Goal: Complete application form

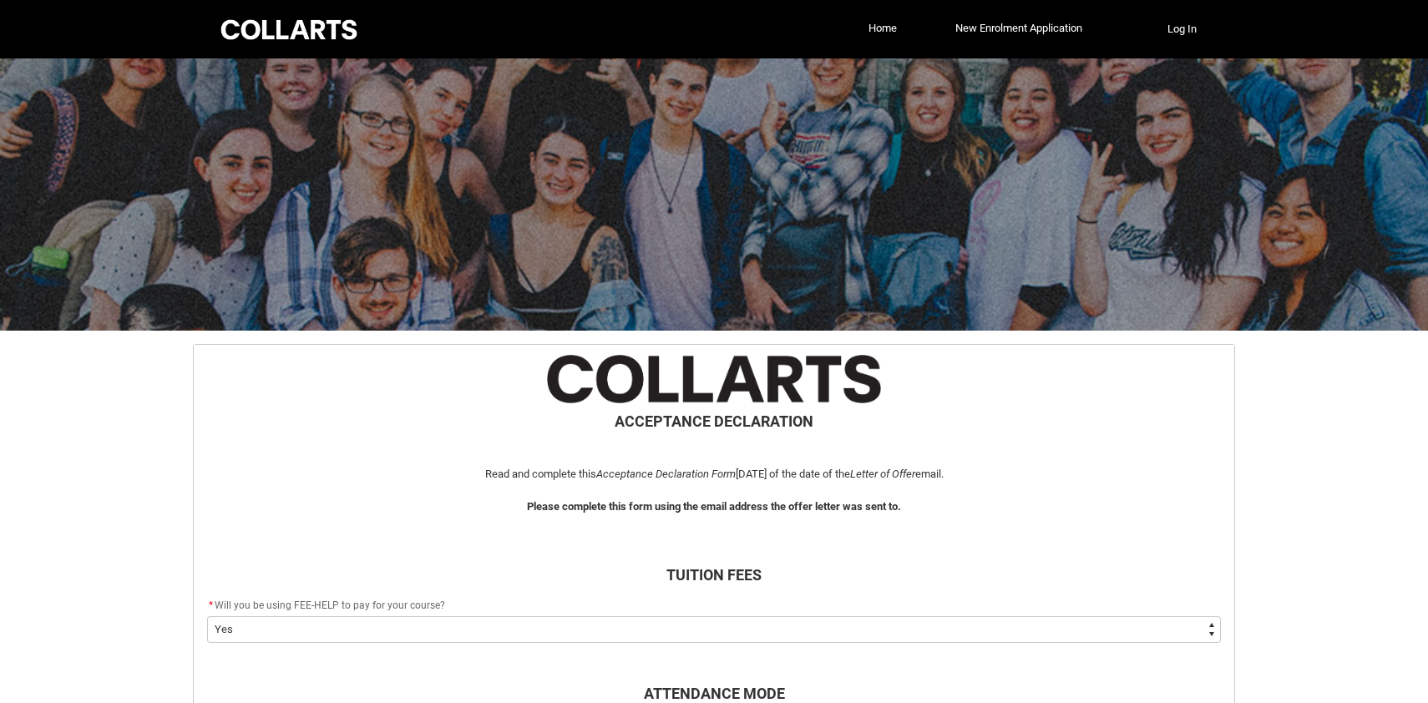
select select "Payment_Type_FEE_HELP"
select select "Study_Mode_PartTime"
select select "StudyMethod_OnCampus"
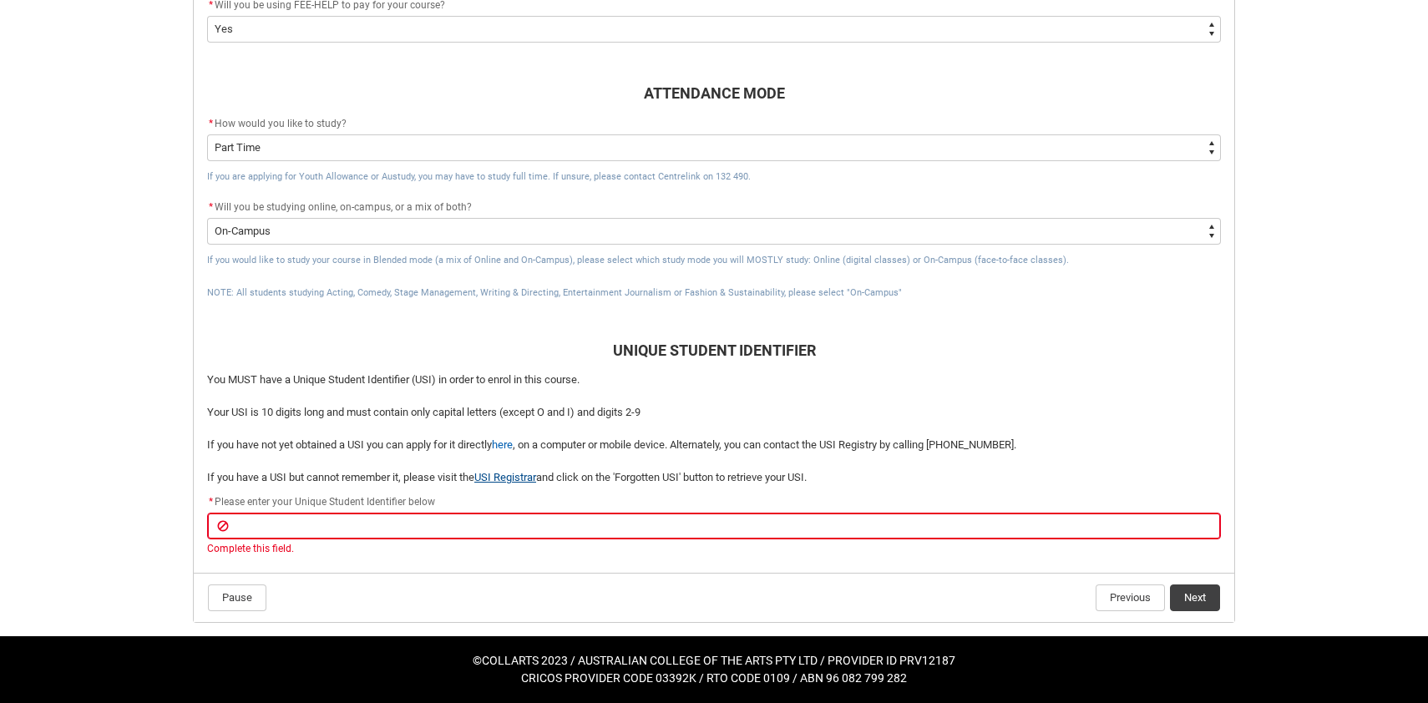
click at [515, 473] on link "USI Registrar" at bounding box center [505, 477] width 62 height 13
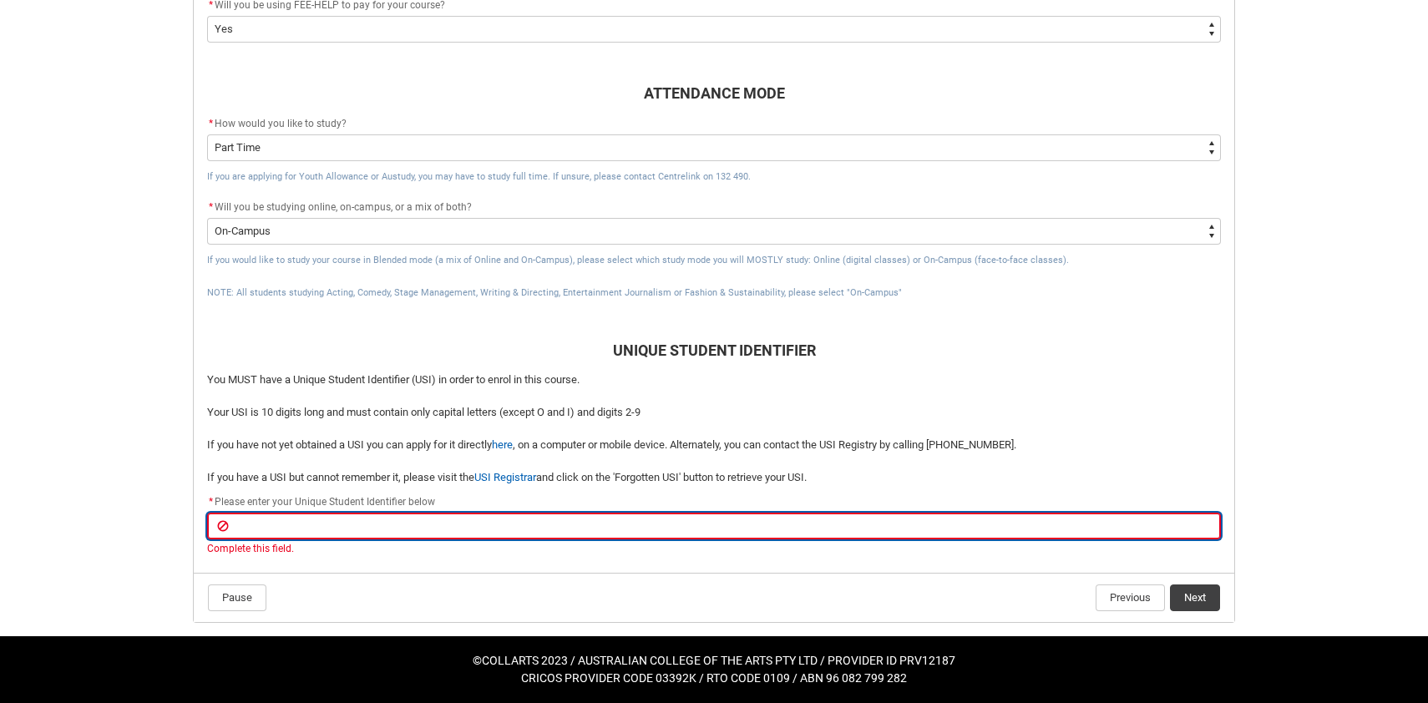
click at [256, 519] on input "REDU_Acceptance_Declaration flow" at bounding box center [714, 526] width 1014 height 27
paste input "T69JX89WSH"
type lightning-primitive-input-simple "T69JX89WSH"
type input "T69JX89WSH"
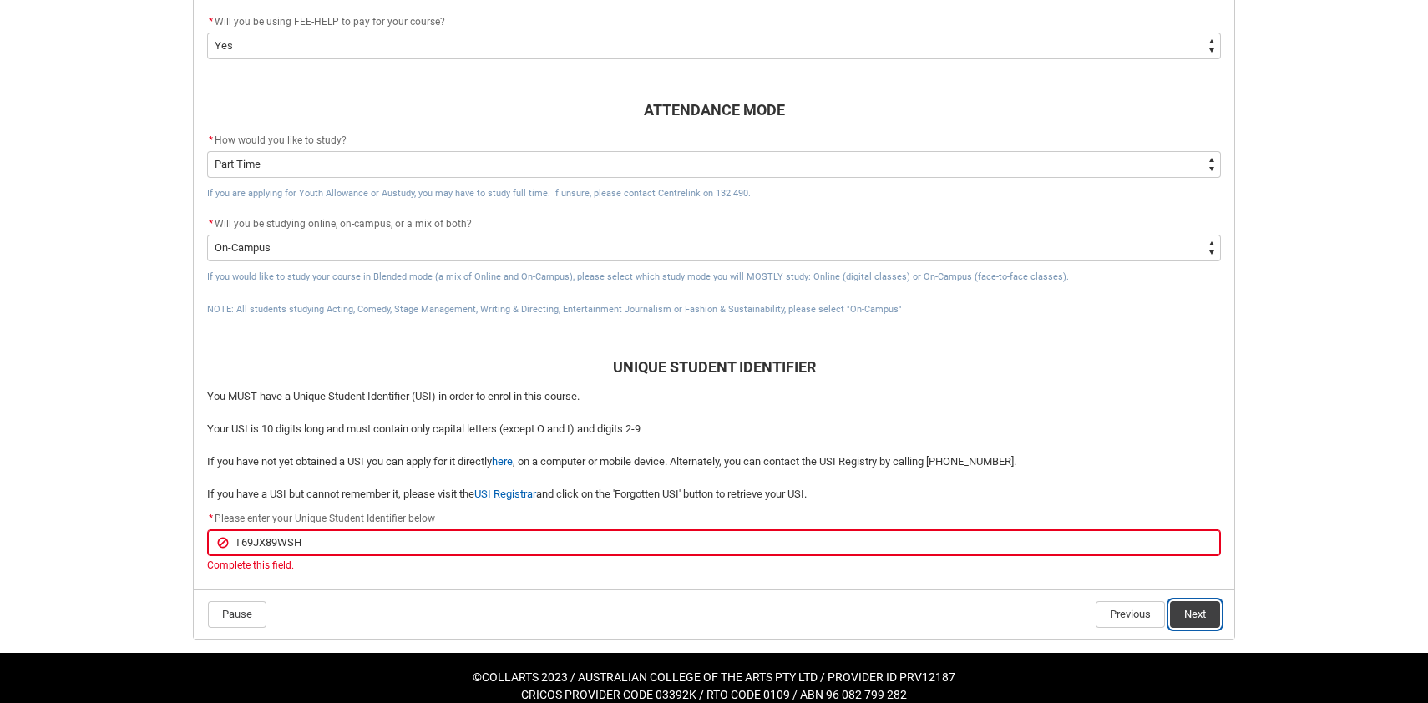
click at [1200, 601] on button "Next" at bounding box center [1195, 614] width 50 height 27
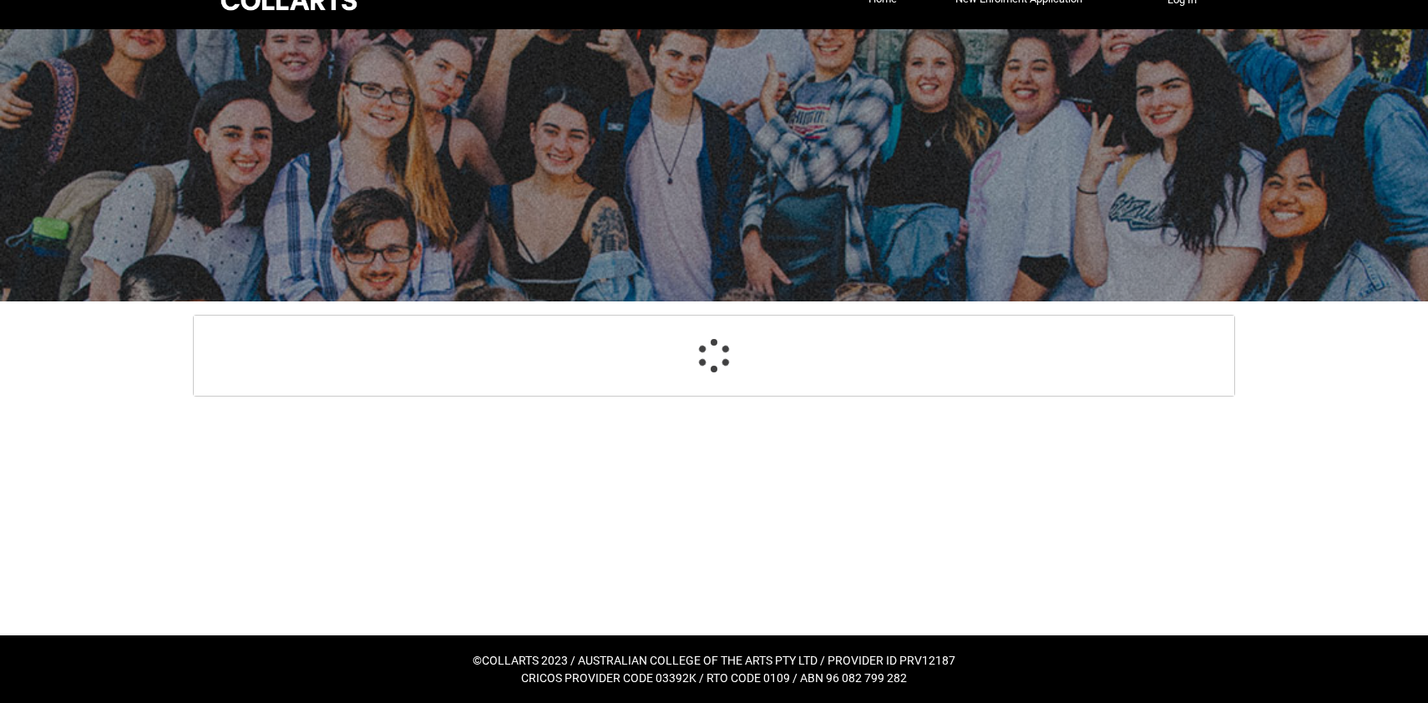
scroll to position [29, 0]
select select "CitizenshipStatus_Options.2"
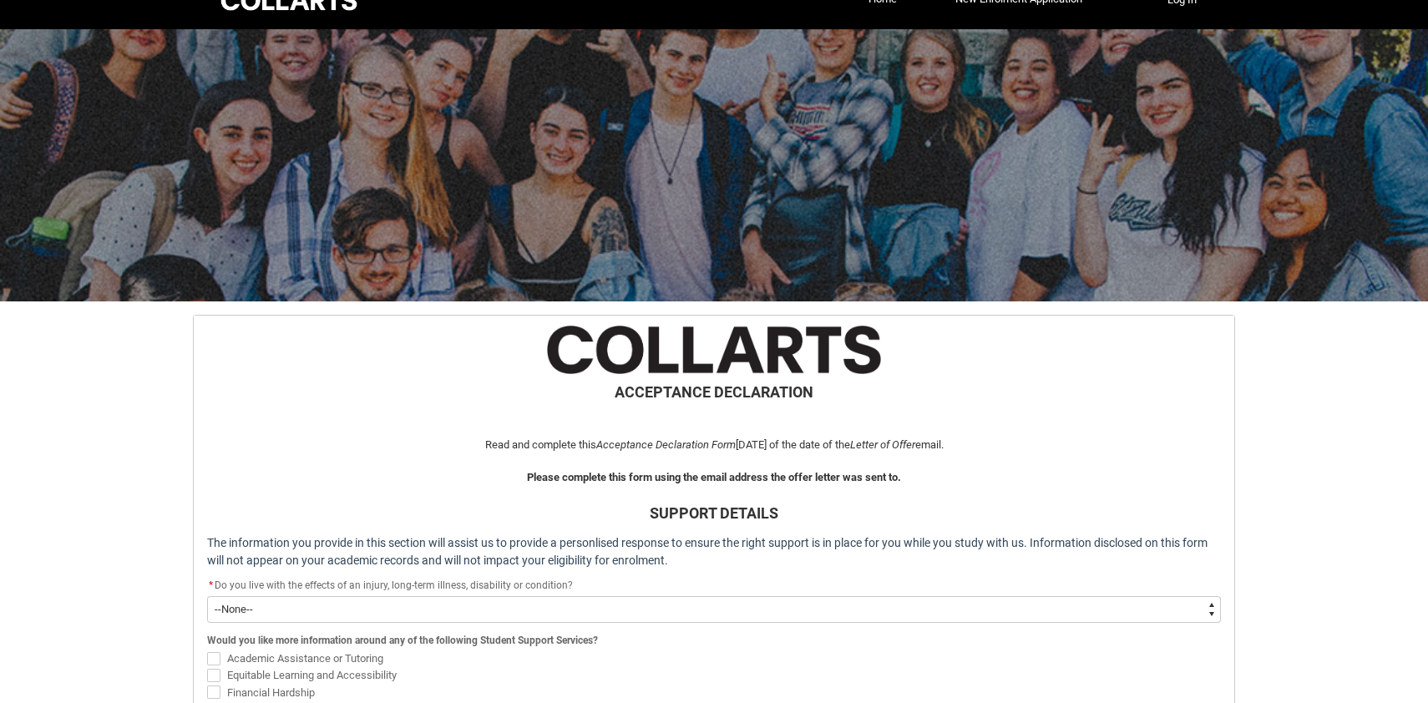
scroll to position [178, 0]
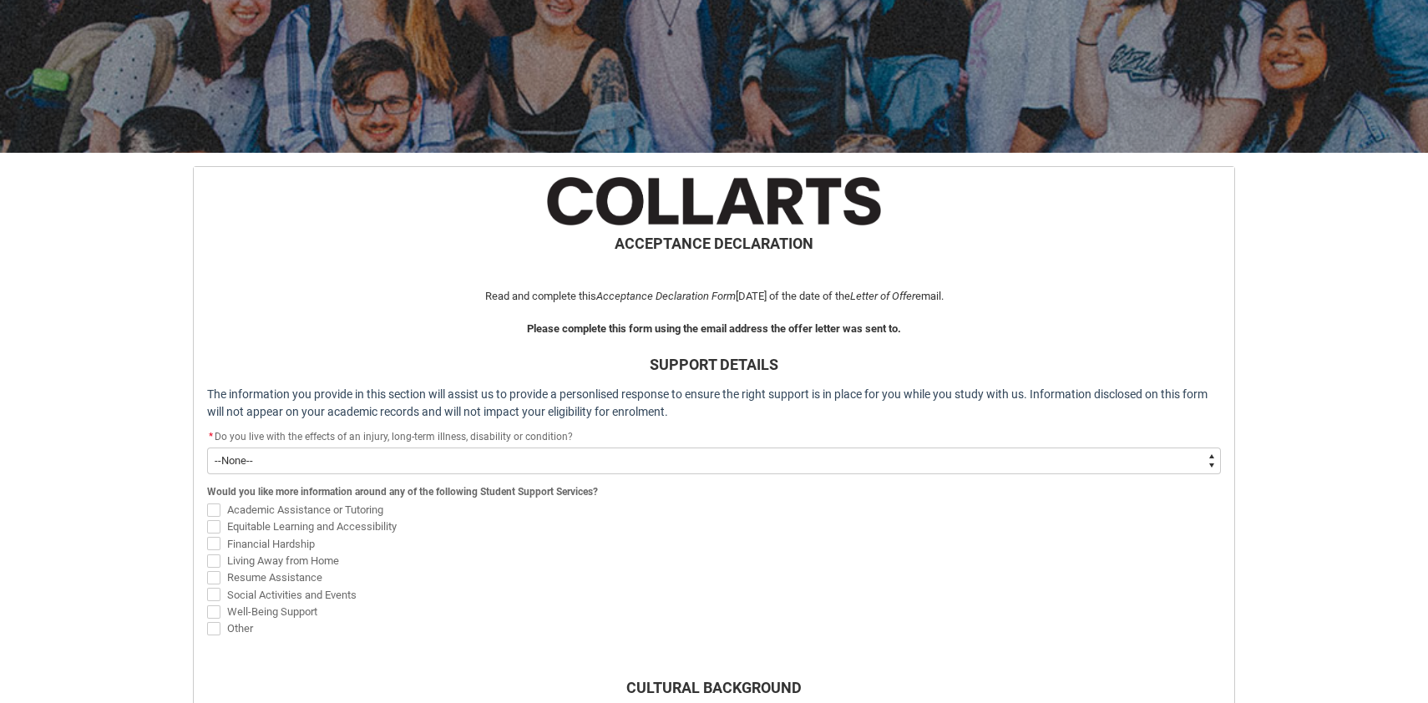
click at [564, 453] on select "--None-- Yes No" at bounding box center [714, 461] width 1014 height 27
type lightning-select "Choice_No"
select select "Choice_No"
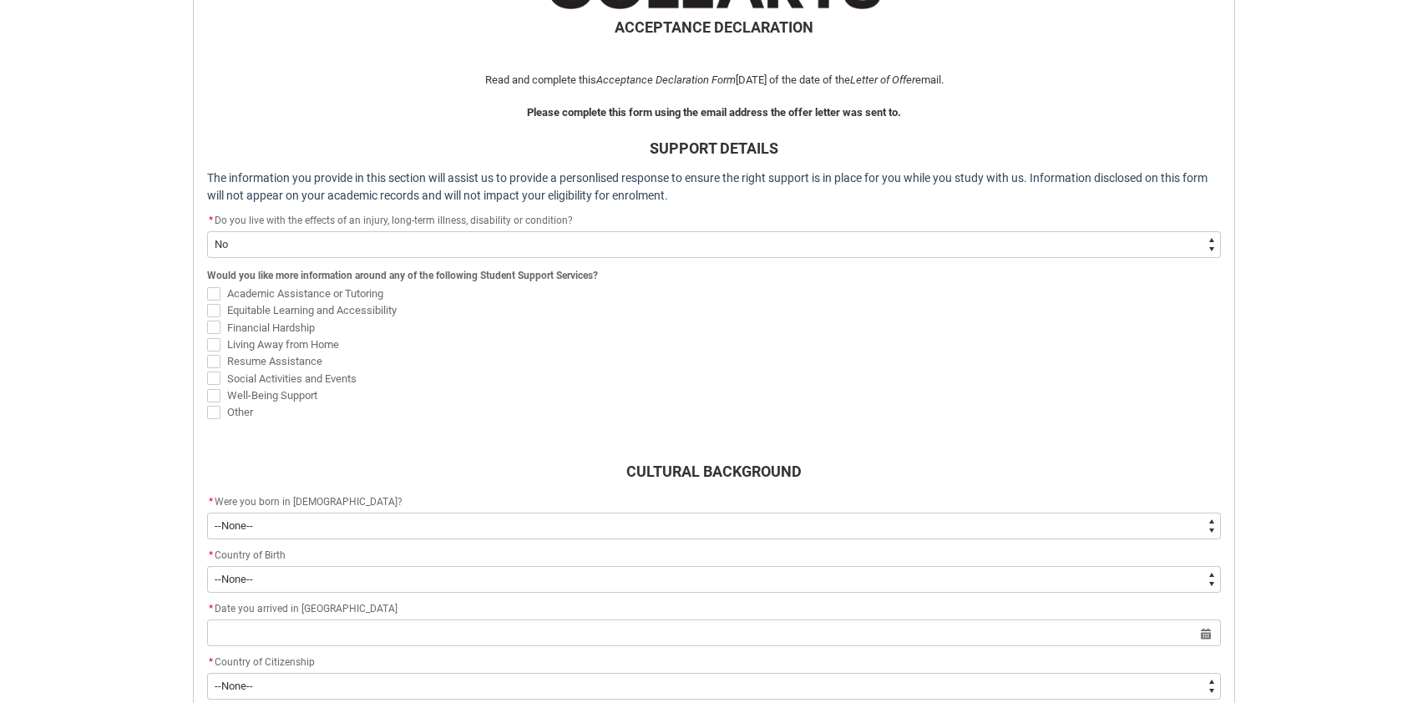
scroll to position [435, 0]
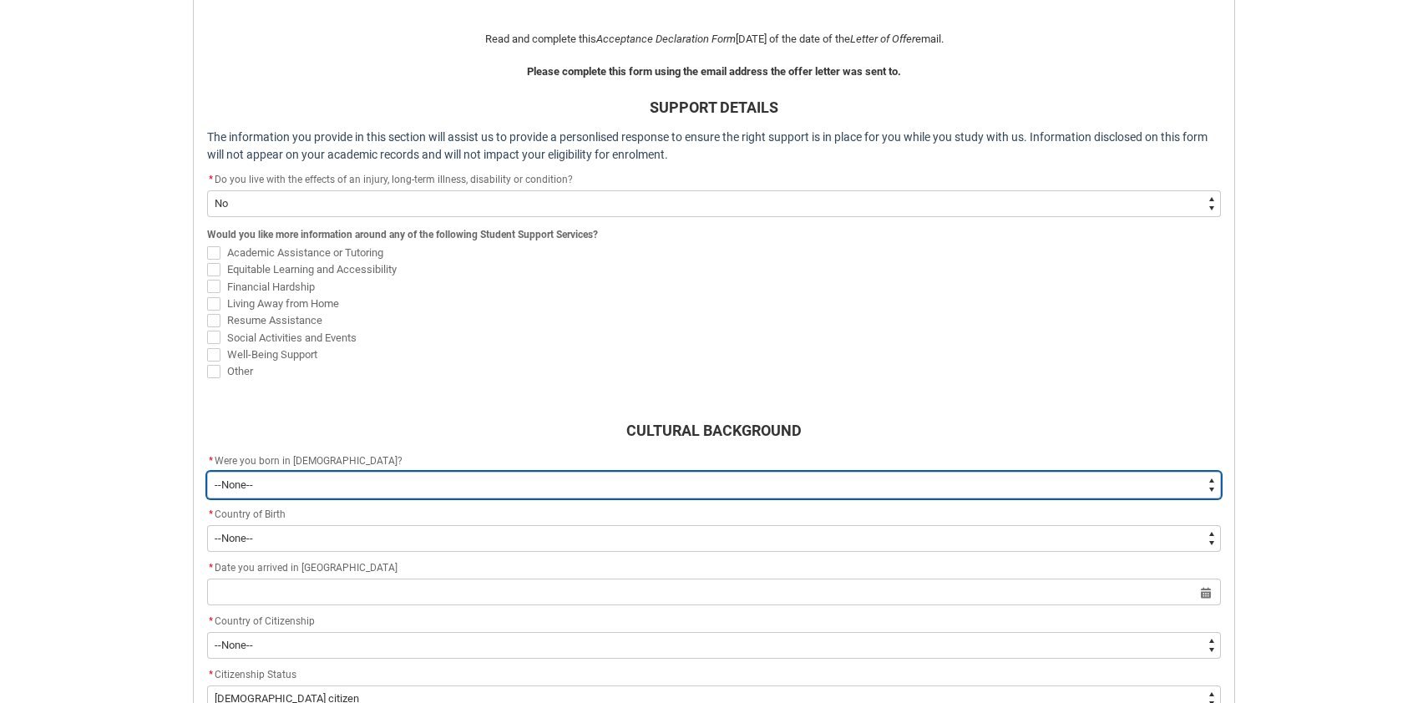
click at [276, 482] on select "--None-- Born in [DEMOGRAPHIC_DATA] Born outside [DEMOGRAPHIC_DATA]" at bounding box center [714, 485] width 1014 height 27
type lightning-select "Country_of_Birth_L1.1200-9299"
select select "Country_of_Birth_L1.1200-9299"
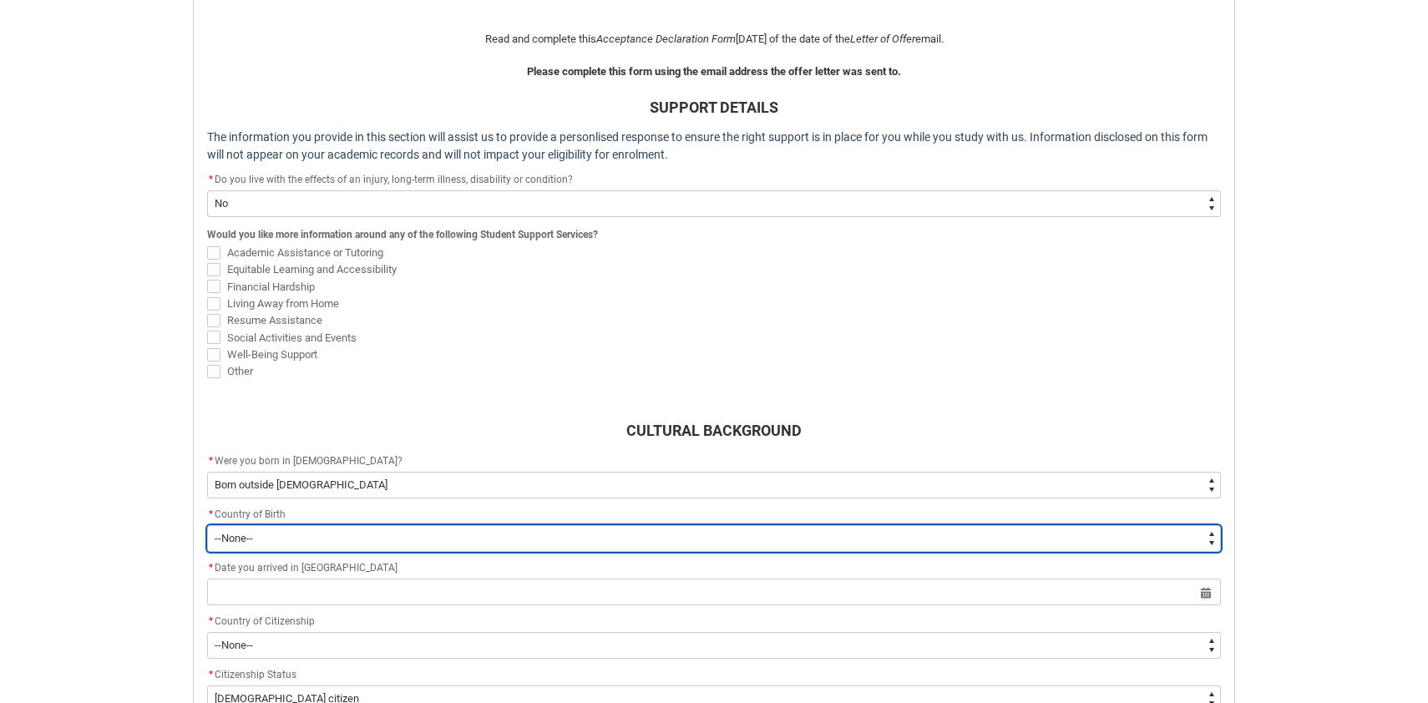
click at [294, 532] on select "--None-- [GEOGRAPHIC_DATA][PERSON_NAME] ([GEOGRAPHIC_DATA]) 7201 [GEOGRAPHIC_DA…" at bounding box center [714, 538] width 1014 height 27
type lightning-select "CountryOfBirth_Options.1201"
select select "CountryOfBirth_Options.1201"
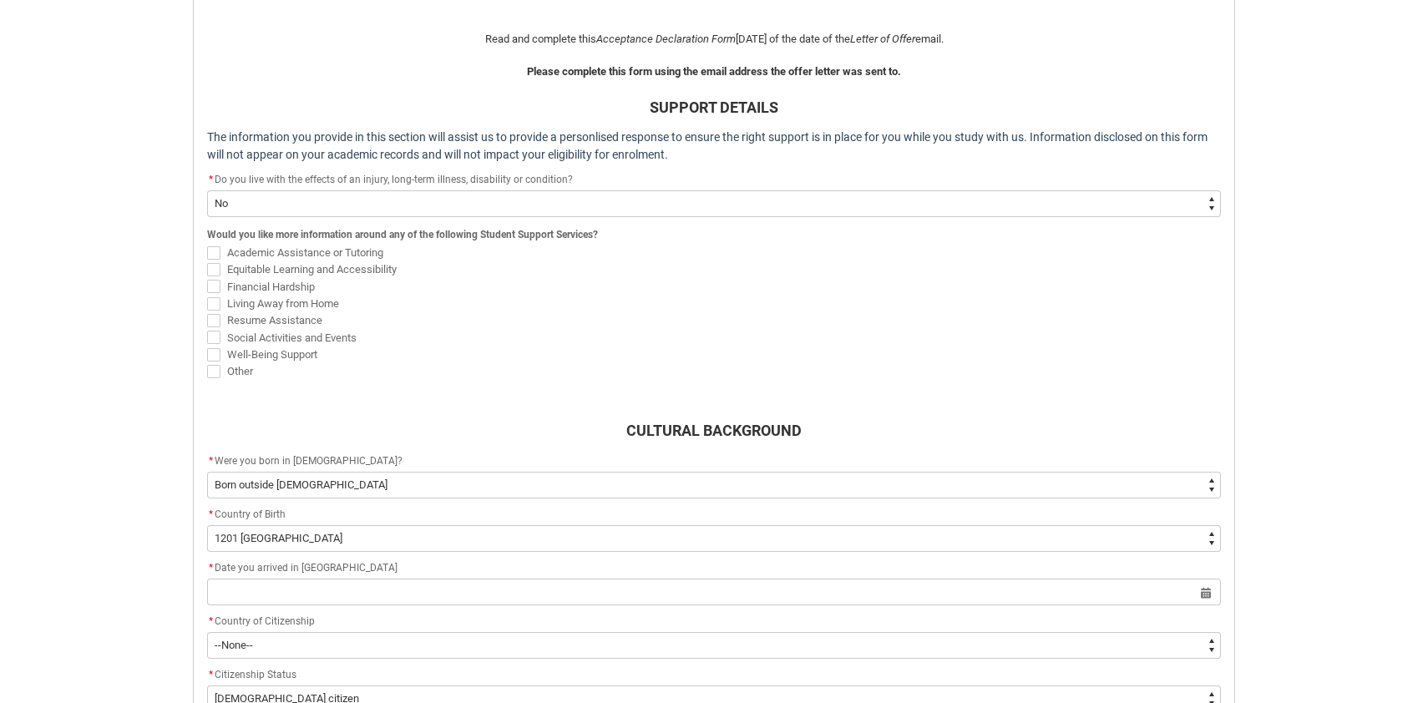
click at [28, 455] on div "Skip to Main Content Collarts Education Community Home New Enrolment Applicatio…" at bounding box center [714, 292] width 1428 height 1455
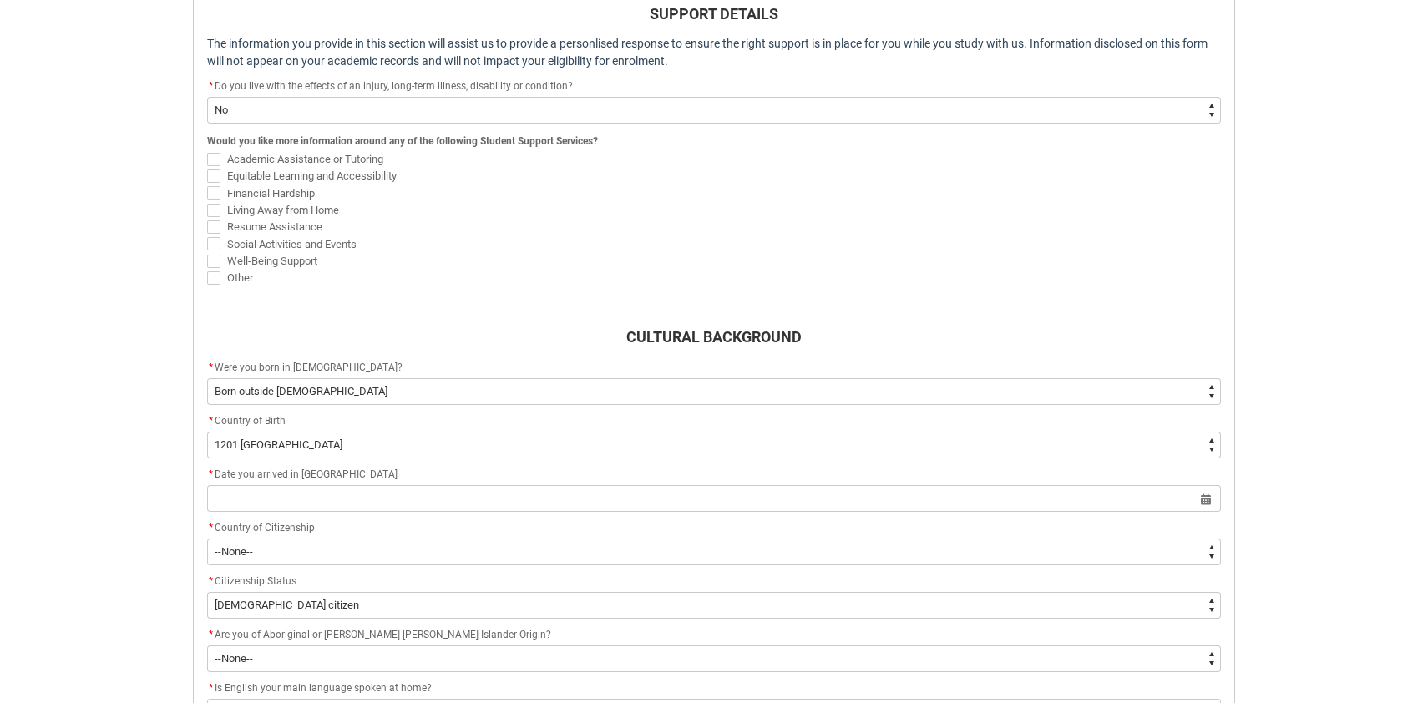
scroll to position [530, 0]
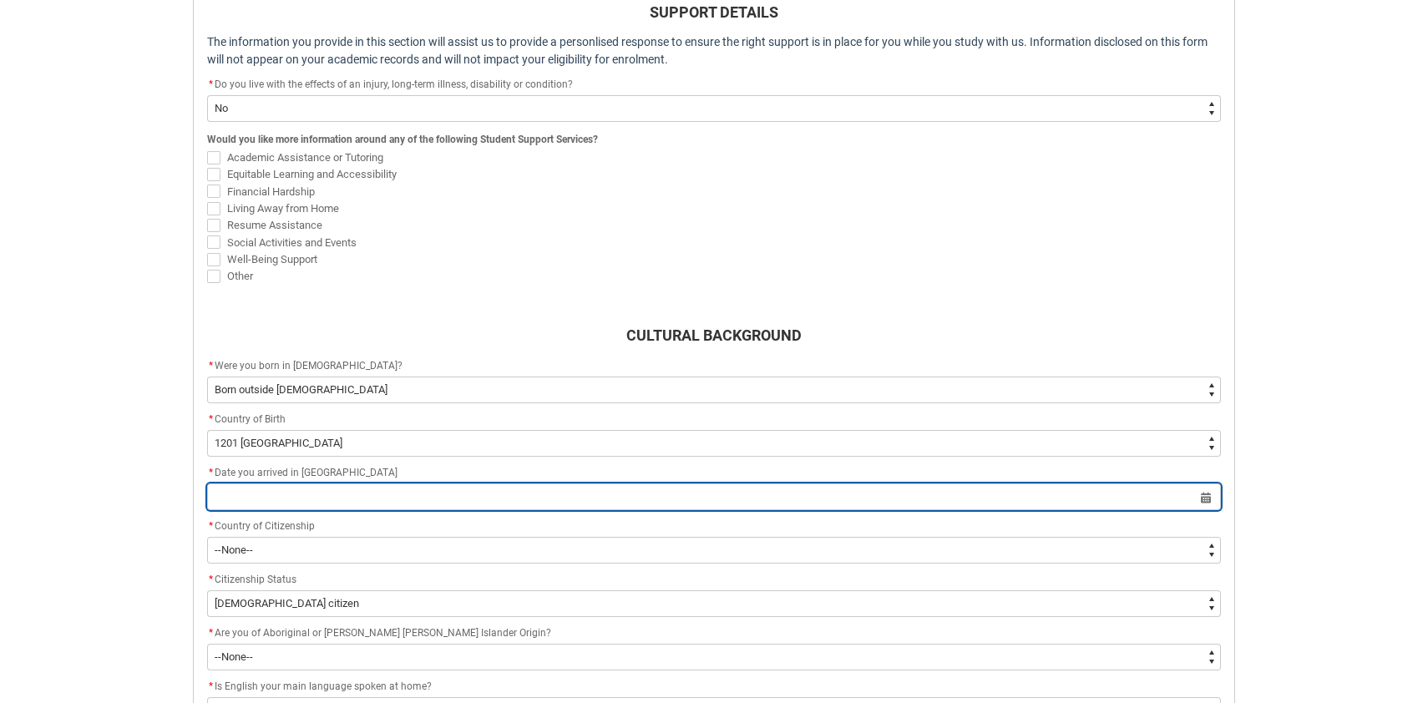
click at [306, 499] on input "REDU_Acceptance_Declaration flow" at bounding box center [714, 496] width 1014 height 27
select select "2025"
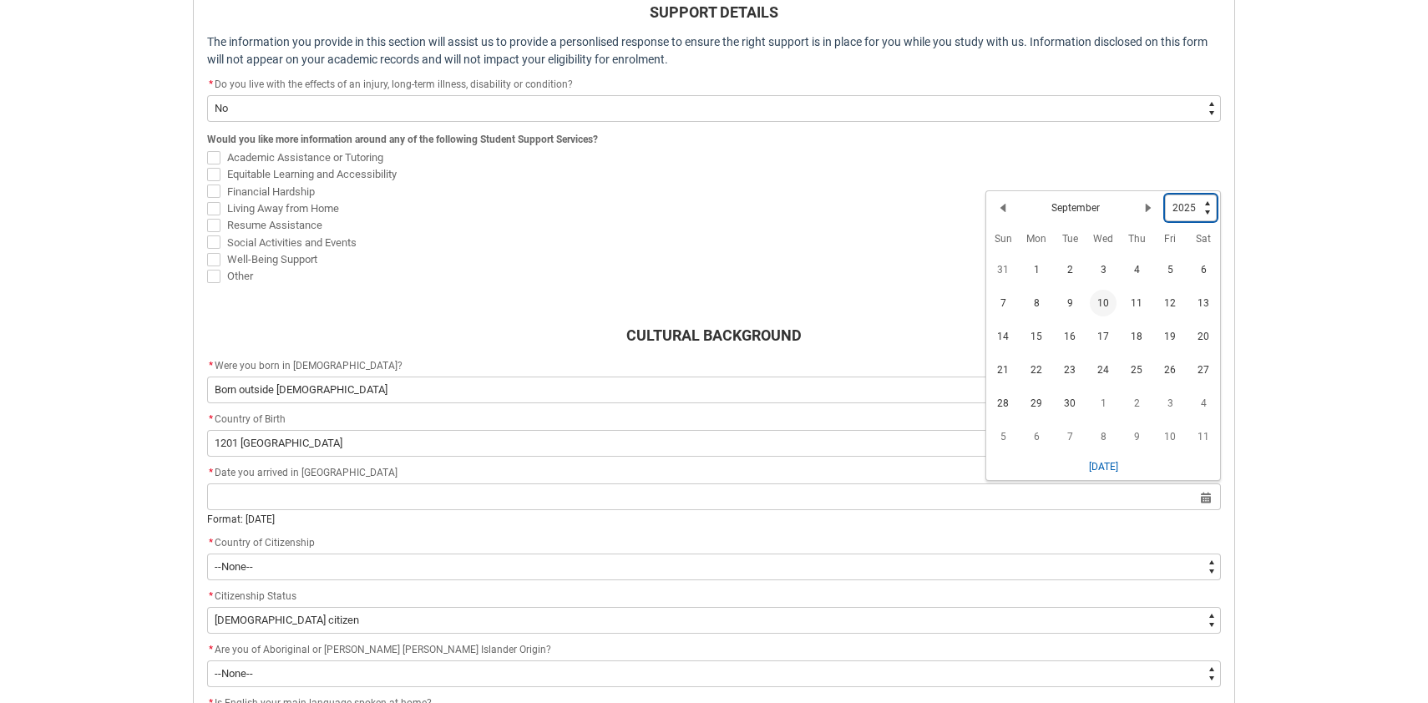
click at [1210, 204] on select "1925 1926 1927 1928 1929 1930 1931 1932 1933 1934 1935 1936 1937 1938 1939 1940…" at bounding box center [1191, 208] width 52 height 27
type lightning-select "2016"
select select "2016"
click at [1210, 212] on select "1925 1926 1927 1928 1929 1930 1931 1932 1933 1934 1935 1936 1937 1938 1939 1940…" at bounding box center [1191, 211] width 52 height 27
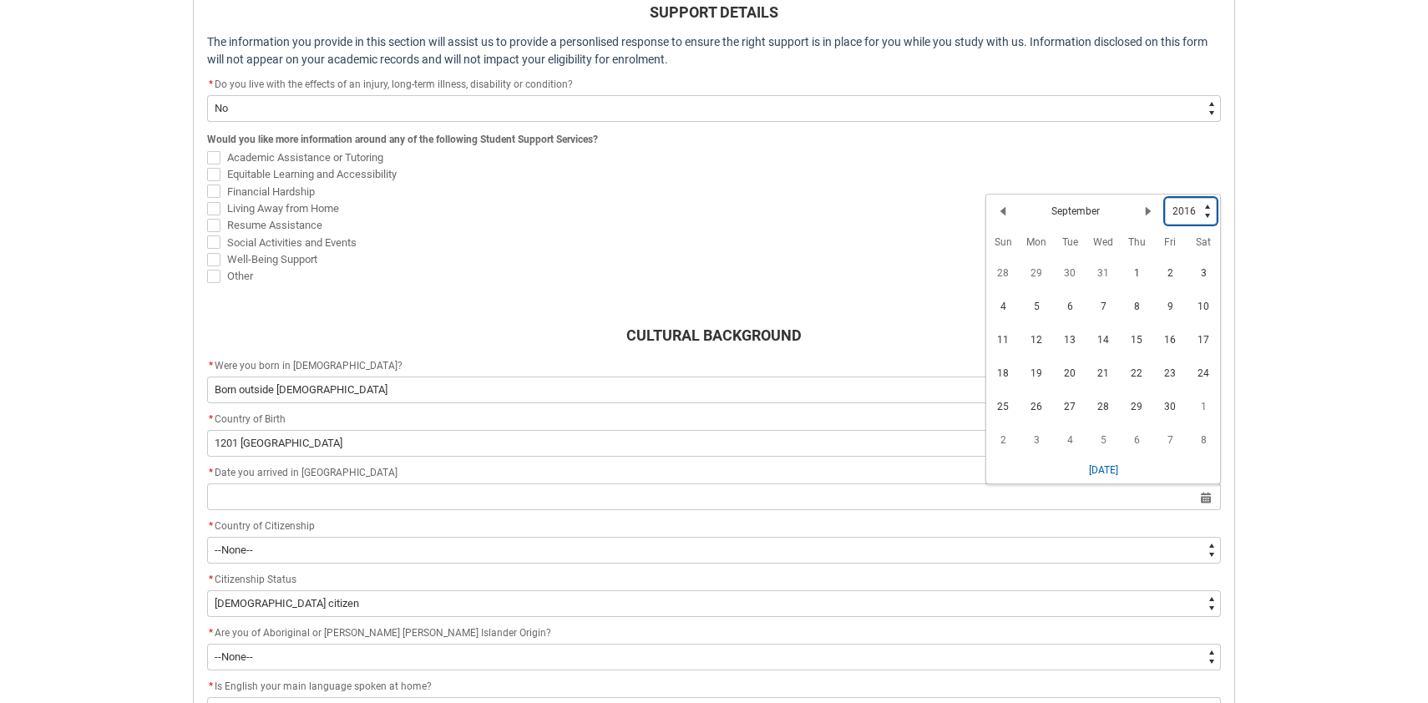
type lightning-select "2018"
select select "2018"
click at [1005, 210] on lightning-primitive-icon "Date picker: September" at bounding box center [1003, 211] width 12 height 12
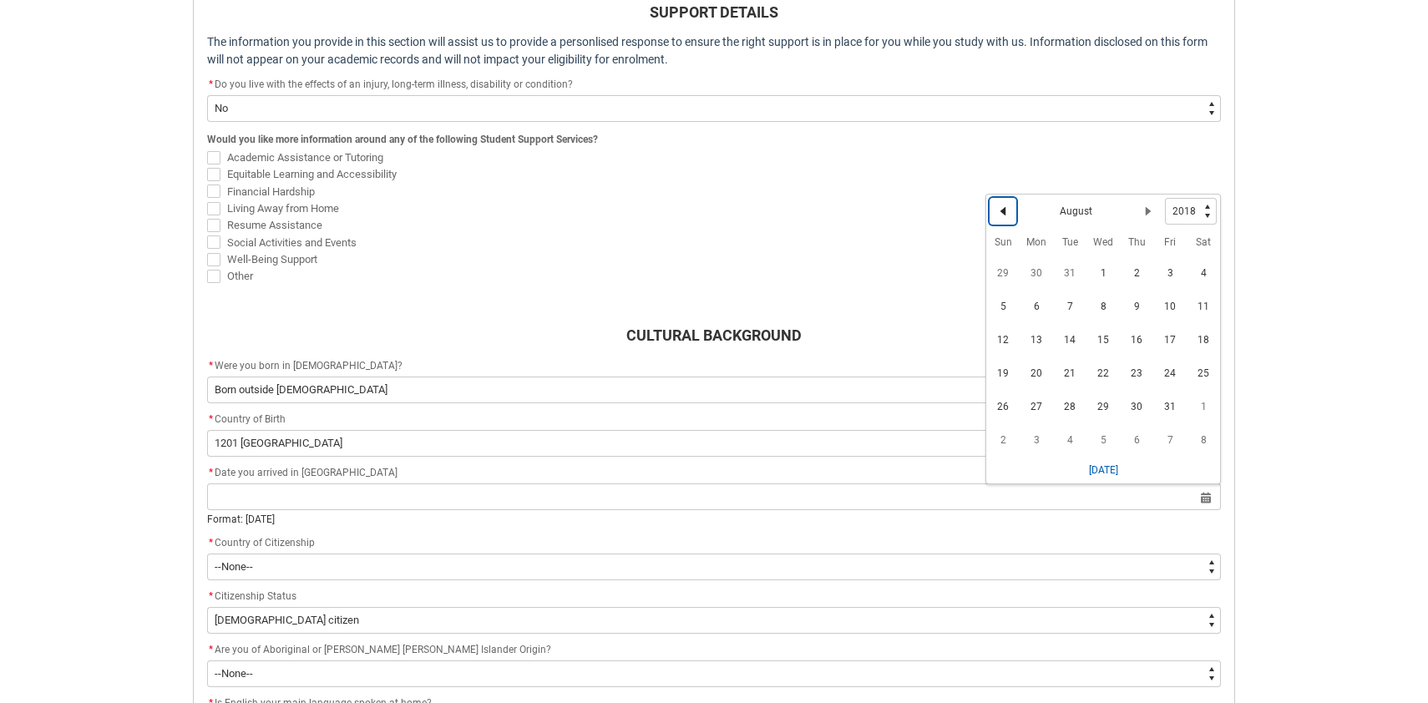
click at [1005, 210] on lightning-primitive-icon "Date picker: August" at bounding box center [1003, 211] width 12 height 12
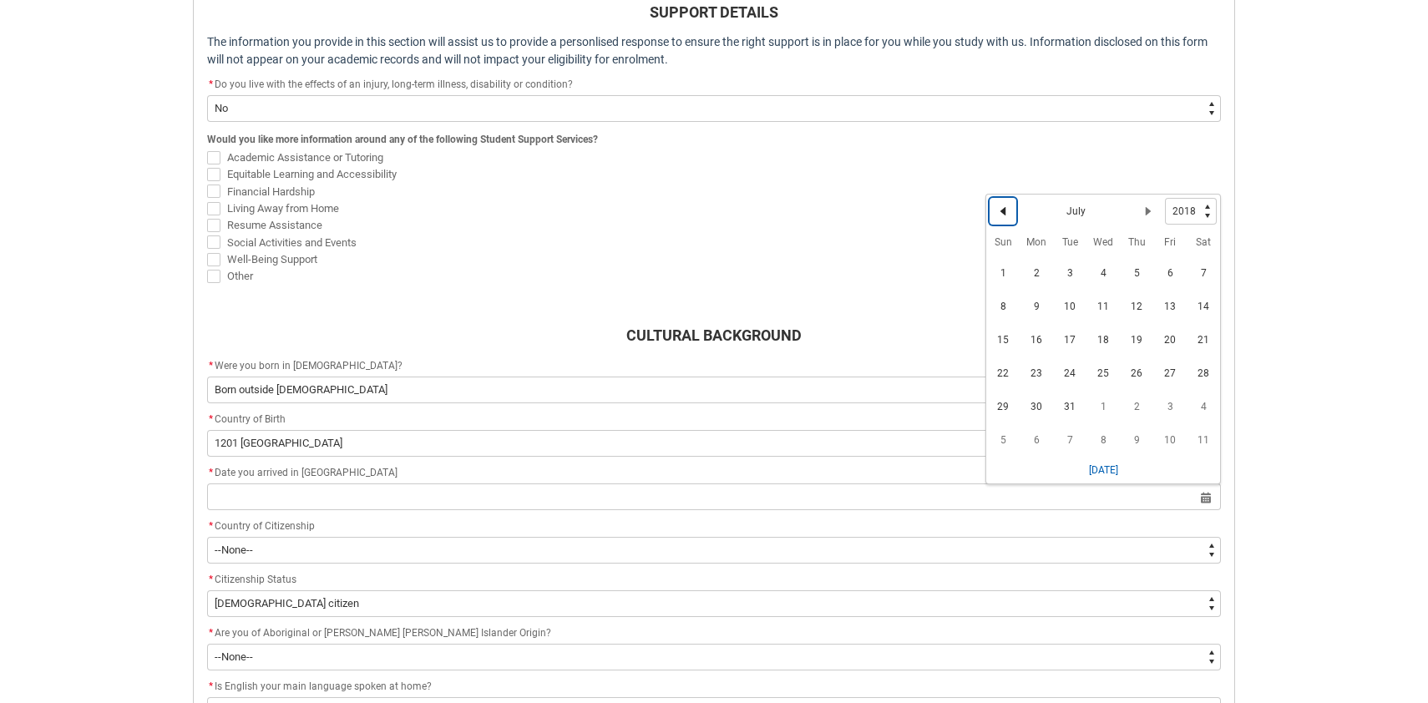
click at [1005, 210] on lightning-primitive-icon "Date picker: July" at bounding box center [1003, 211] width 12 height 12
click at [1005, 210] on lightning-primitive-icon "Date picker: May" at bounding box center [1003, 211] width 12 height 12
click at [1005, 210] on lightning-primitive-icon "Date picker: April" at bounding box center [1003, 211] width 12 height 12
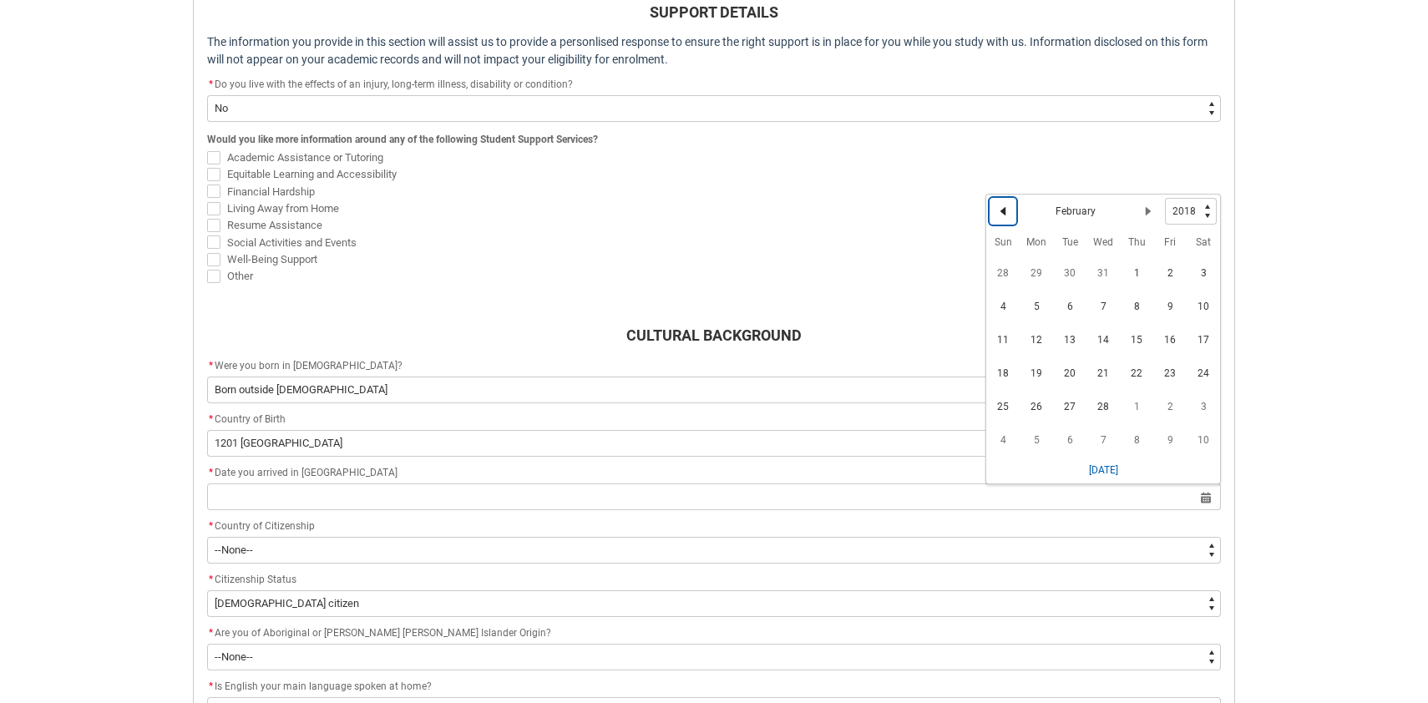
click at [1005, 210] on lightning-primitive-icon "Date picker: February" at bounding box center [1003, 211] width 12 height 12
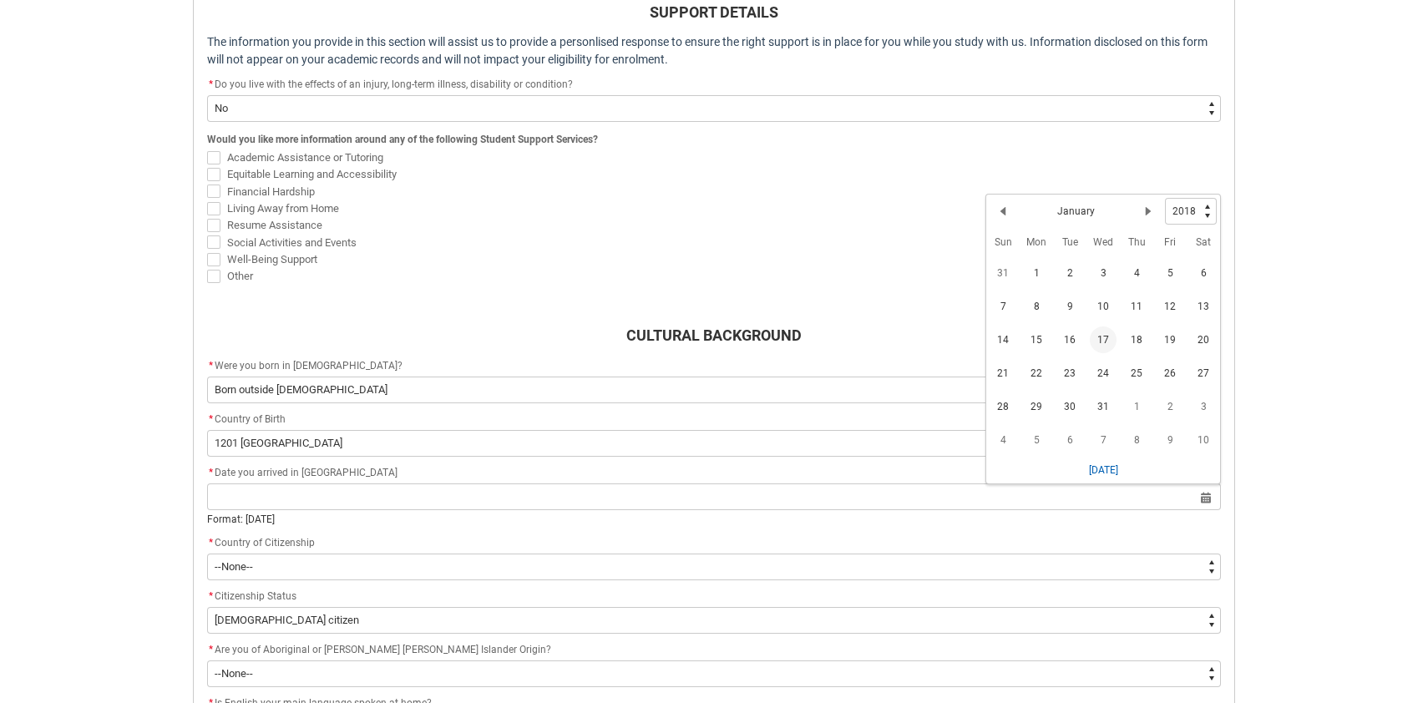
click at [1104, 342] on span "17" at bounding box center [1103, 340] width 27 height 27
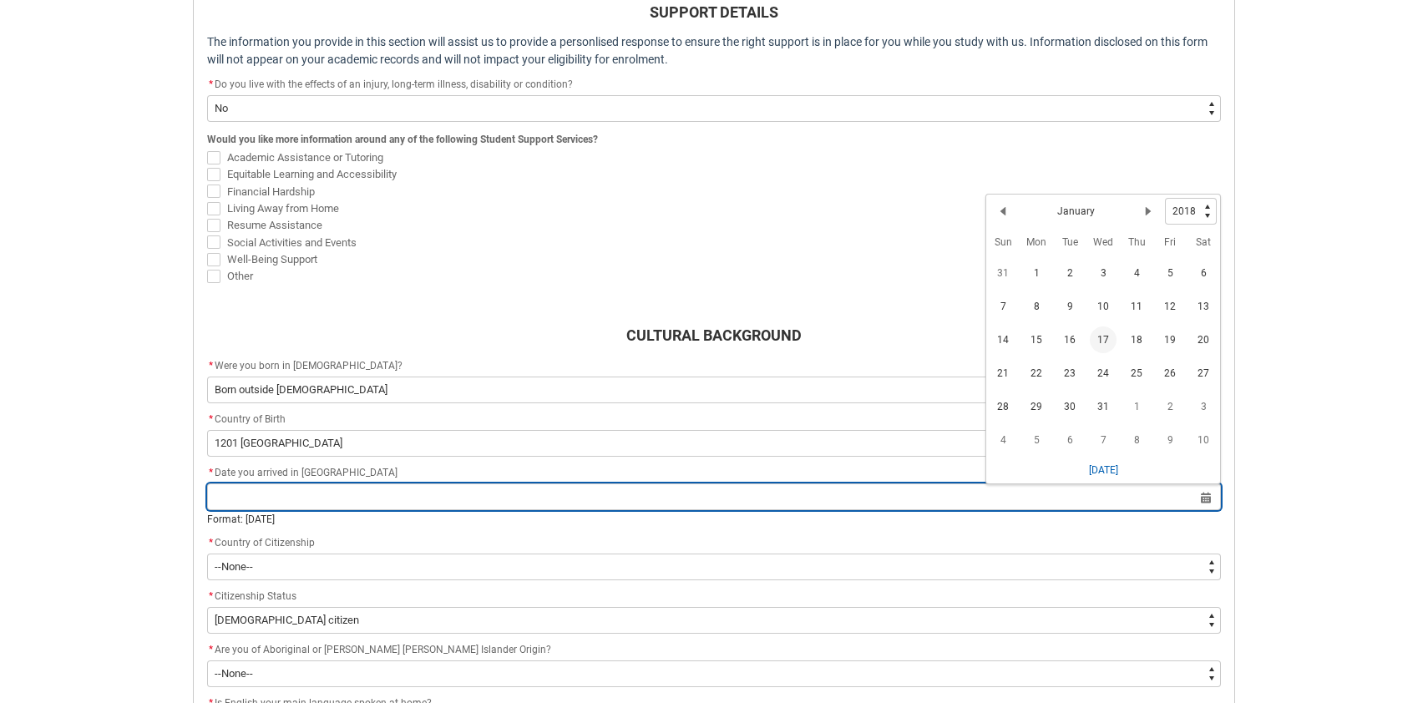
type lightning-datepicker "[DATE]"
type lightning-input "[DATE]"
type input "[DATE]"
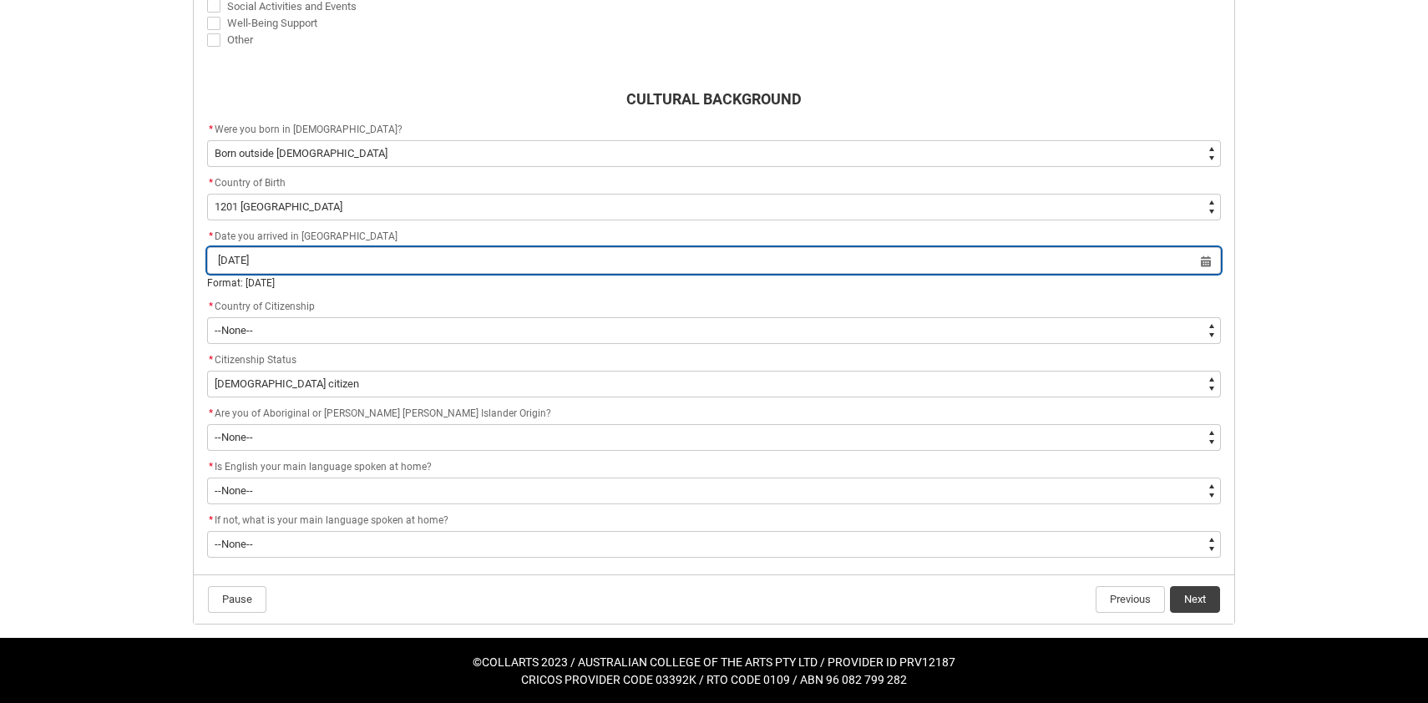
scroll to position [768, 0]
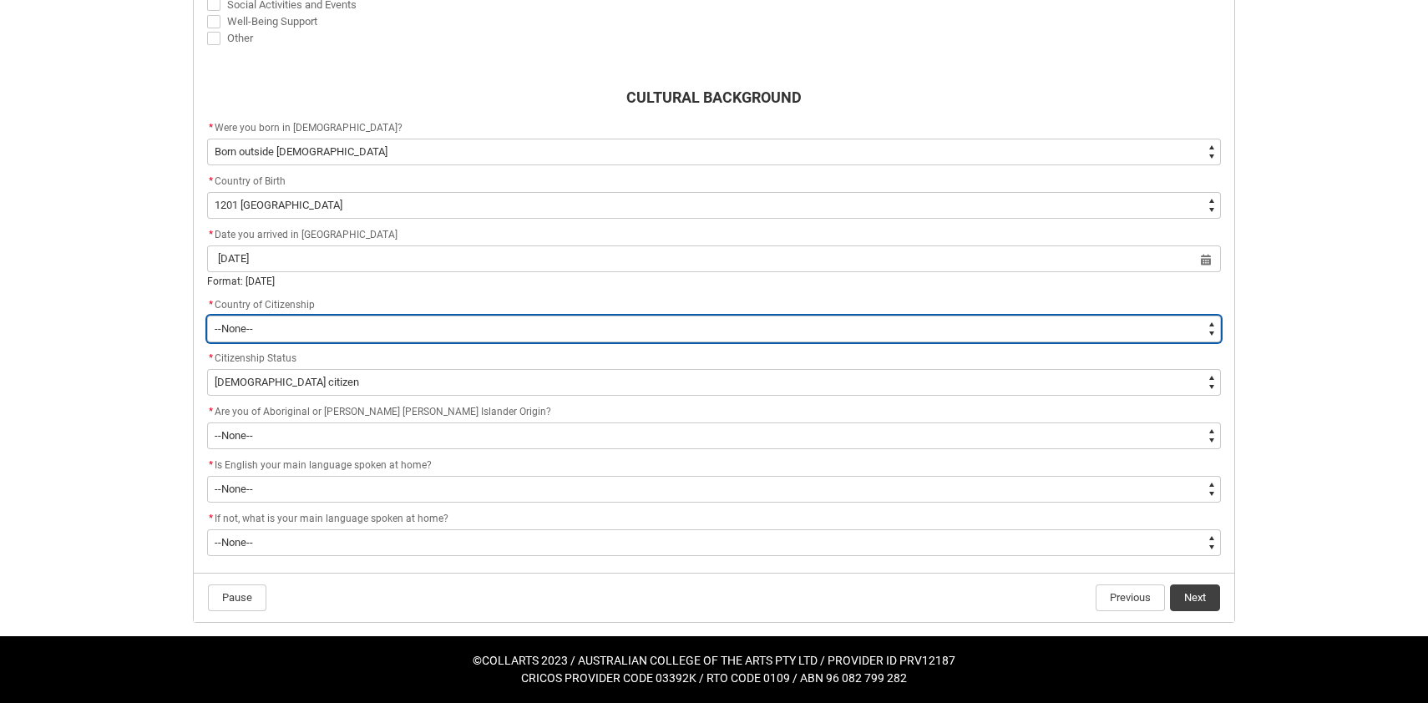
click at [429, 327] on select "--[GEOGRAPHIC_DATA]-- [GEOGRAPHIC_DATA] [GEOGRAPHIC_DATA] [GEOGRAPHIC_DATA] [GE…" at bounding box center [714, 329] width 1014 height 27
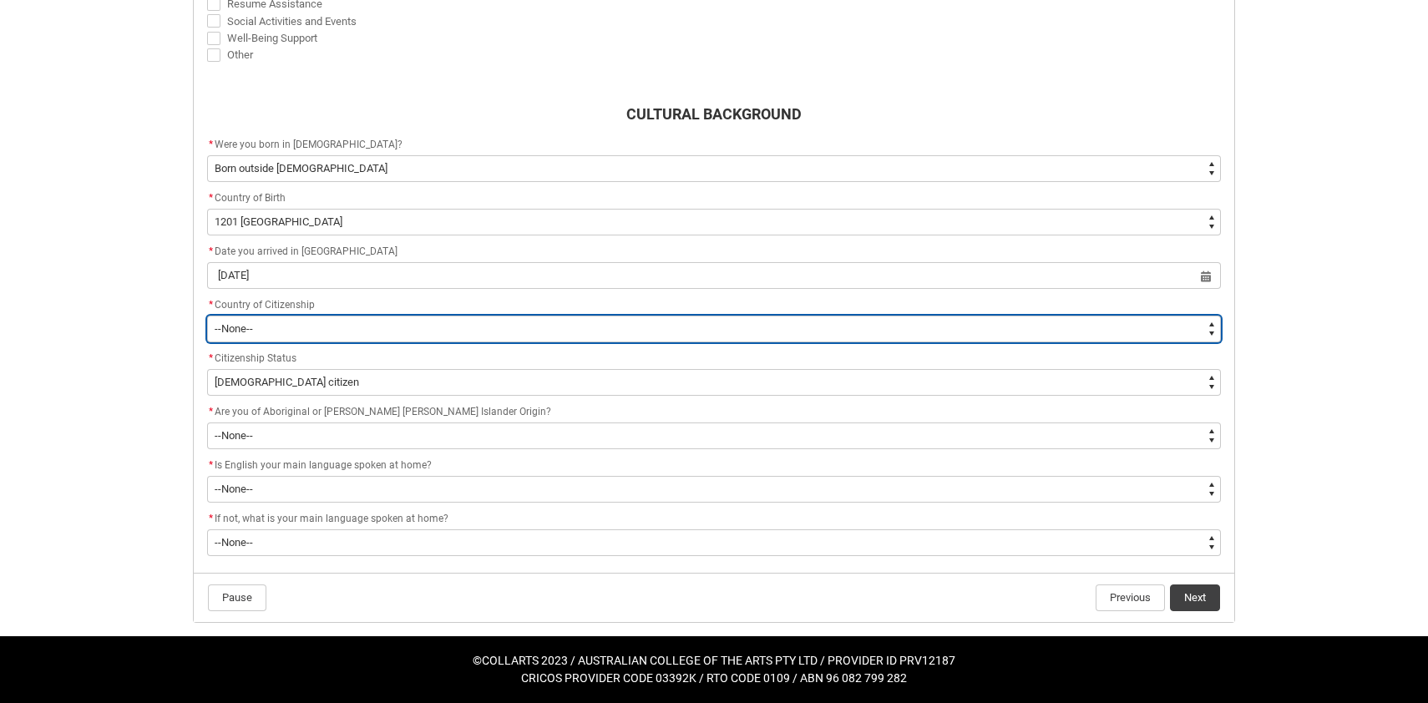
type lightning-select "Citizenship_[DOMAIN_NAME][DEMOGRAPHIC_DATA]"
select select "Citizenship_[DOMAIN_NAME][DEMOGRAPHIC_DATA]"
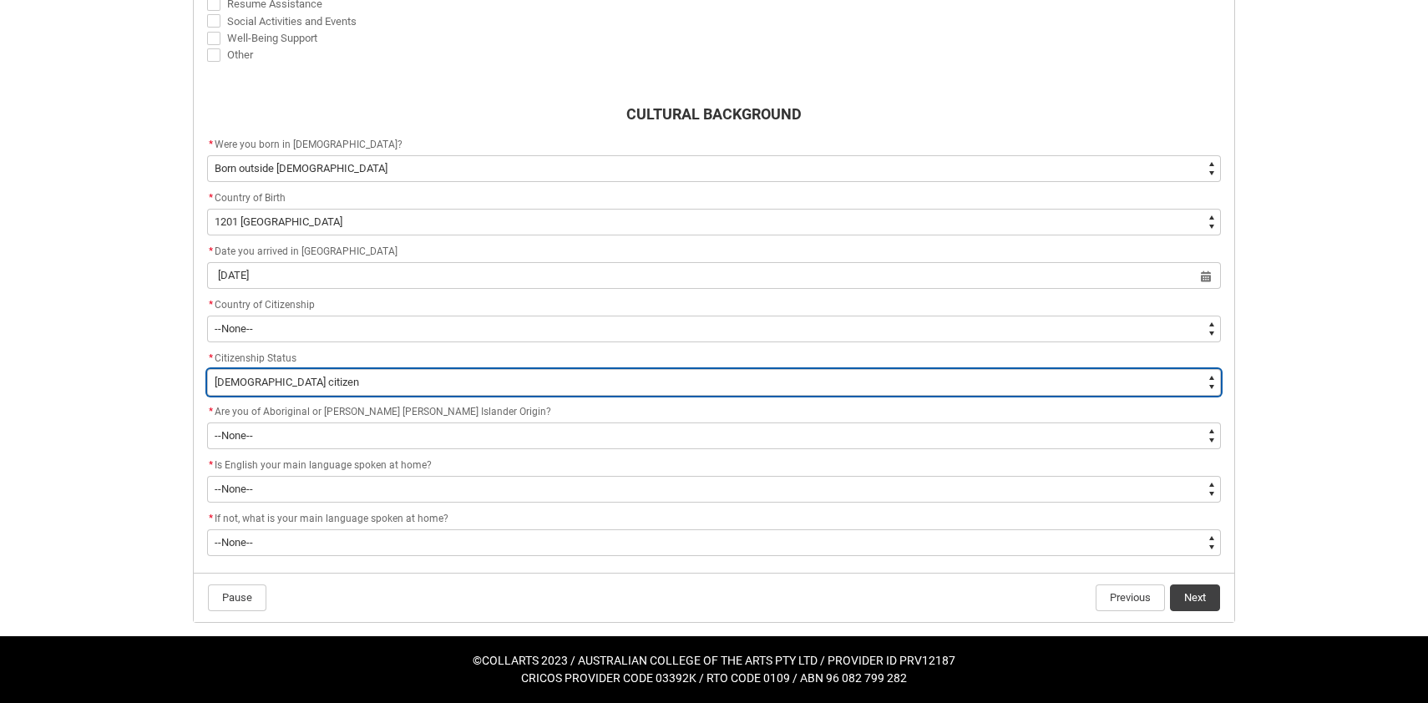
click at [301, 385] on select "--None-- [DEMOGRAPHIC_DATA] Citizen [DEMOGRAPHIC_DATA] citizen [DEMOGRAPHIC_DAT…" at bounding box center [714, 382] width 1014 height 27
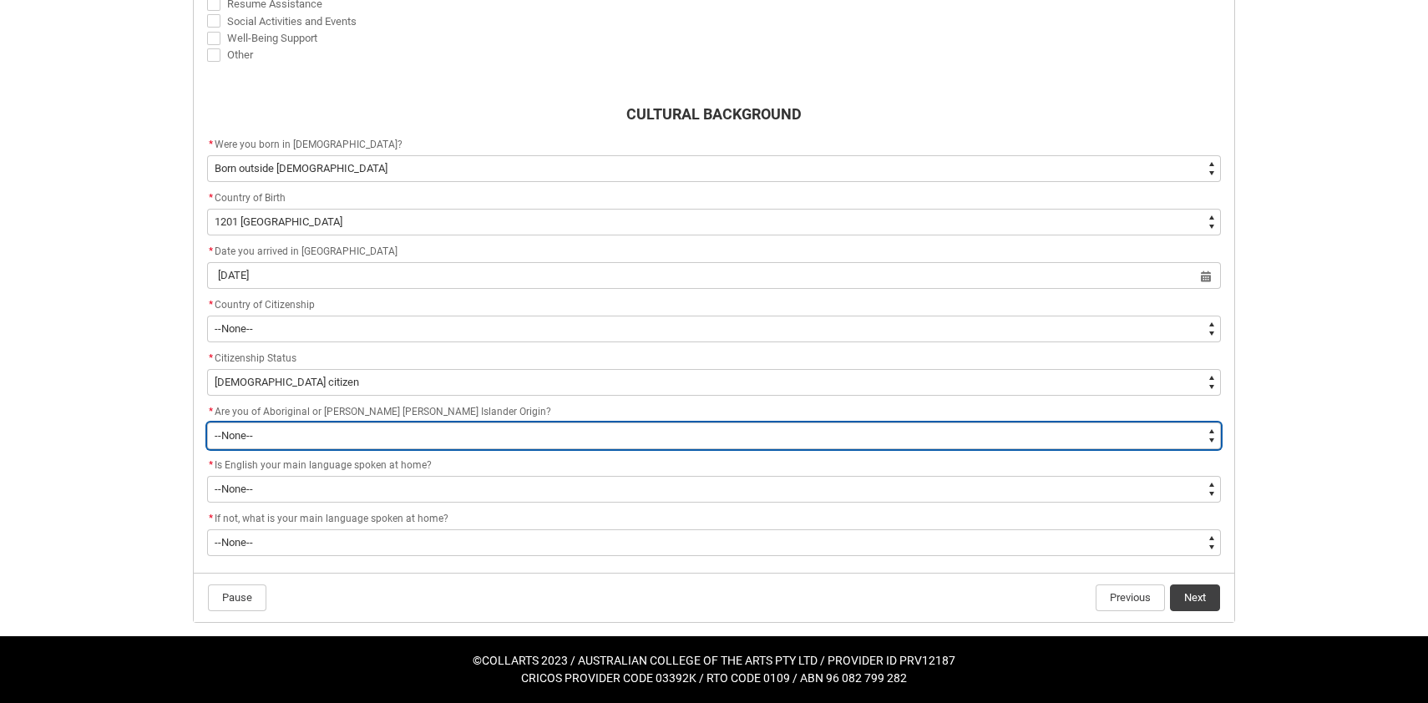
click at [308, 438] on select "--None-- Non indigenous – neither [DEMOGRAPHIC_DATA] nor [PERSON_NAME] [PERSON_…" at bounding box center [714, 436] width 1014 height 27
type lightning-select "aboriginalTorresStraitIslander_Options.2"
select select "aboriginalTorresStraitIslander_Options.2"
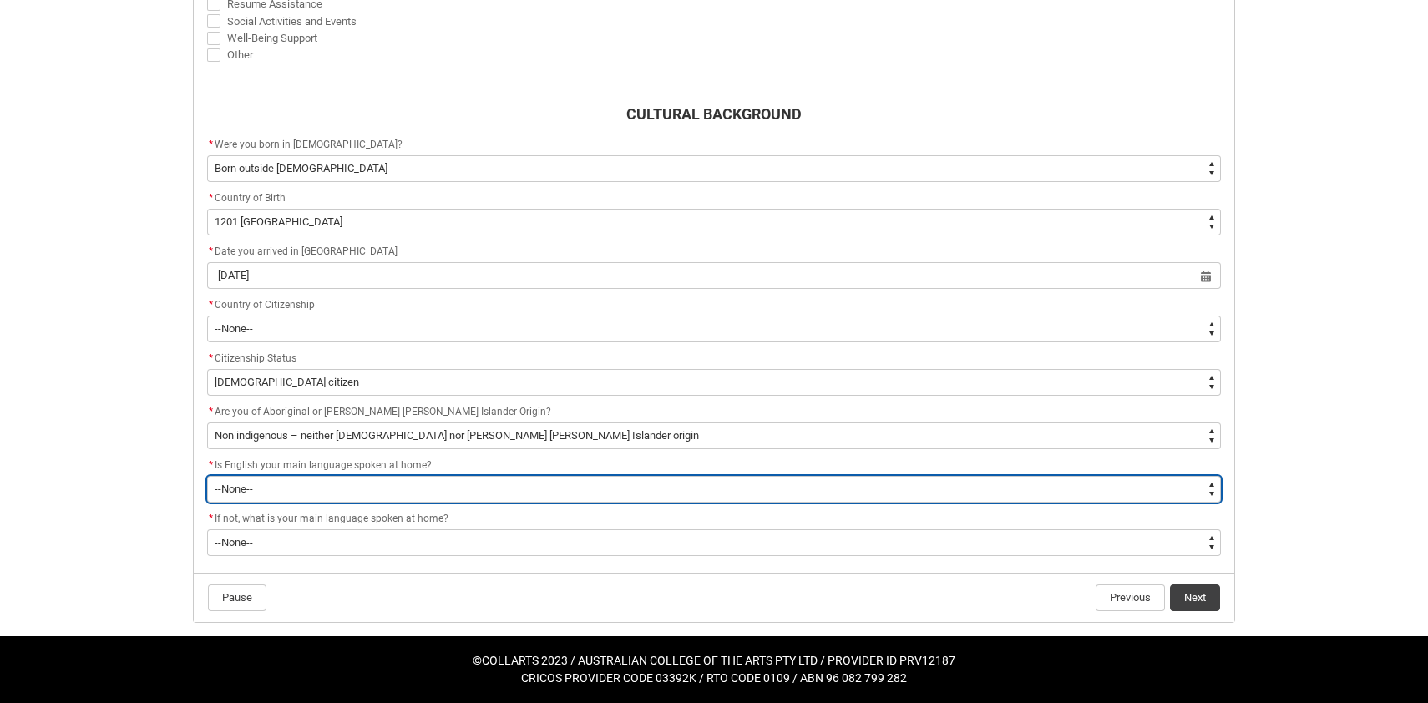
click at [306, 491] on select "--None-- Student/Applicant/Staff speaks only English at permanent home residenc…" at bounding box center [714, 489] width 1014 height 27
type lightning-select "ContactLanguageSpokenAtHome.0001"
select select "ContactLanguageSpokenAtHome.0001"
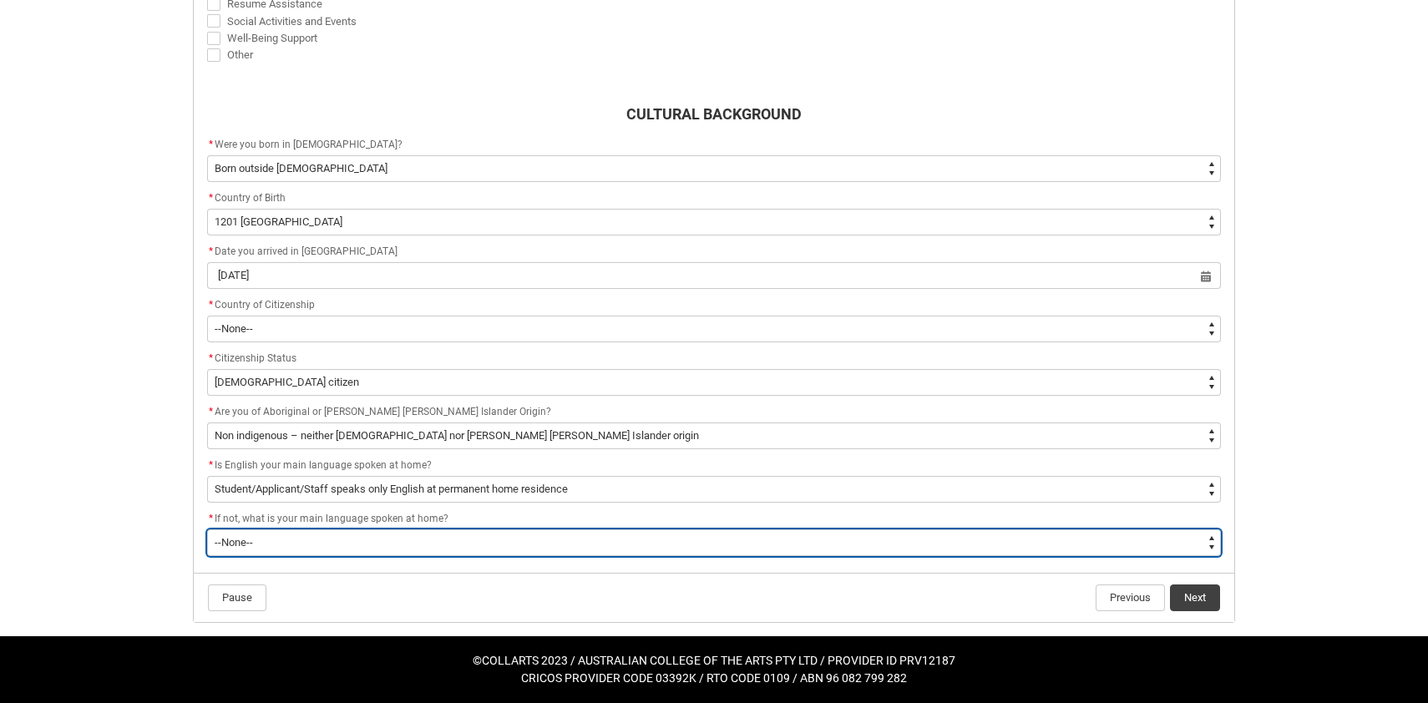
click at [321, 534] on select "--None-- 1101 Gaelic ([GEOGRAPHIC_DATA]) 1102 Irish 1103 Welsh 1199 Celtic, nec…" at bounding box center [714, 542] width 1014 height 27
type lightning-select "L3PicklistChoice.1201"
select select "L3PicklistChoice.1201"
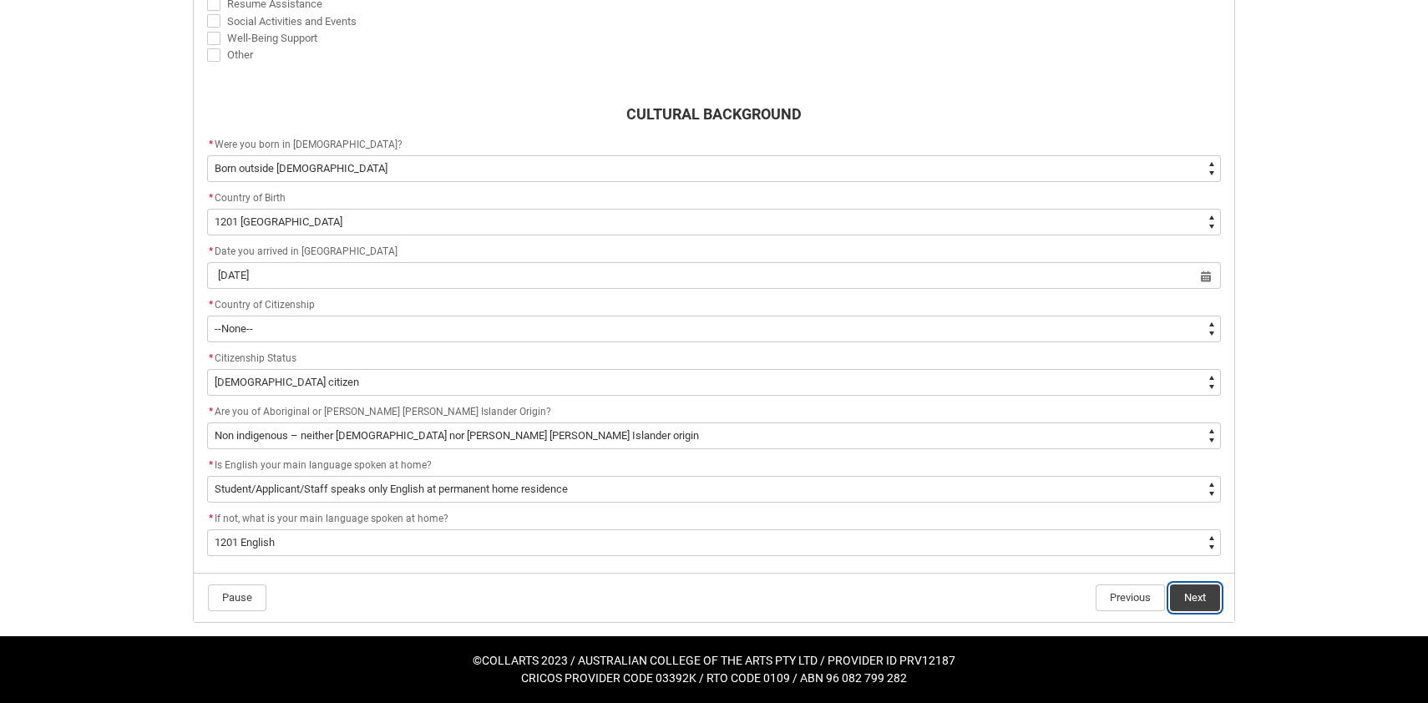
click at [1198, 598] on button "Next" at bounding box center [1195, 598] width 50 height 27
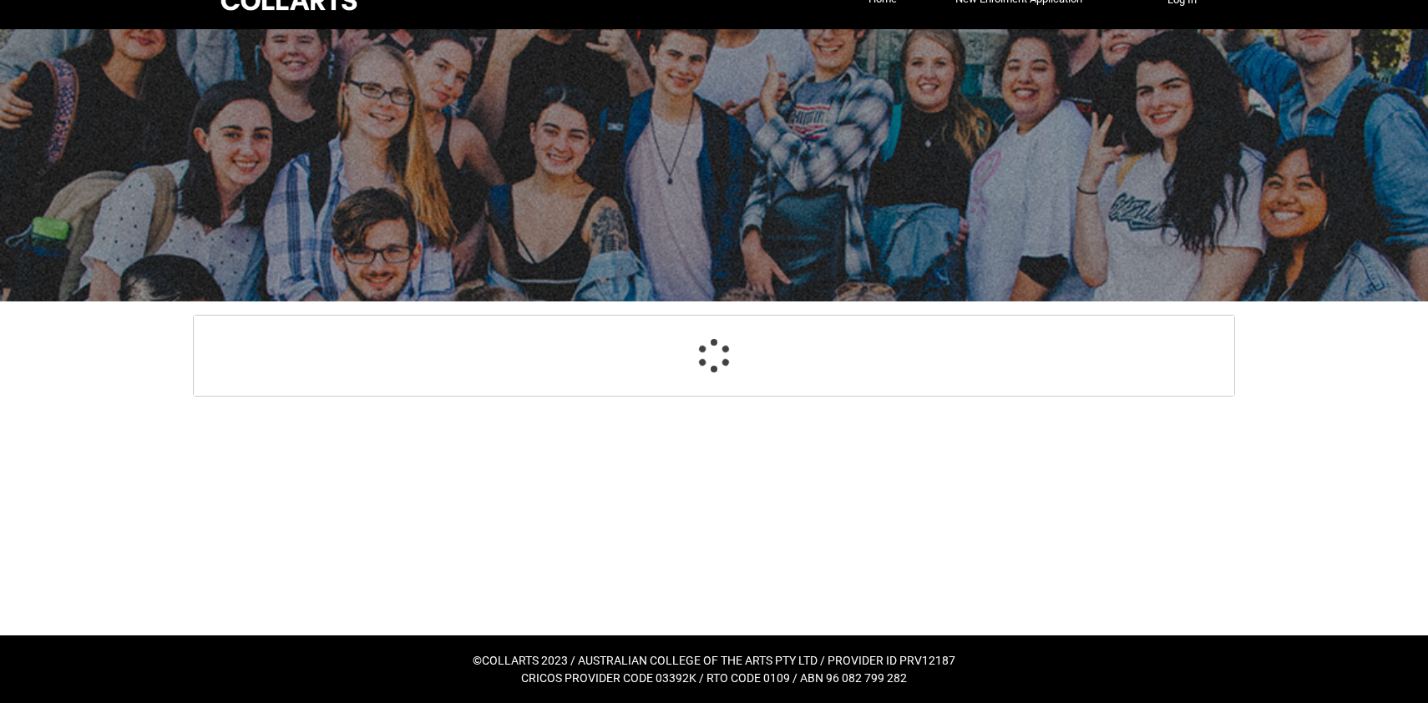
scroll to position [29, 0]
select select "HeardCollarts_Options.Word of mouth"
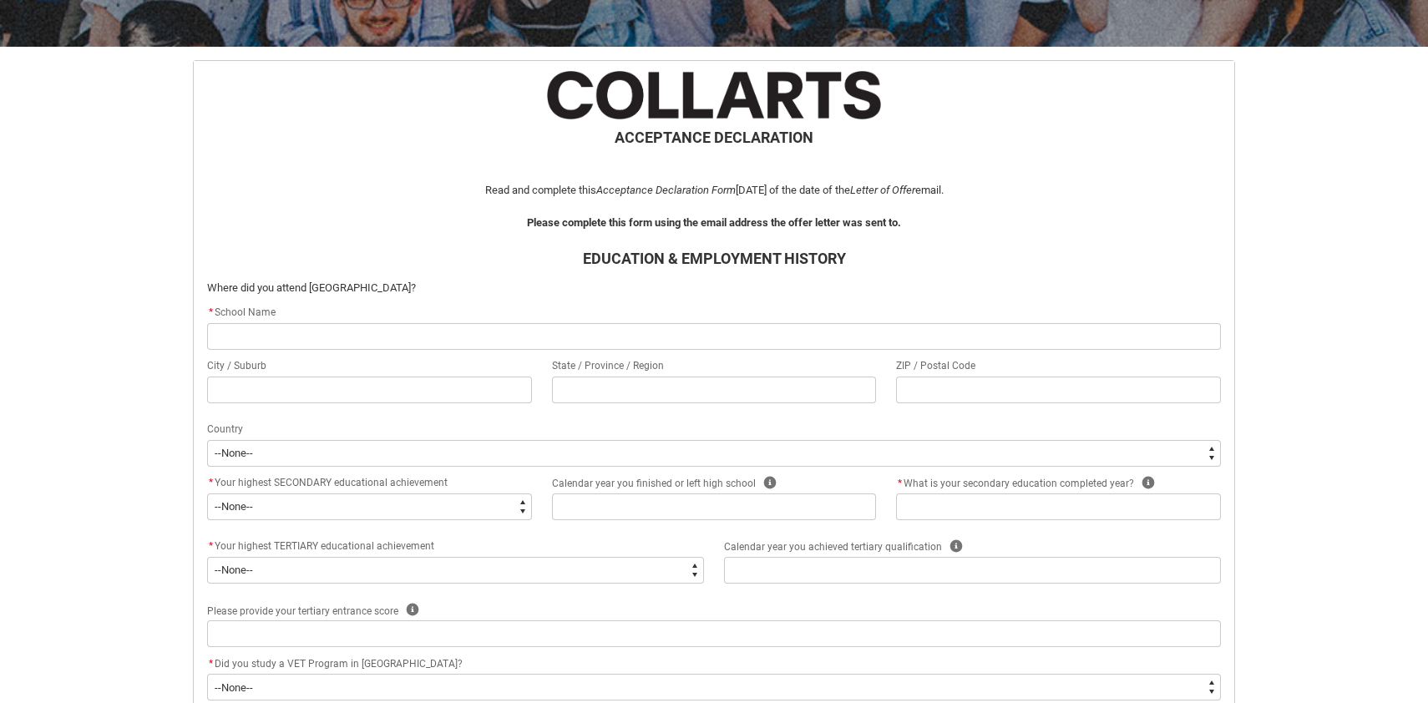
scroll to position [285, 0]
type lightning-primitive-input-simple "W"
type input "W"
type lightning-primitive-input-simple "We"
type input "We"
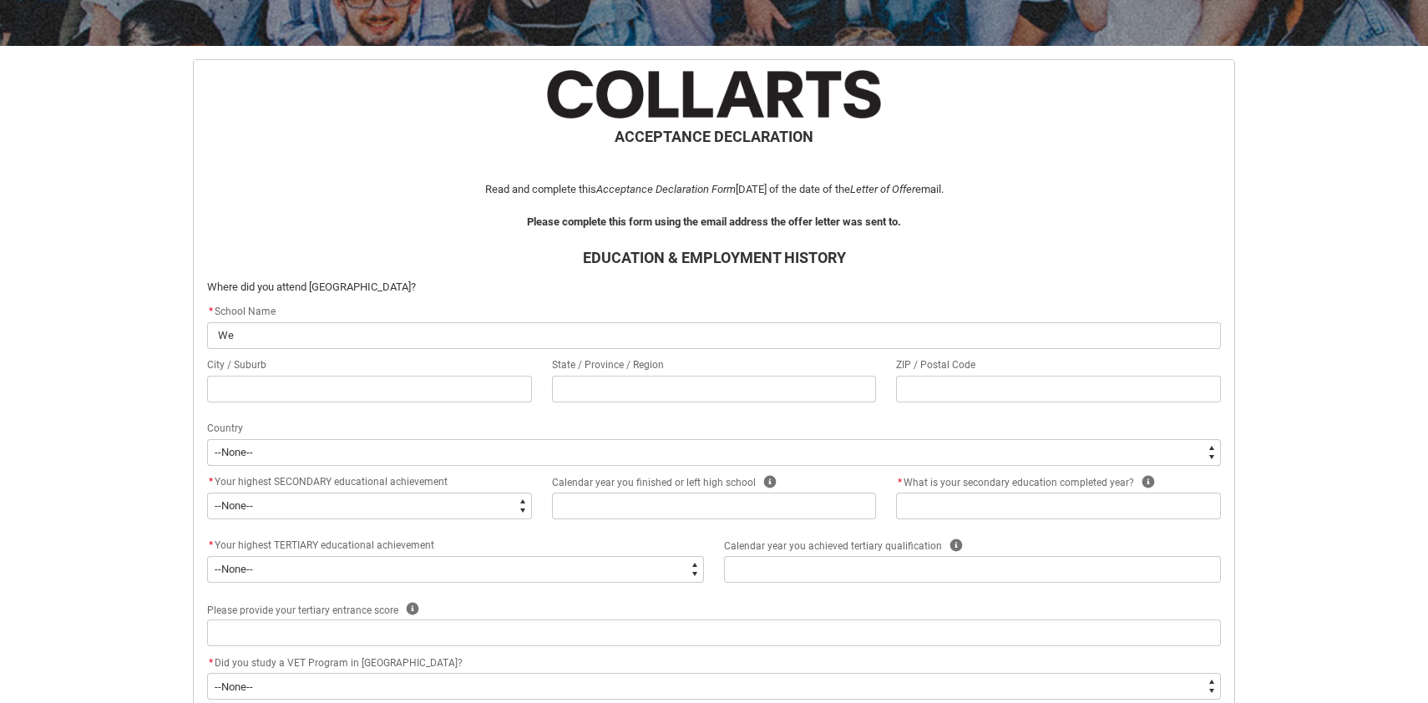
type lightning-primitive-input-simple "Wel"
type input "Wel"
type lightning-primitive-input-simple "Well"
type input "Well"
type lightning-primitive-input-simple "Welli"
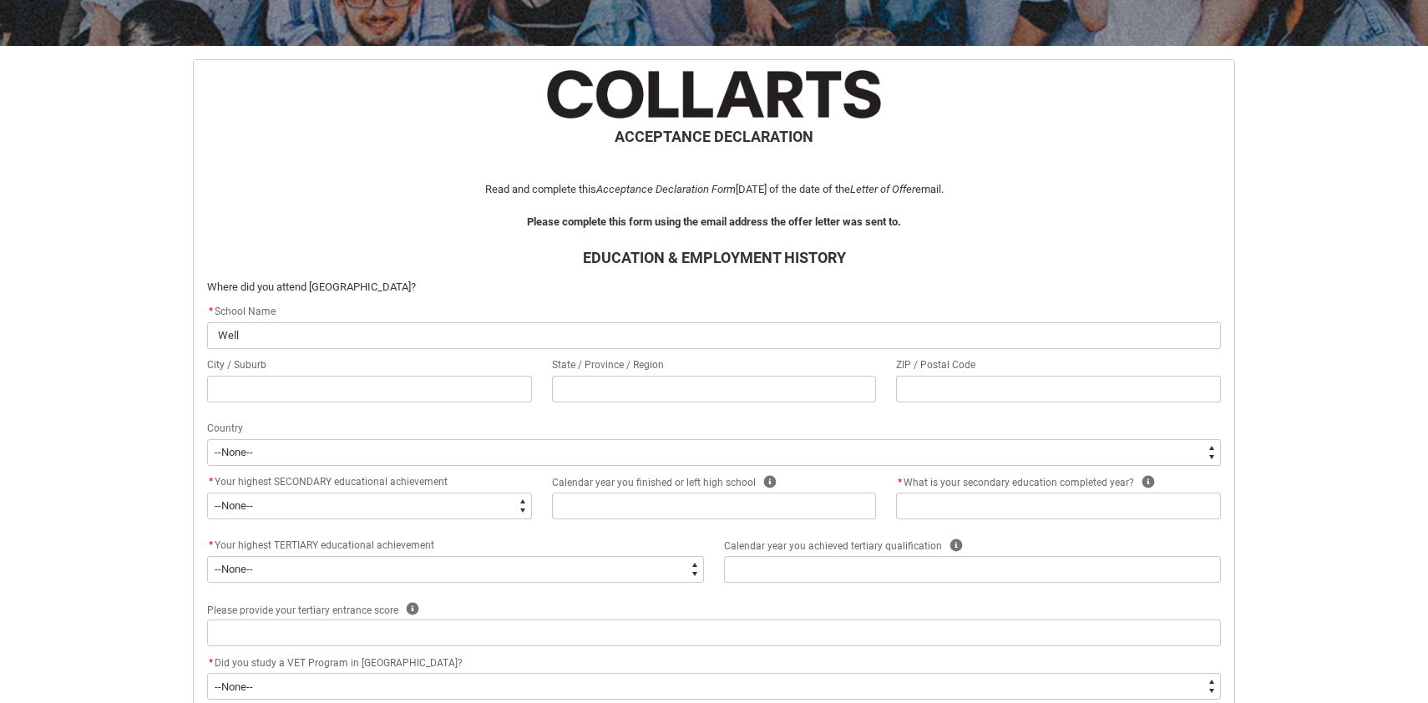
type input "Welli"
type lightning-primitive-input-simple "Wellin"
type input "Wellin"
type lightning-primitive-input-simple "Welling"
type input "Welling"
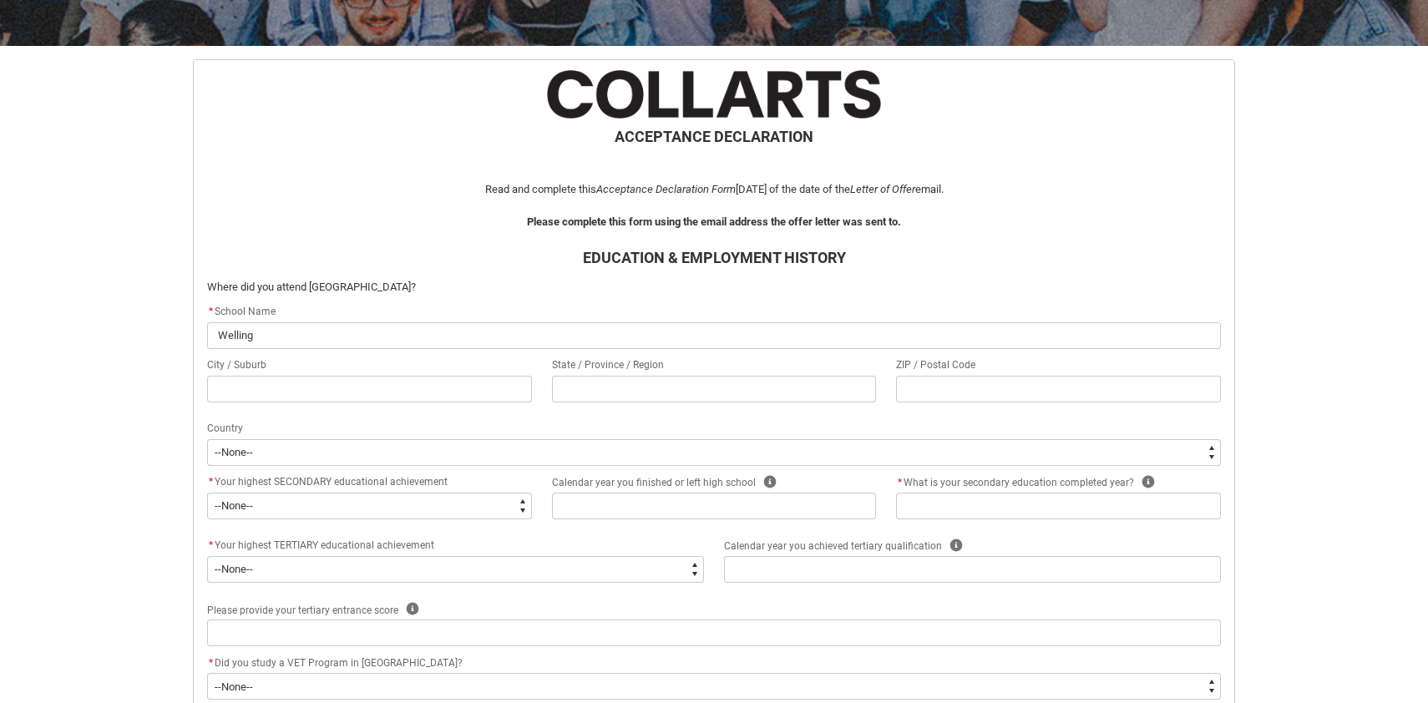
type lightning-primitive-input-simple "Wellingt"
type input "Wellingt"
type lightning-primitive-input-simple "Wellingto"
type input "Wellingto"
type lightning-primitive-input-simple "[GEOGRAPHIC_DATA]"
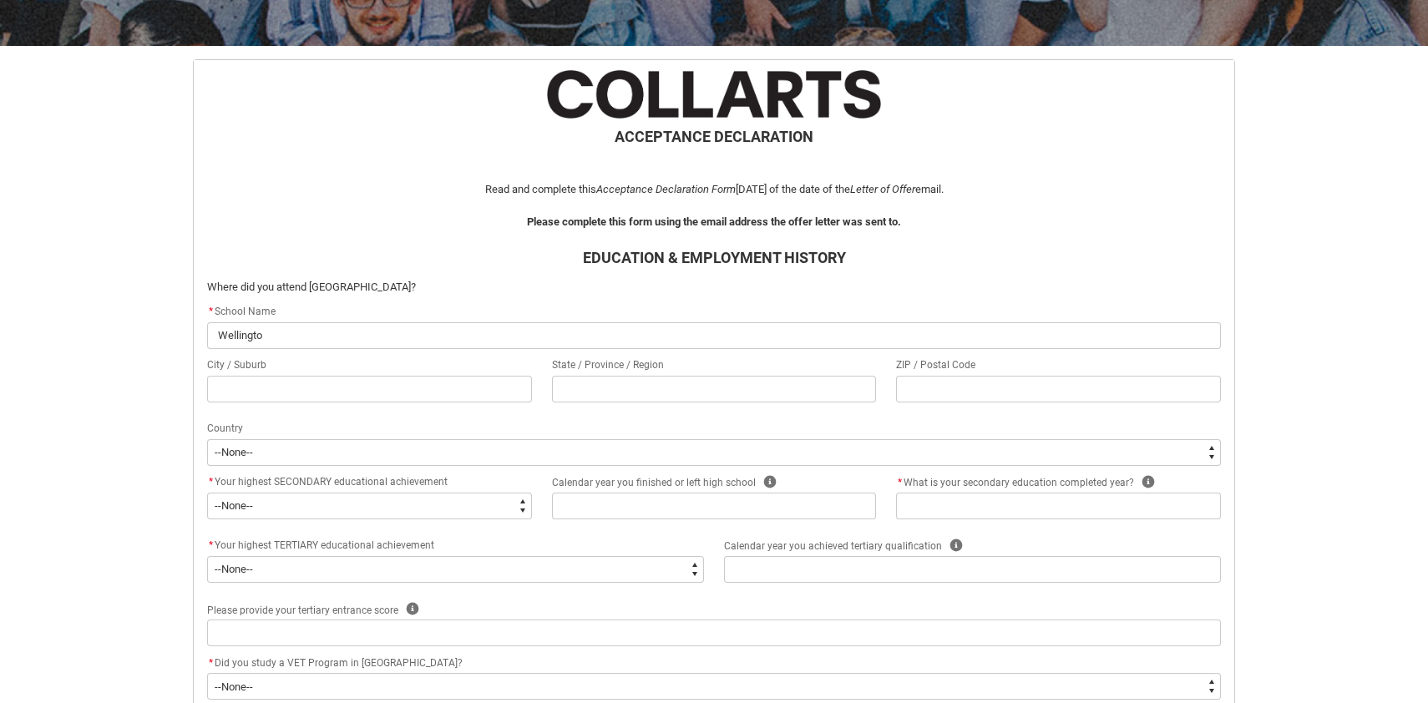
type input "[GEOGRAPHIC_DATA]"
type lightning-primitive-input-simple "[GEOGRAPHIC_DATA]"
type input "[GEOGRAPHIC_DATA]"
type lightning-primitive-input-simple "Wellington G"
type input "Wellington G"
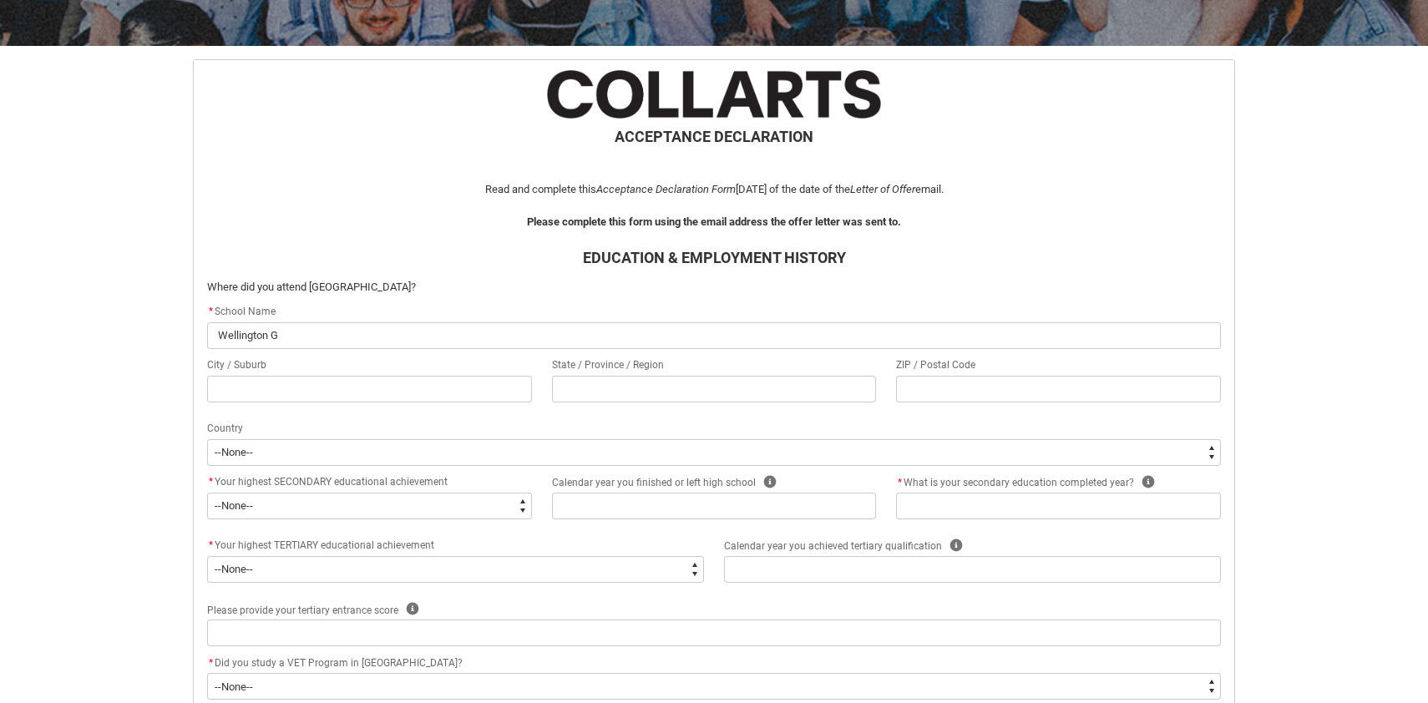
type lightning-primitive-input-simple "Wellington Gi"
type input "Wellington Gi"
type lightning-primitive-input-simple "Wellington Gir"
type input "Wellington Gir"
type lightning-primitive-input-simple "Wellington Girl"
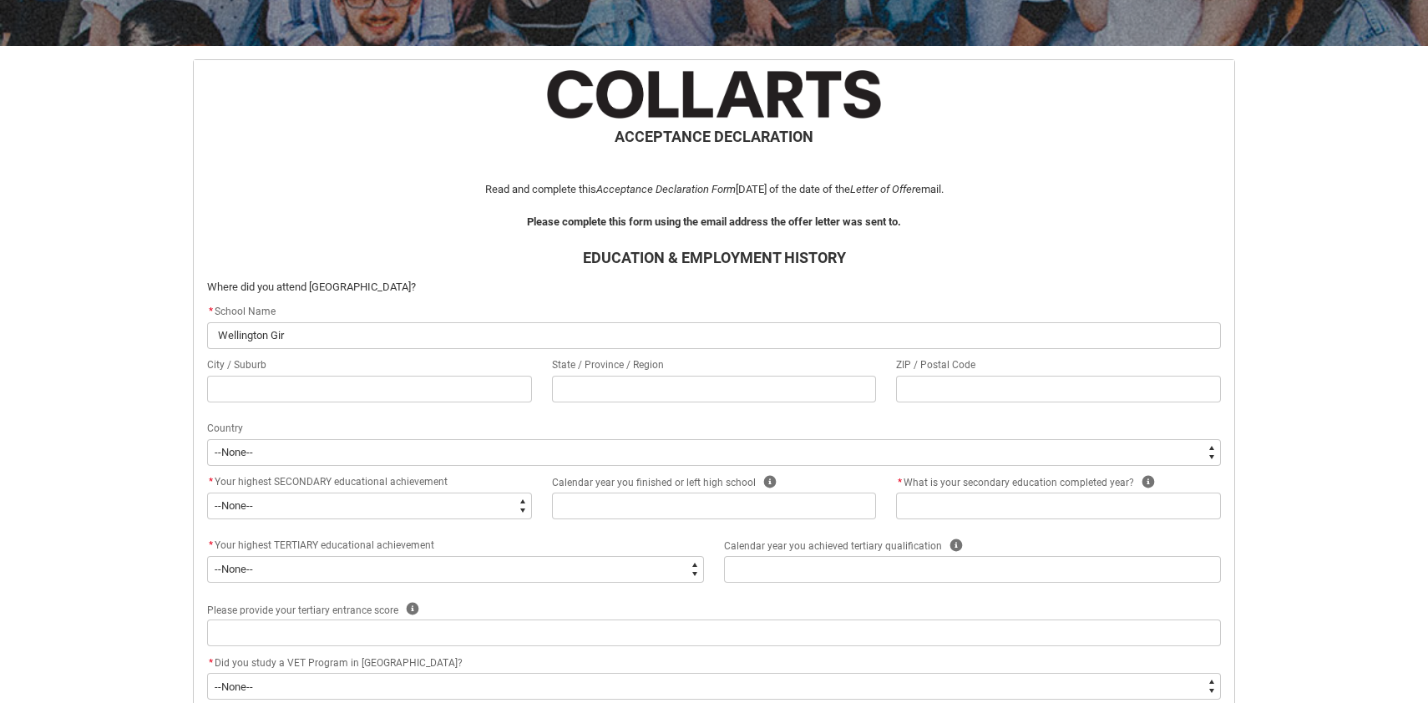
type input "Wellington Girl"
type lightning-primitive-input-simple "Wellington Girla"
type input "Wellington Girla"
type lightning-primitive-input-simple "Wellington Girl"
type input "Wellington Girl"
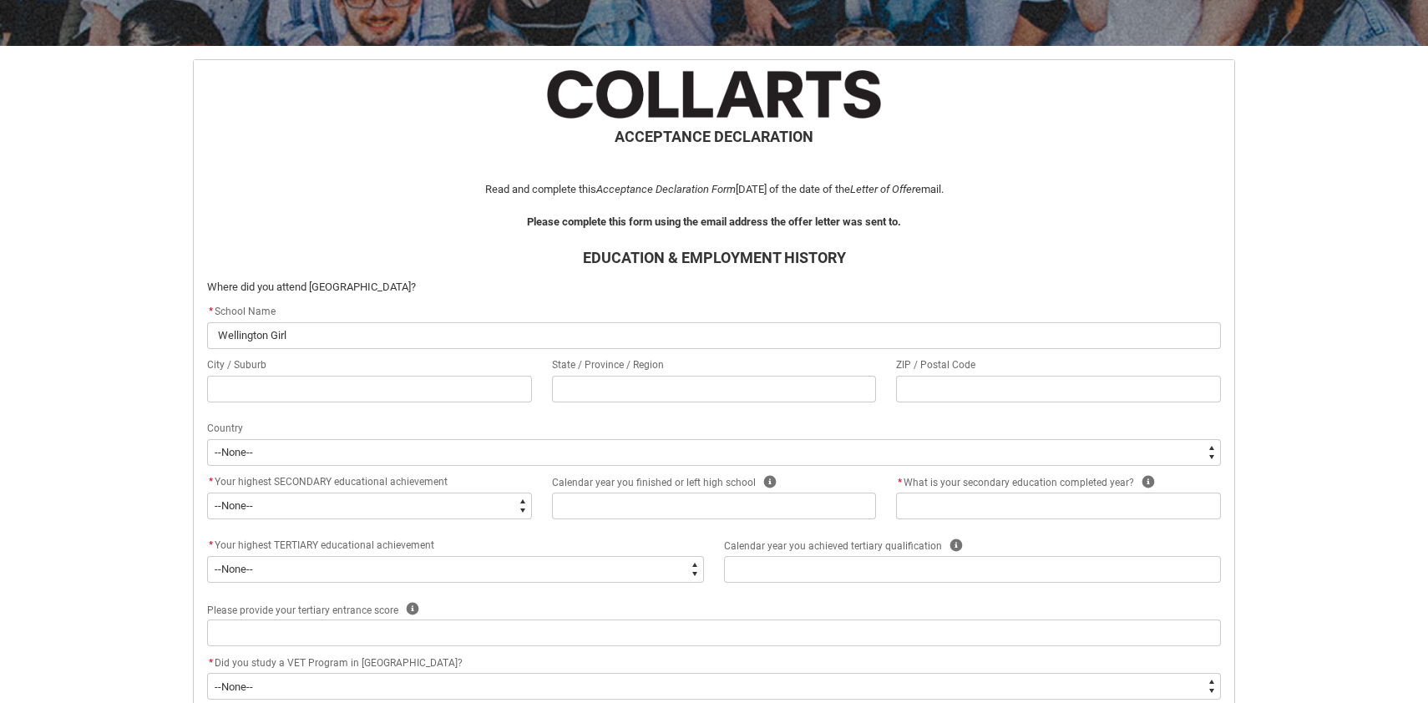
type lightning-primitive-input-simple "Wellington Girls"
type input "Wellington Girls"
type lightning-primitive-input-simple "Wellington Girls/"
type input "Wellington Girls/"
type lightning-primitive-input-simple "Wellington Girls"
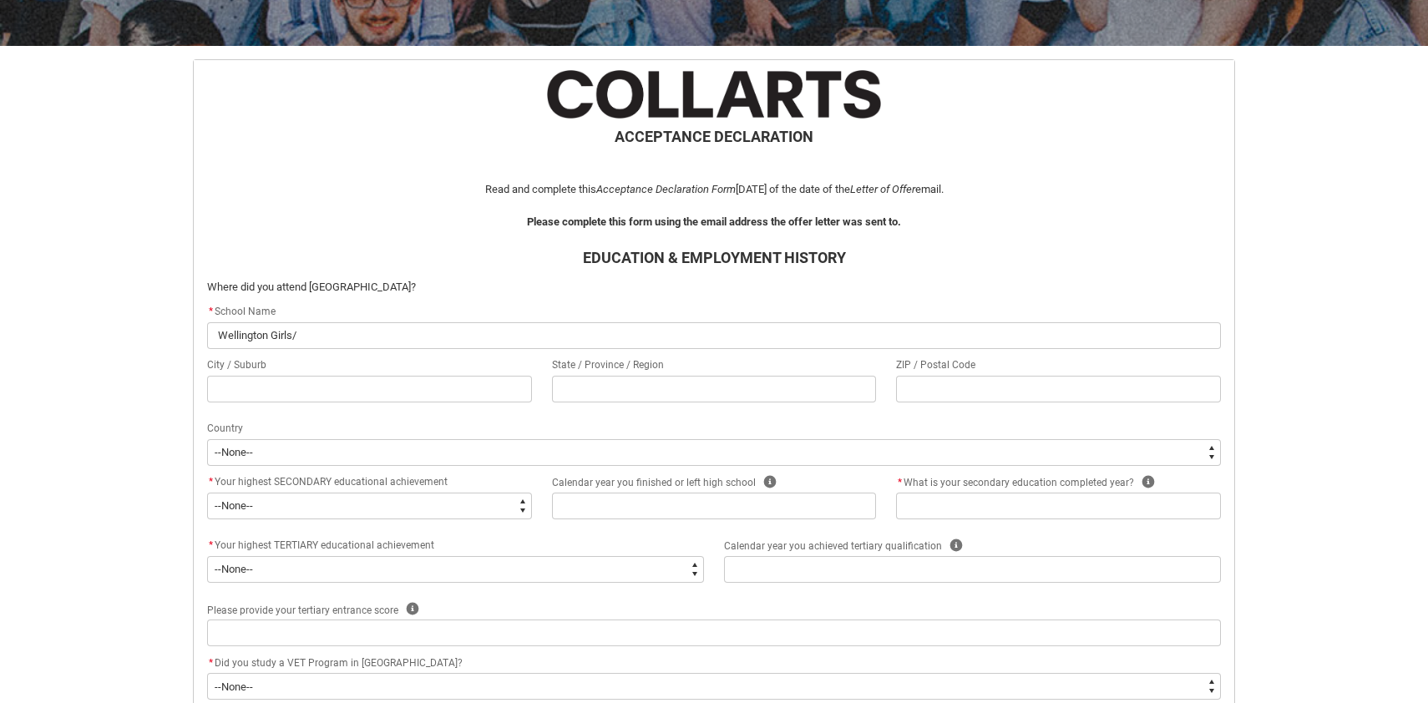
type input "Wellington Girls"
type lightning-primitive-input-simple "Wellington Girls'"
type input "Wellington Girls'"
type lightning-primitive-input-simple "Wellington Girls'"
type input "Wellington Girls'"
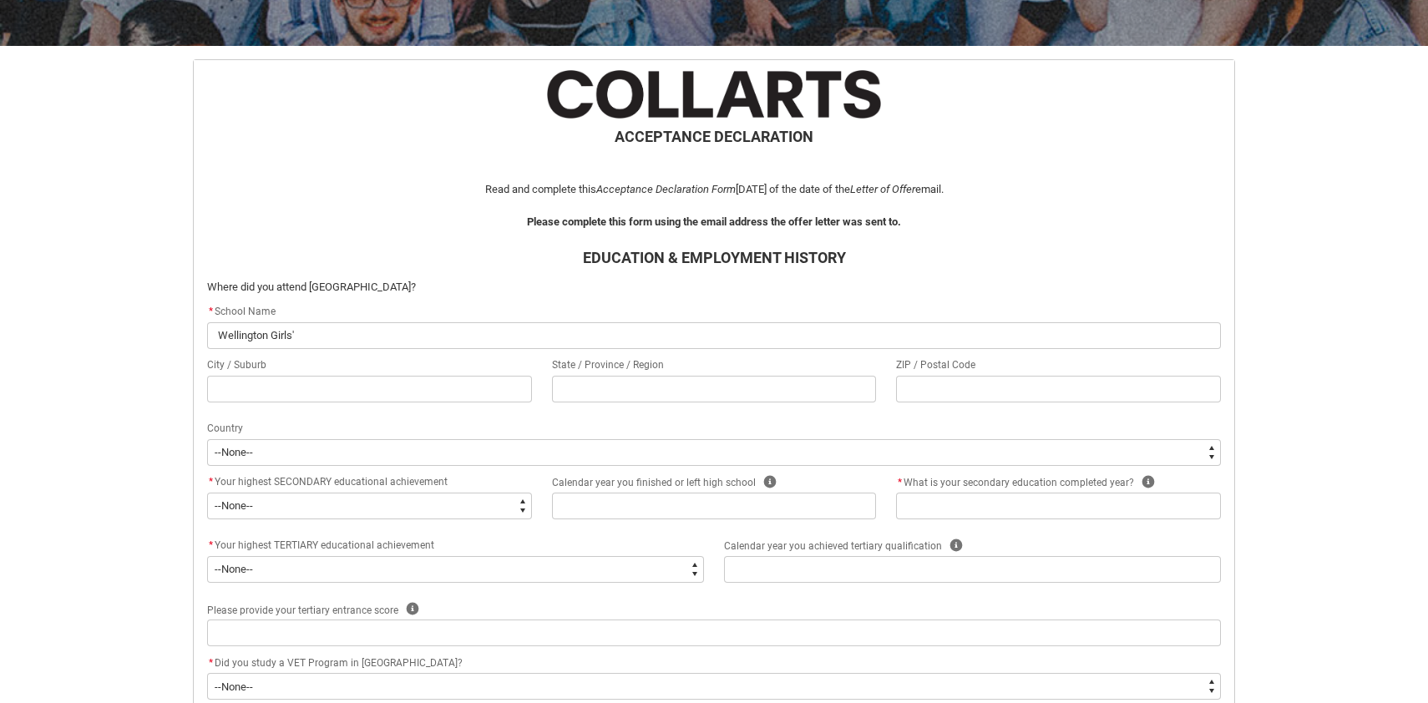
type lightning-primitive-input-simple "Wellington Girls' C"
type input "Wellington Girls' C"
type lightning-primitive-input-simple "Wellington Girls' Co"
type input "Wellington Girls' Co"
type lightning-primitive-input-simple "Wellington Girls' Col"
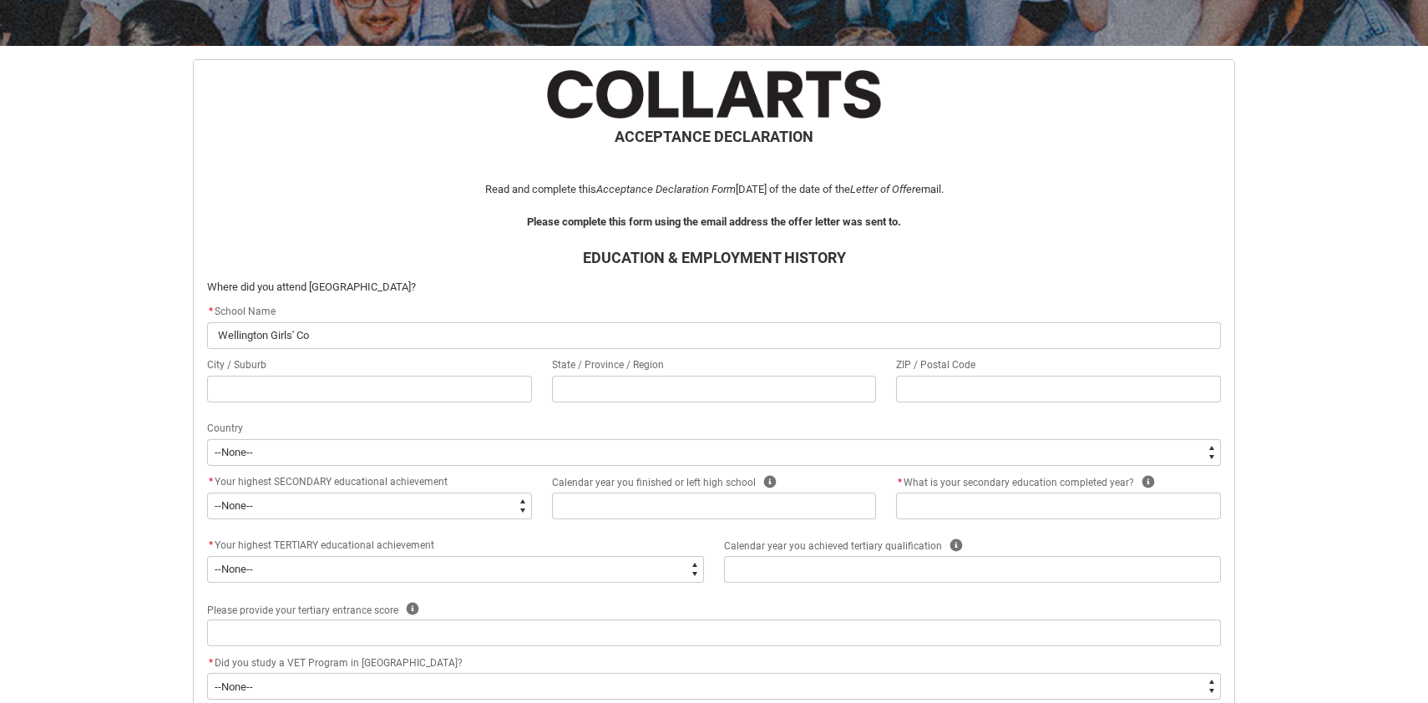
type input "Wellington Girls' Col"
type lightning-primitive-input-simple "Wellington Girls' Coll"
type input "Wellington Girls' Coll"
type lightning-primitive-input-simple "Wellington Girls' Colle"
type input "Wellington Girls' Colle"
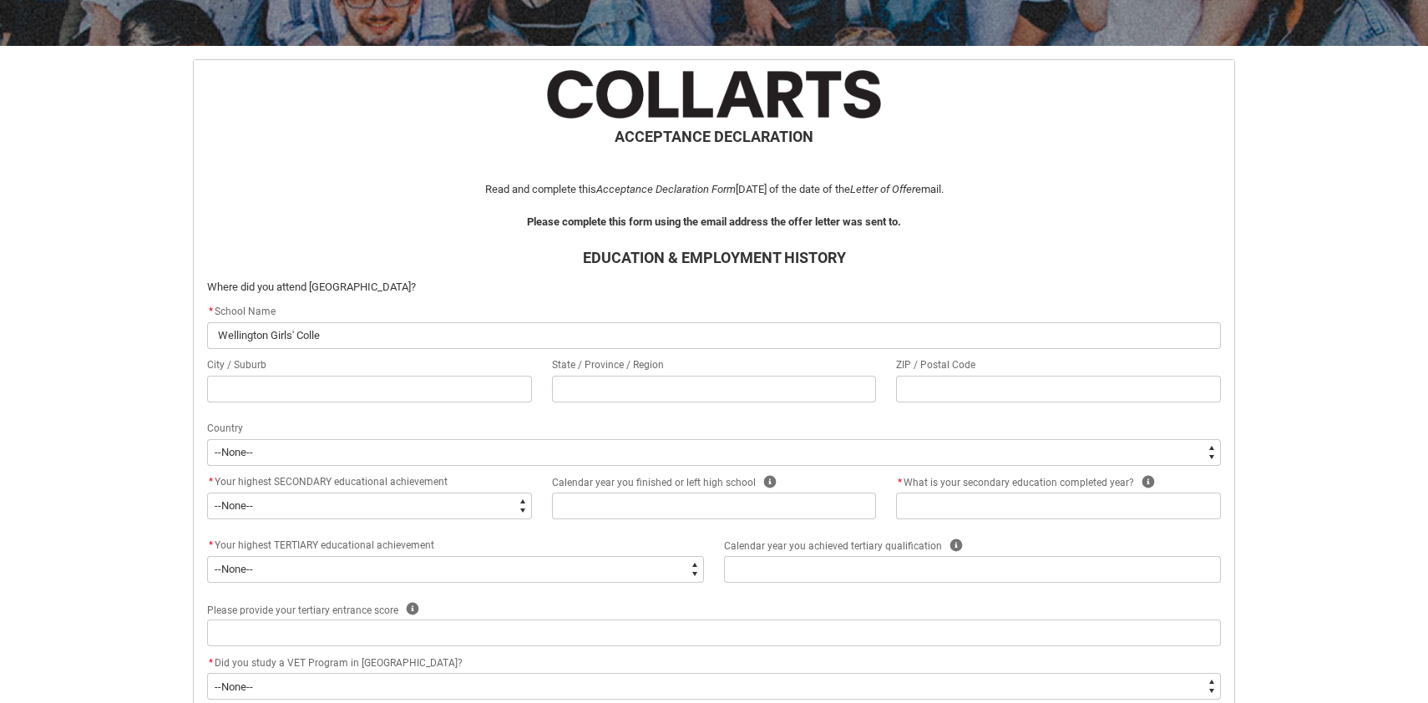
type lightning-primitive-input-simple "Wellington Girls' Collef"
type input "Wellington Girls' Collef"
type lightning-primitive-input-simple "Wellington Girls' Collefe"
type input "Wellington Girls' Collefe"
type lightning-primitive-input-simple "Wellington Girls' Collef"
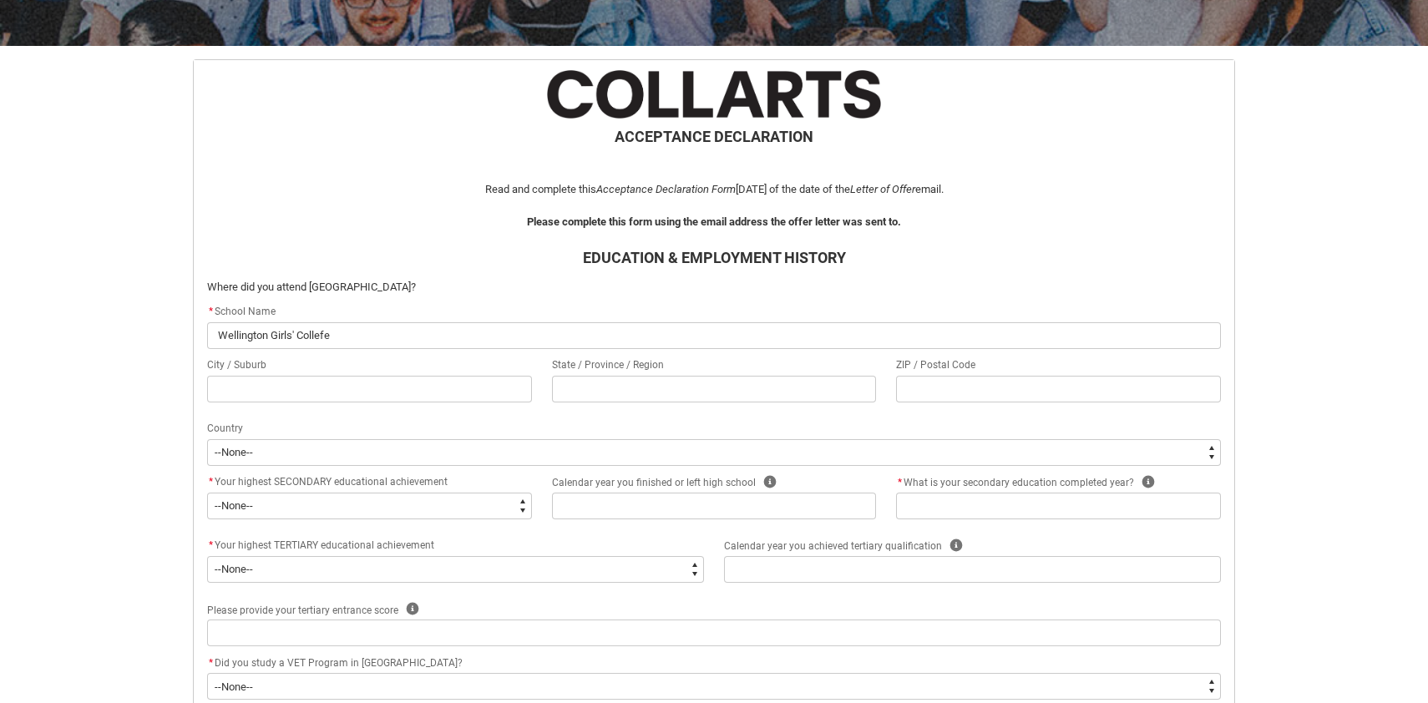
type input "Wellington Girls' Collef"
type lightning-primitive-input-simple "Wellington Girls' Colle"
type input "Wellington Girls' Colle"
type lightning-primitive-input-simple "Wellington Girls' Colleg"
type input "Wellington Girls' Colleg"
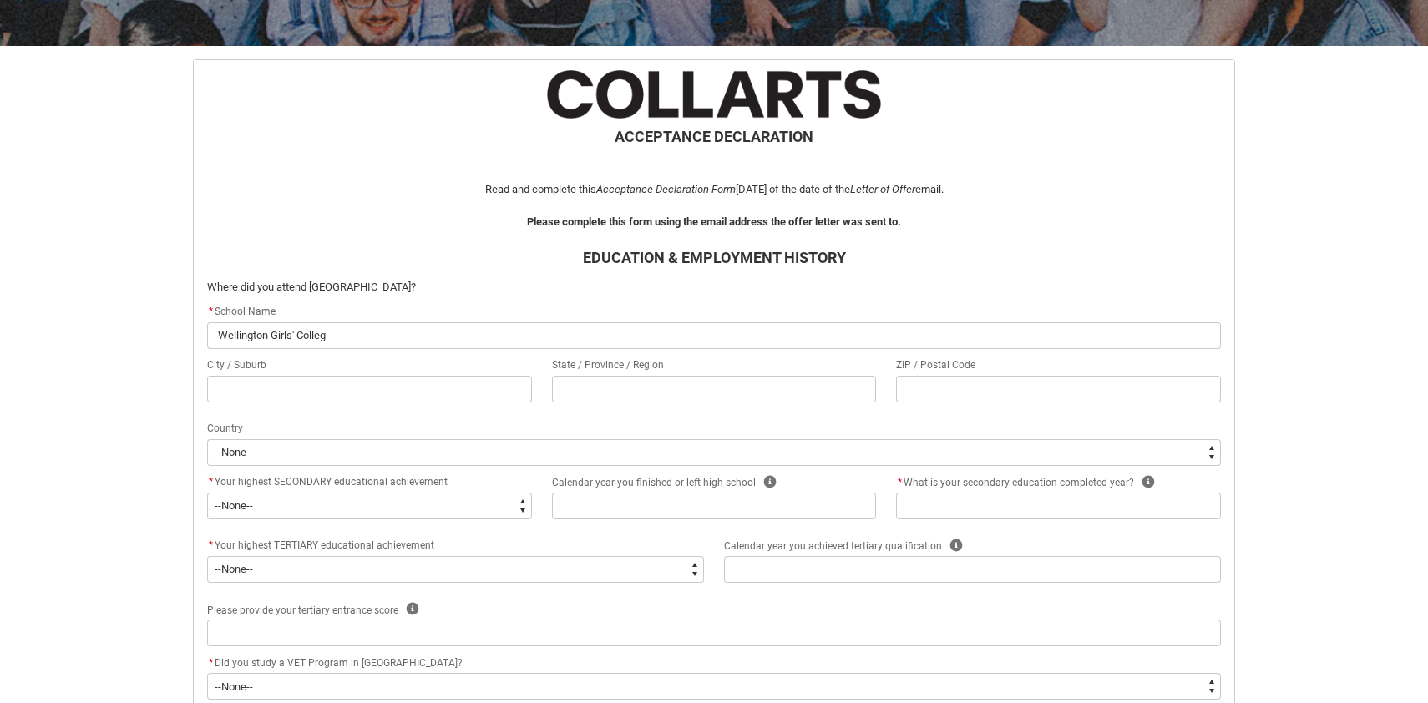
type lightning-primitive-input-simple "[GEOGRAPHIC_DATA]"
type input "[GEOGRAPHIC_DATA]"
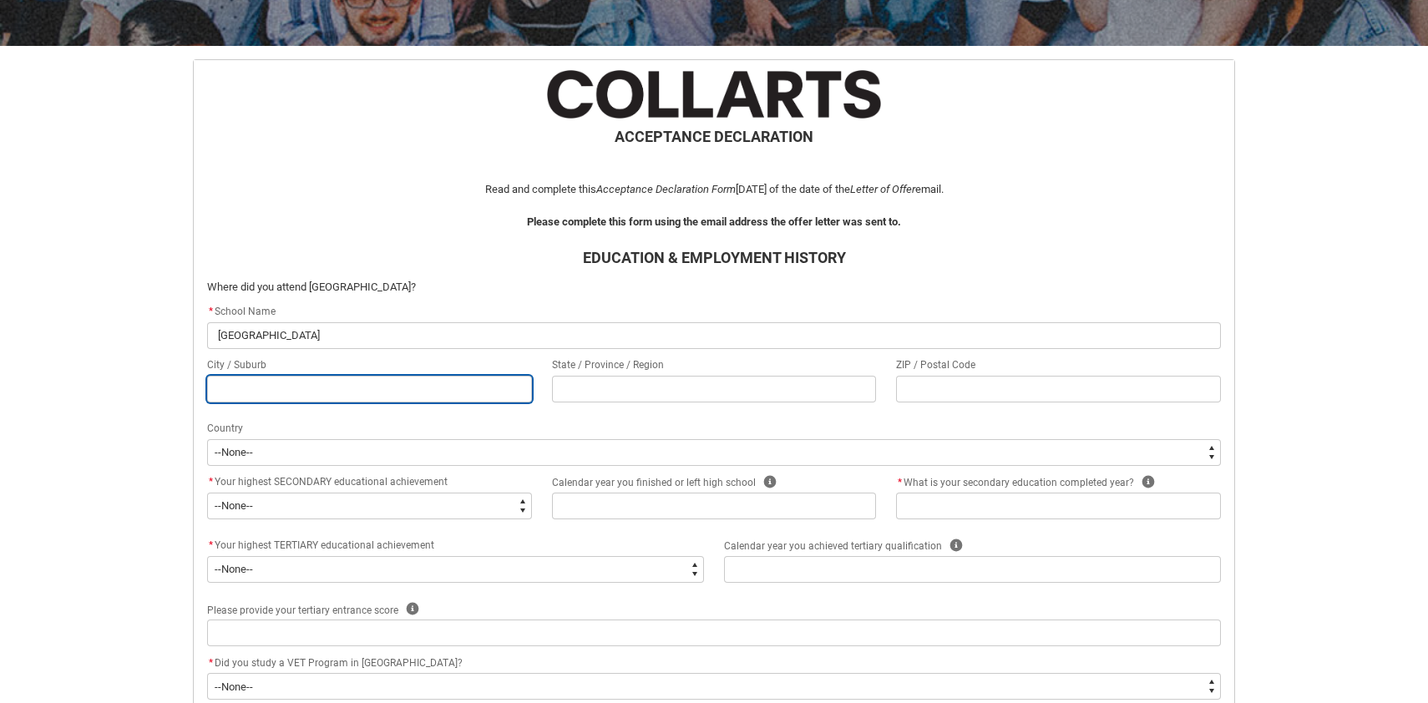
click at [459, 387] on input "REDU_Acceptance_Declaration flow" at bounding box center [369, 389] width 325 height 27
type lightning-primitive-input-simple "T"
type input "T"
type lightning-primitive-input-simple "Th"
type input "Th"
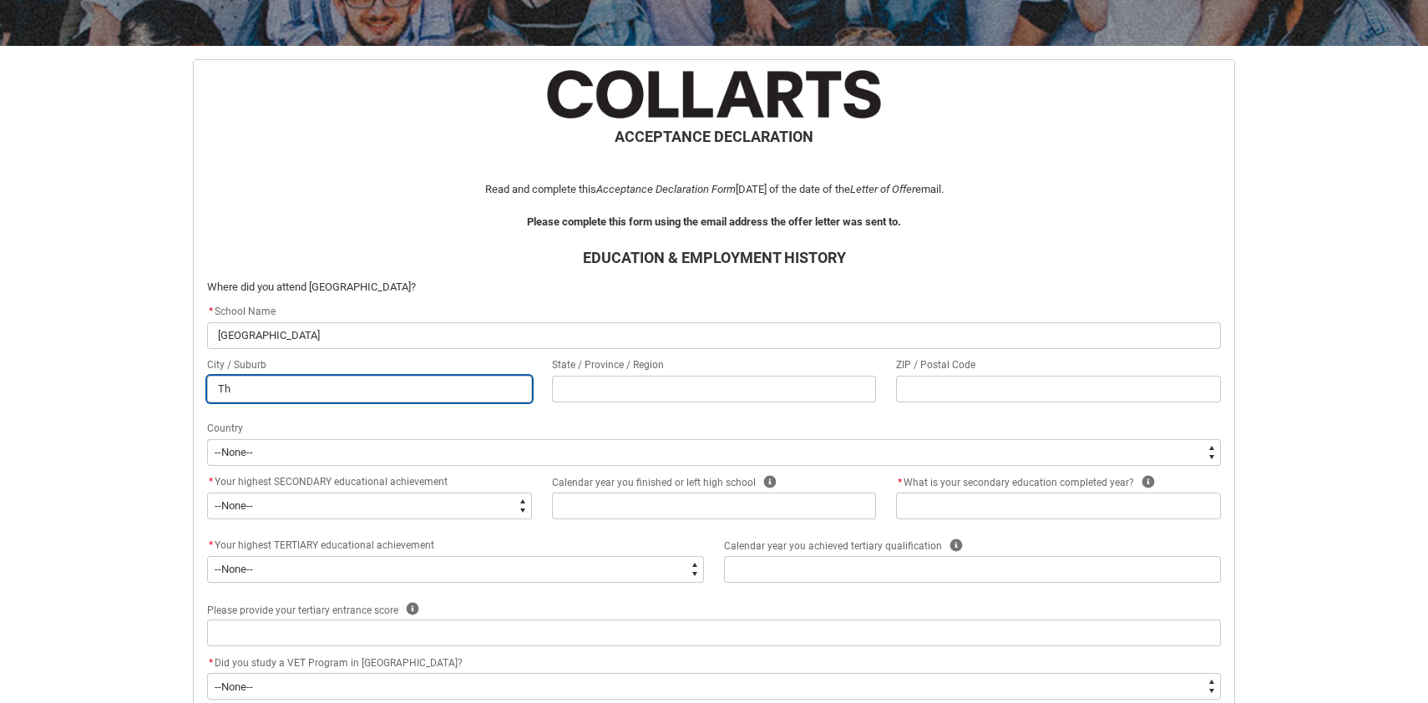
type lightning-primitive-input-simple "Tho"
type input "Tho"
type lightning-primitive-input-simple "Thor"
type input "Thor"
type lightning-primitive-input-simple "Thorn"
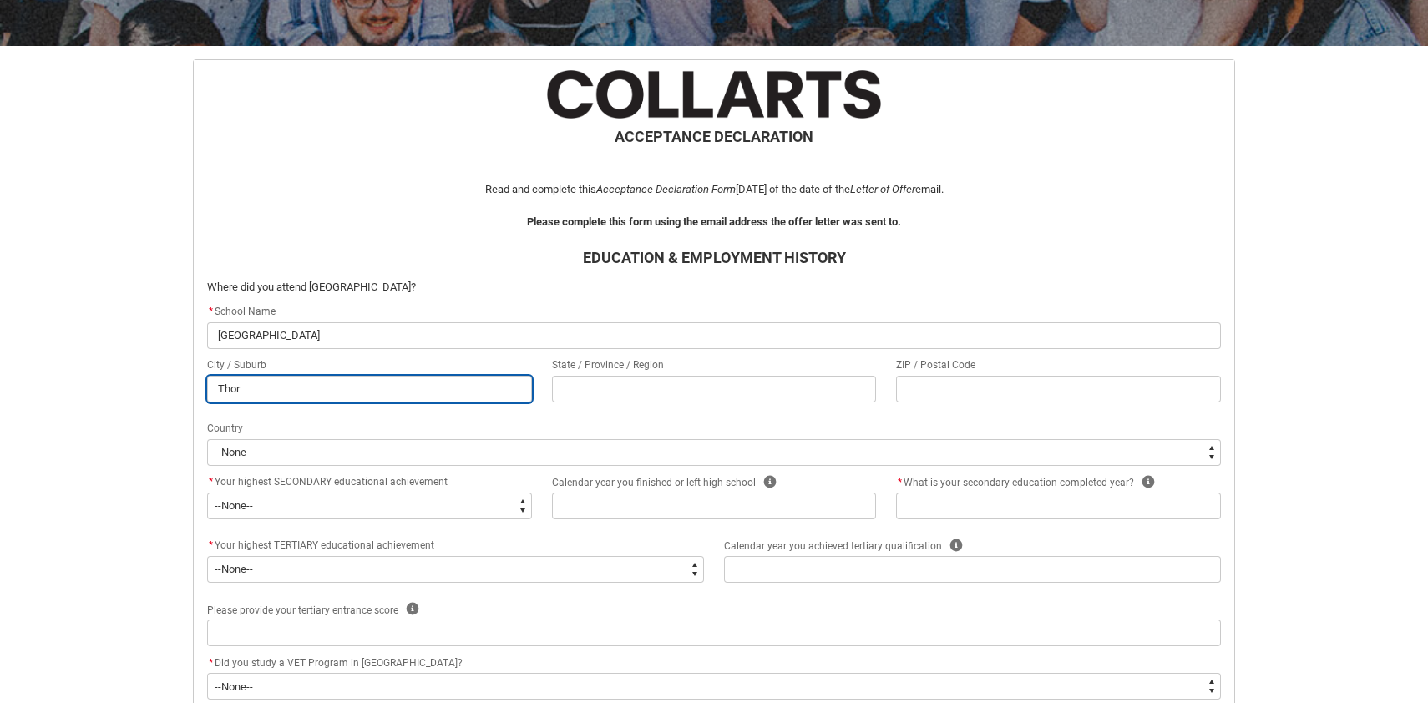
type input "Thorn"
type lightning-primitive-input-simple "Thornd"
type input "Thornd"
type lightning-primitive-input-simple "Thorndo"
type input "Thorndo"
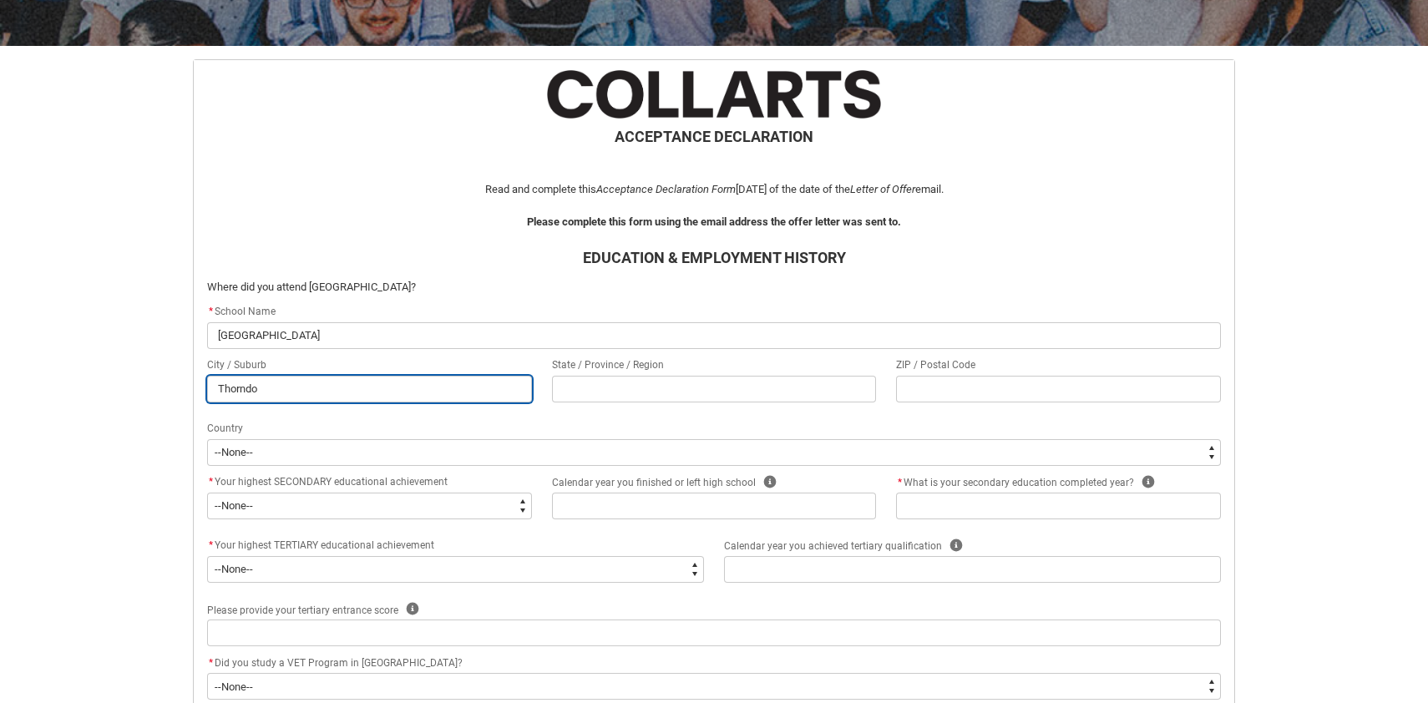
type lightning-primitive-input-simple "Thorndon"
type input "Thorndon"
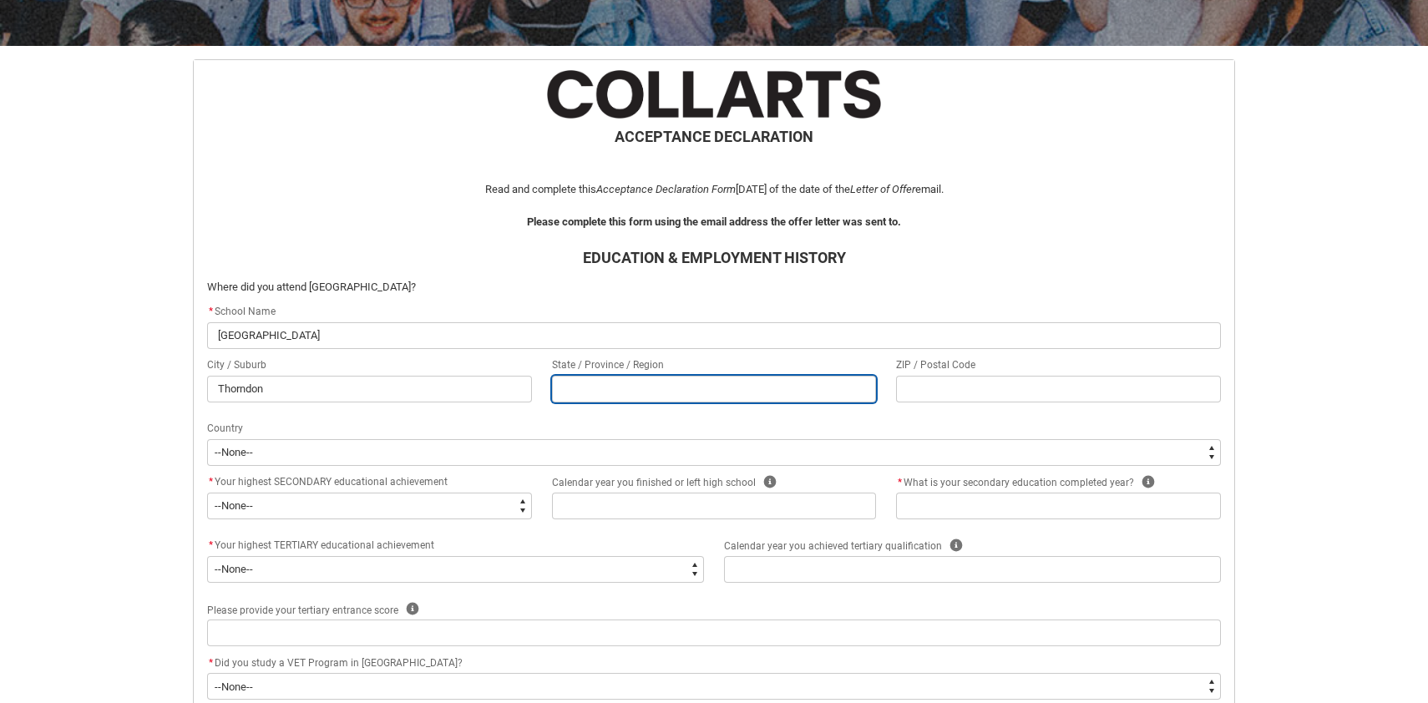
click at [674, 394] on input "REDU_Acceptance_Declaration flow" at bounding box center [714, 389] width 325 height 27
type lightning-primitive-input-simple "W"
type input "W"
type lightning-primitive-input-simple "We"
type input "We"
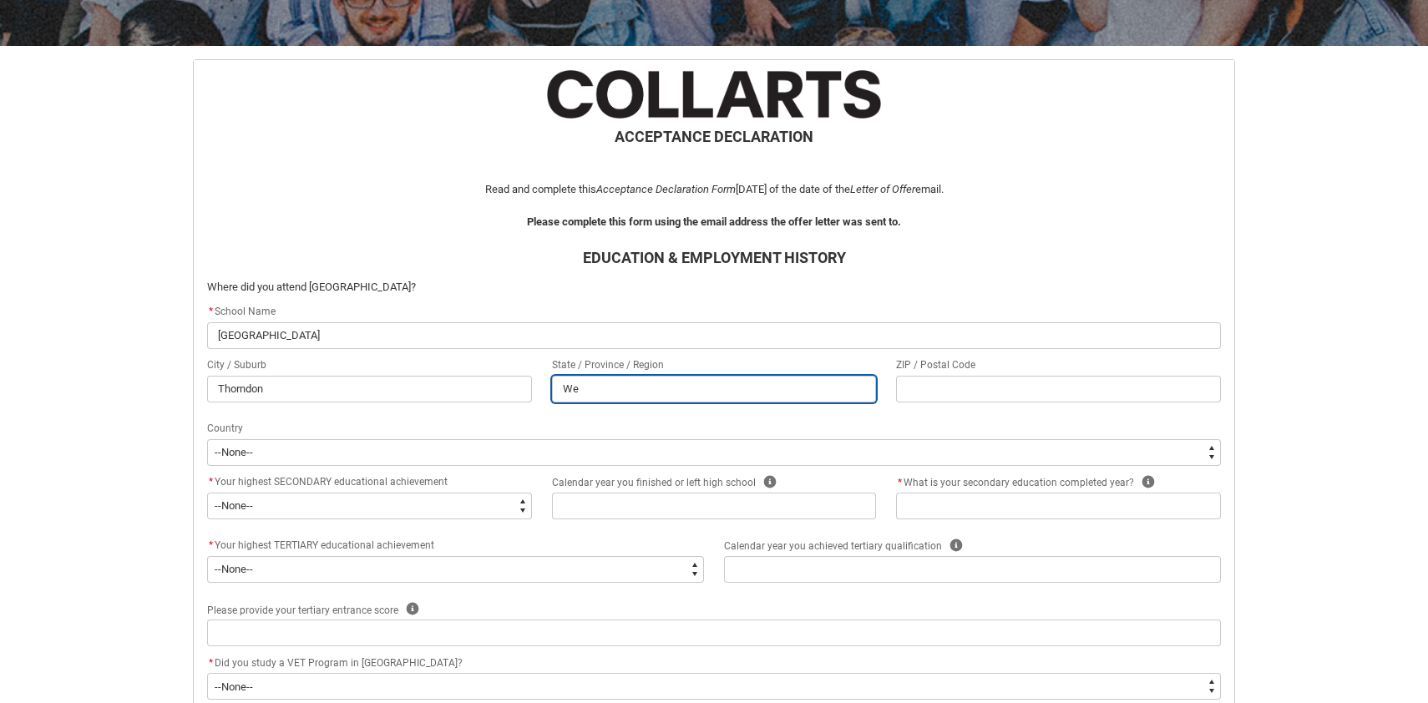
type lightning-primitive-input-simple "Wel"
type input "Wel"
type lightning-primitive-input-simple "Well"
type input "Well"
type lightning-primitive-input-simple "Welli"
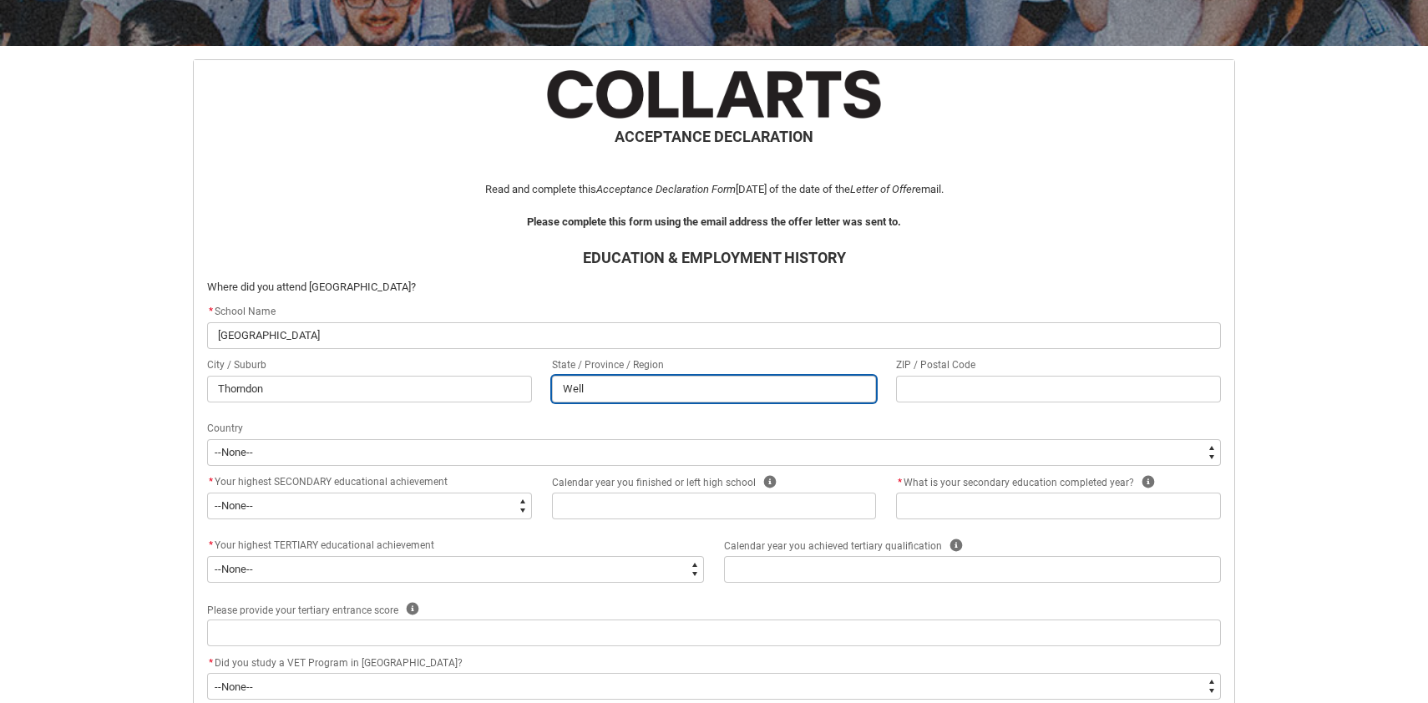
type input "Welli"
type lightning-primitive-input-simple "Wellin"
type input "Wellin"
type lightning-primitive-input-simple "Welling"
type input "Welling"
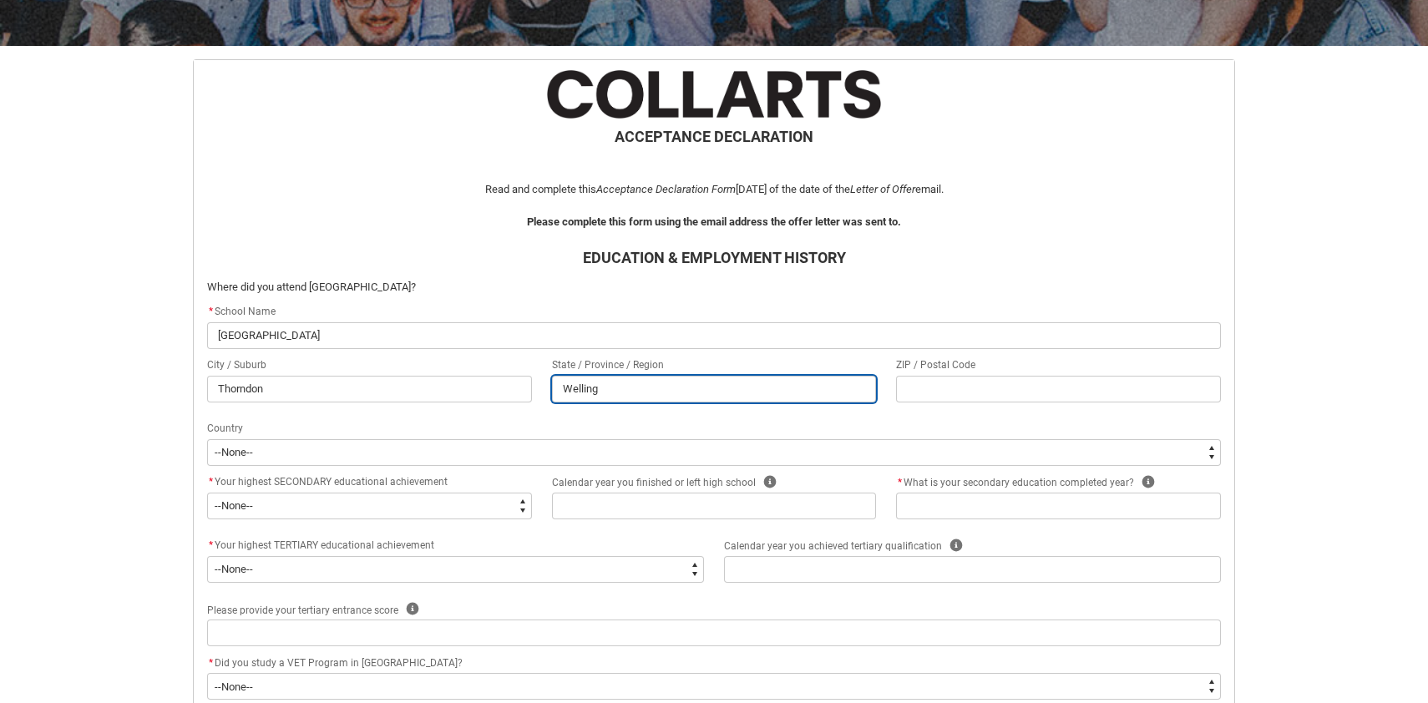
type lightning-primitive-input-simple "Wellingt"
type input "Wellingt"
type lightning-primitive-input-simple "Wellingto"
type input "Wellingto"
type lightning-primitive-input-simple "[GEOGRAPHIC_DATA]"
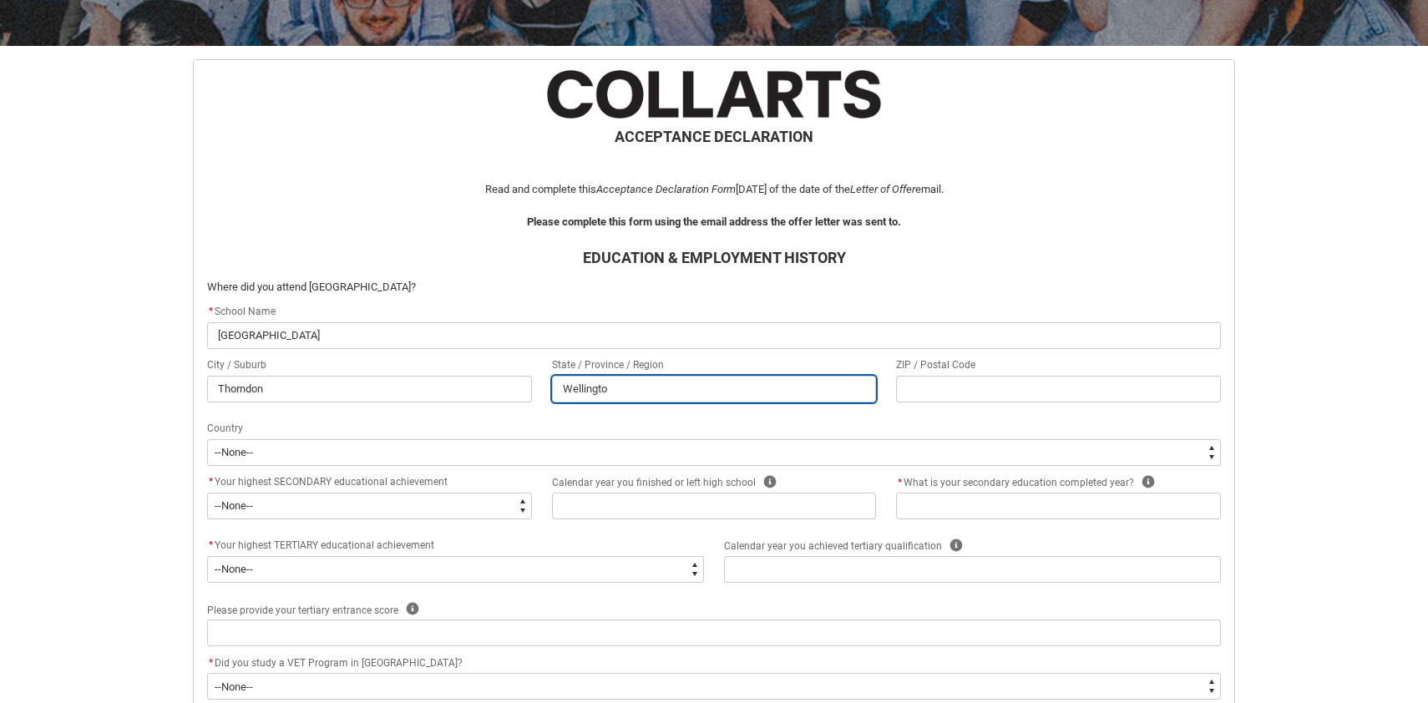
type input "[GEOGRAPHIC_DATA]"
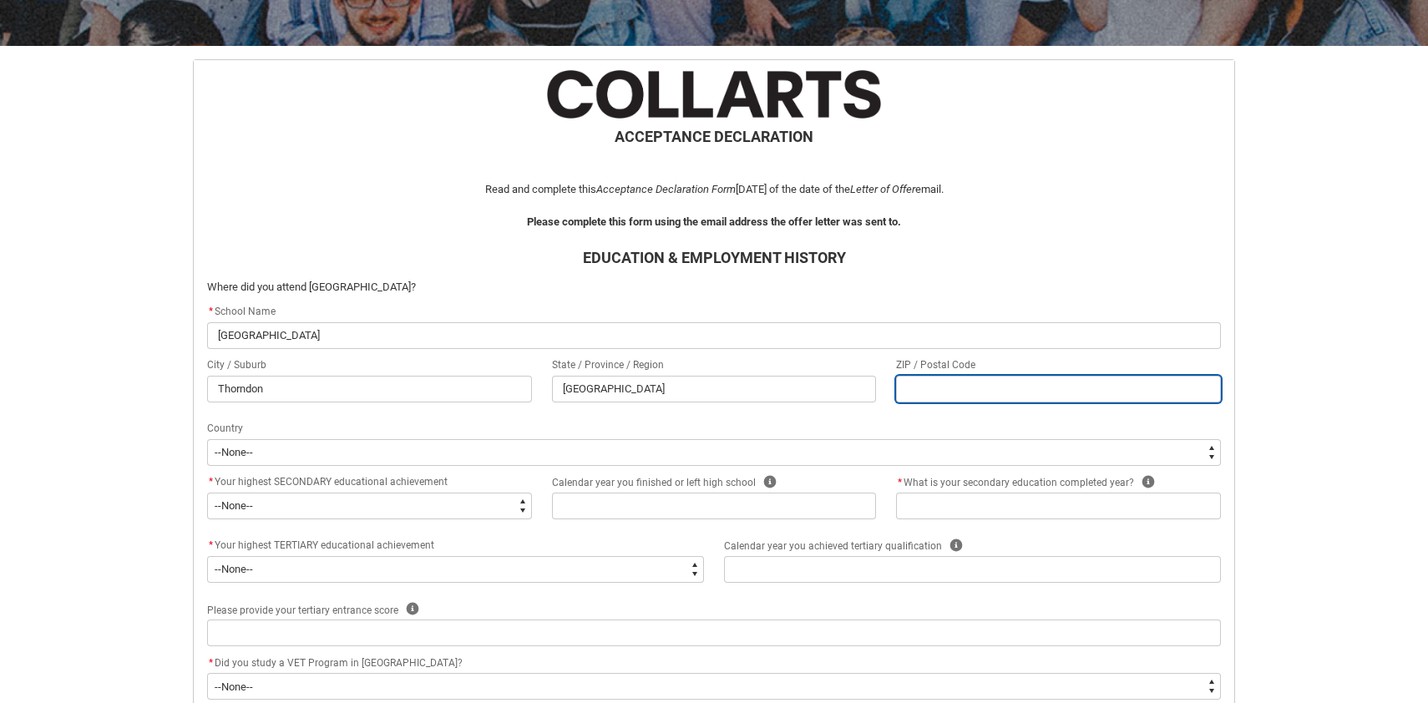
click at [961, 387] on input "REDU_Acceptance_Declaration flow" at bounding box center [1058, 389] width 325 height 27
type lightning-primitive-input-simple "6"
type input "6"
type lightning-primitive-input-simple "60"
type input "60"
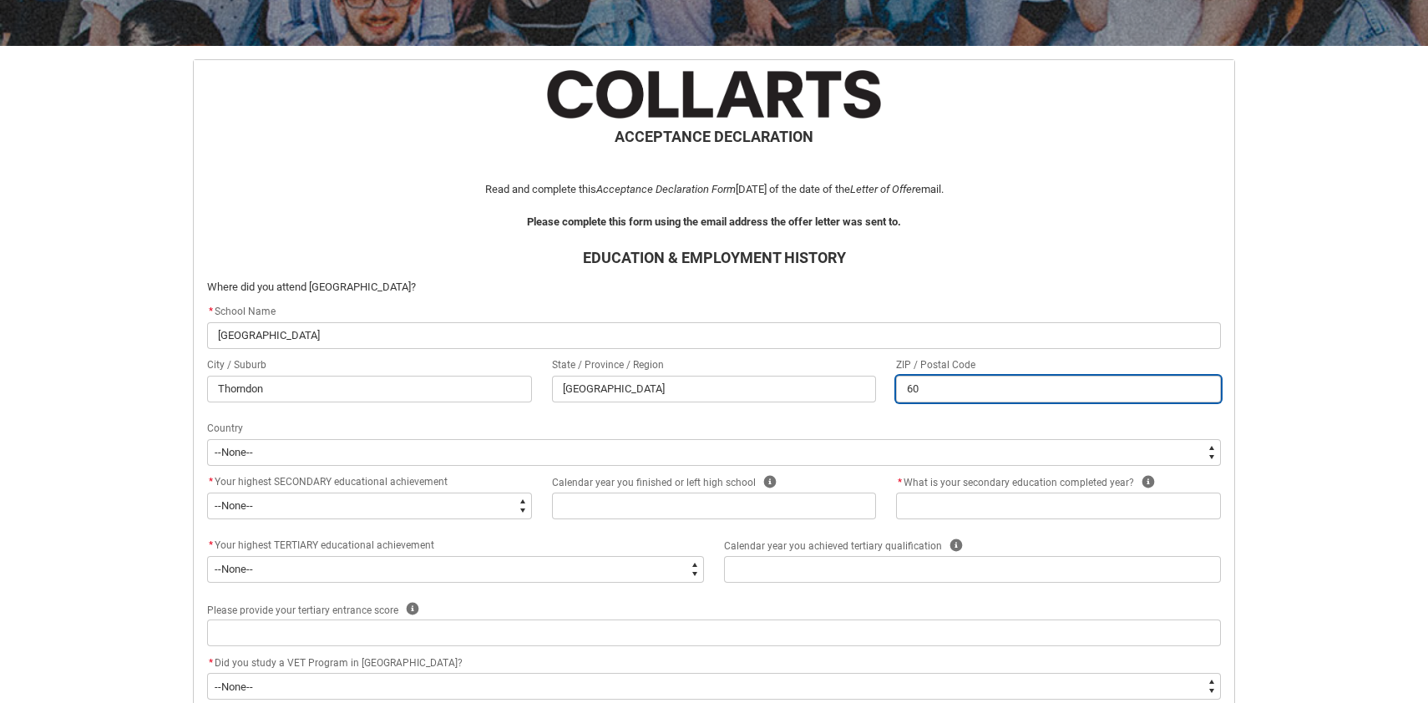
type lightning-primitive-input-simple "601"
type input "601"
type lightning-primitive-input-simple "6012"
type input "6012"
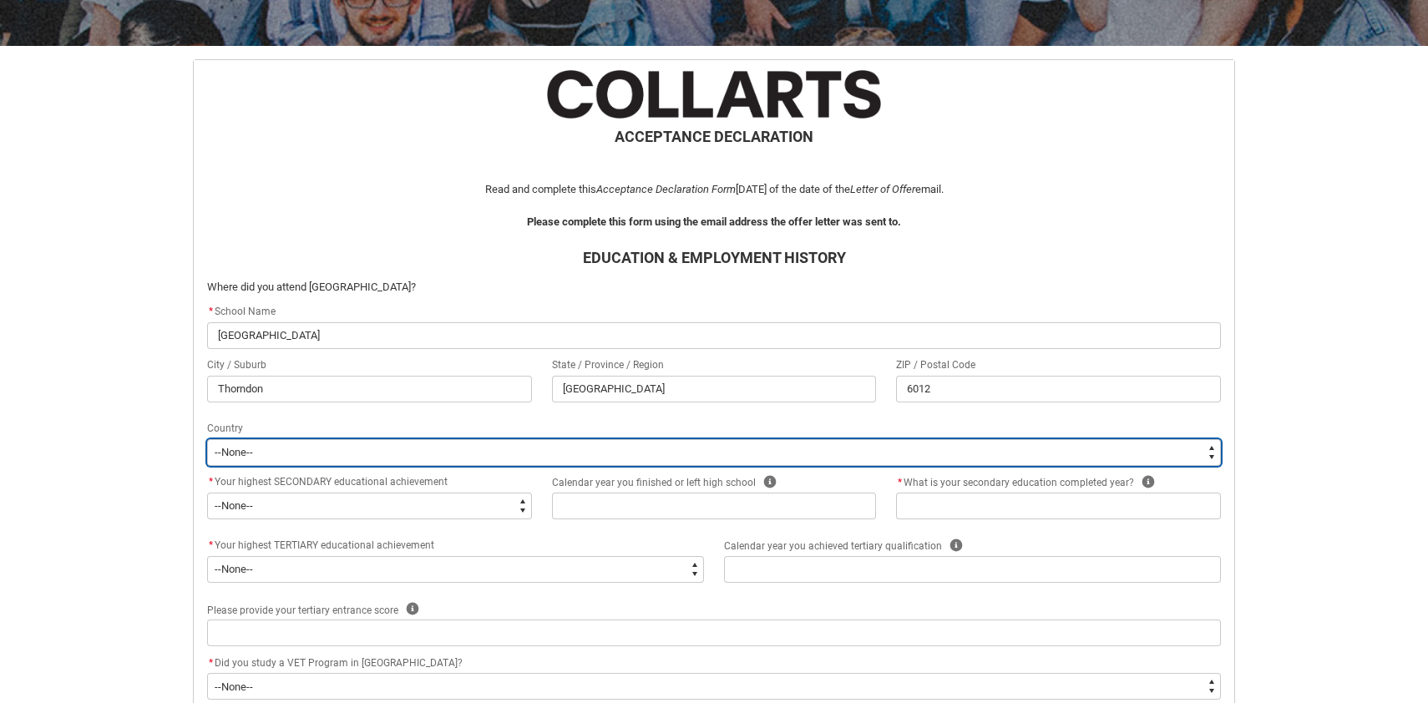
click at [356, 450] on select "--[GEOGRAPHIC_DATA]-- [GEOGRAPHIC_DATA] [GEOGRAPHIC_DATA] [GEOGRAPHIC_DATA] [GE…" at bounding box center [714, 452] width 1014 height 27
type lightning-select "[DOMAIN_NAME][GEOGRAPHIC_DATA]"
select select "[DOMAIN_NAME][GEOGRAPHIC_DATA]"
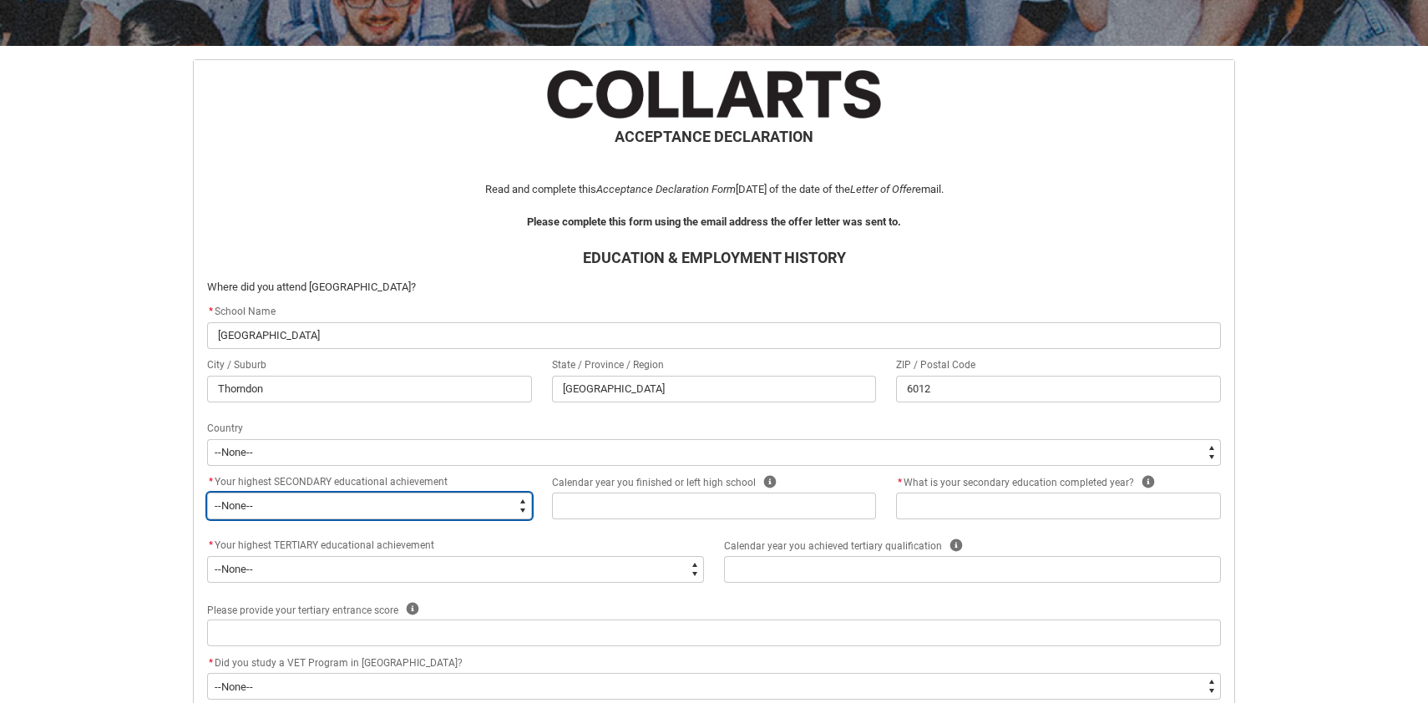
click at [372, 502] on select "--None-- Did not go to school Year 8 or below Year 9 or equivalent Completed Ye…" at bounding box center [369, 506] width 325 height 27
type lightning-select "HighestSchoolLevel_12"
select select "HighestSchoolLevel_12"
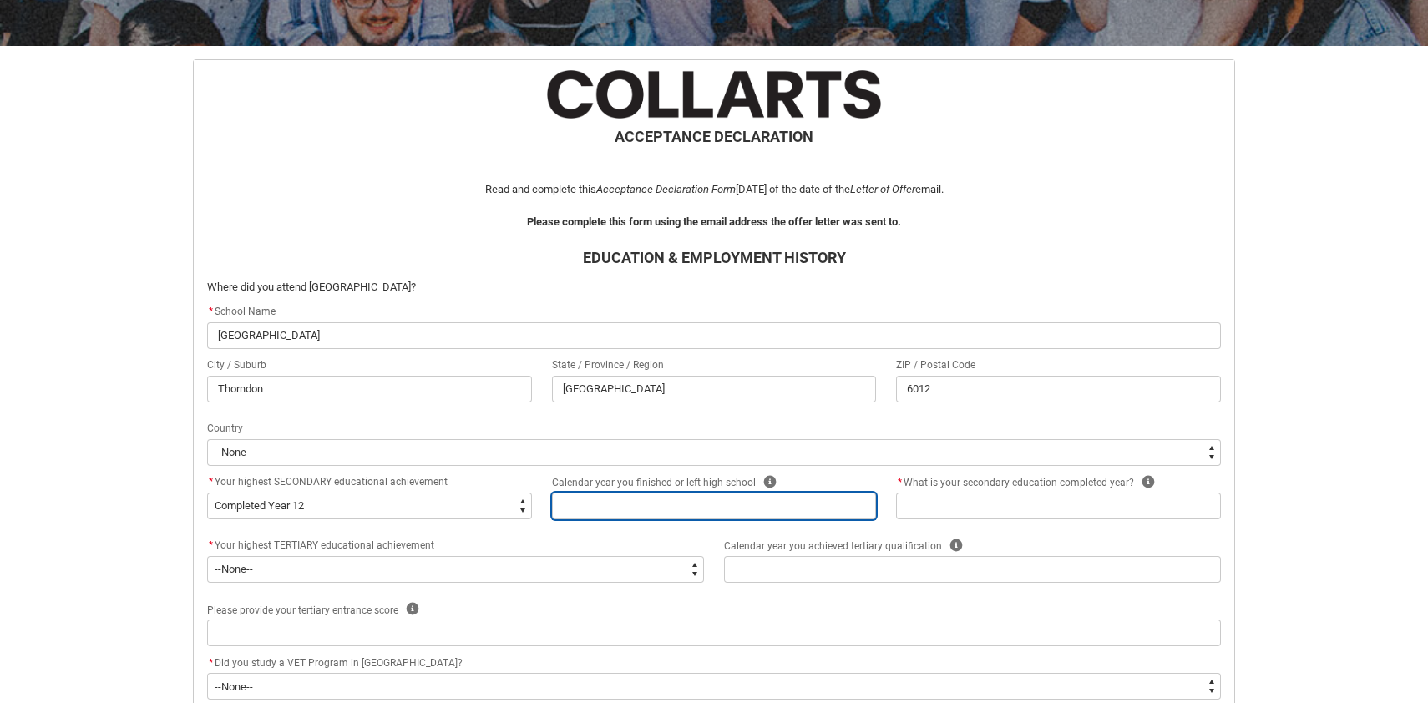
click at [652, 504] on input "REDU_Acceptance_Declaration flow" at bounding box center [714, 506] width 325 height 27
type lightning-primitive-input-simple "2"
type input "2"
type lightning-primitive-input-simple "20"
type input "20"
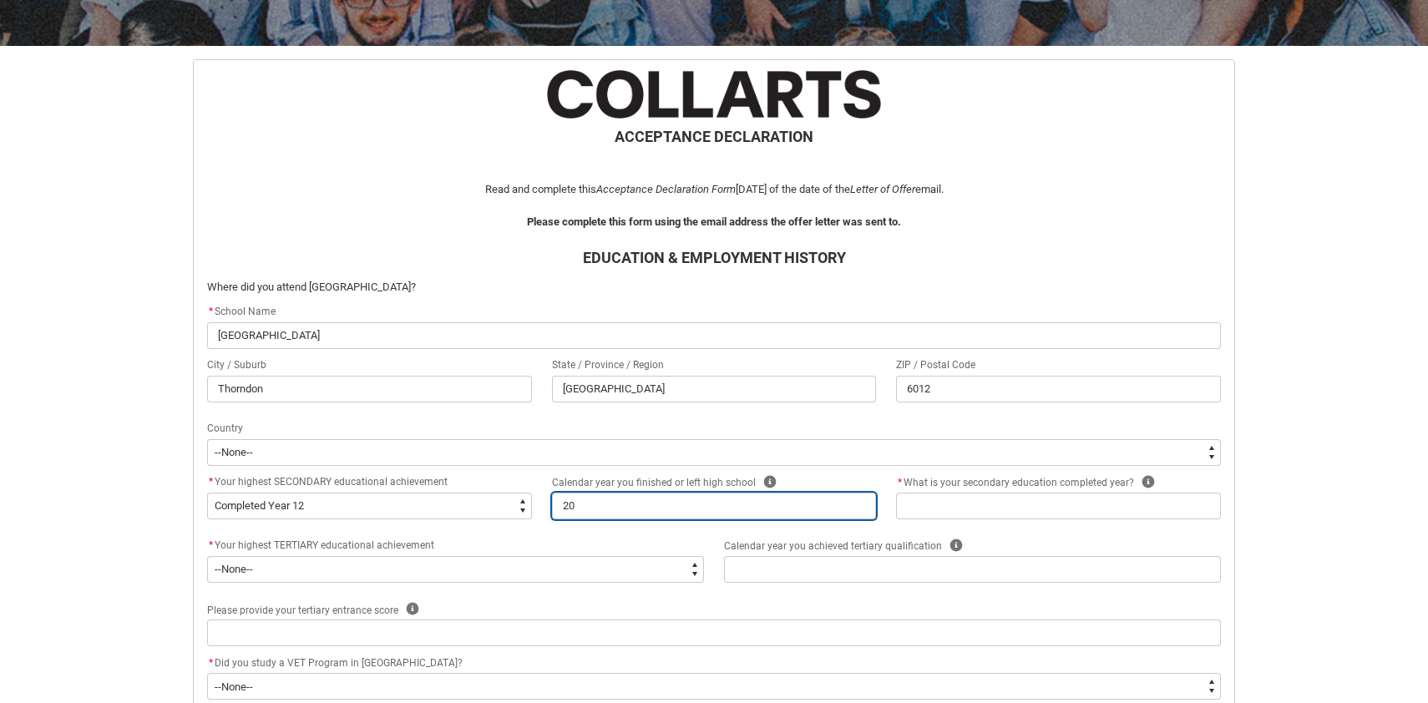
type lightning-primitive-input-simple "201"
type input "201"
type lightning-primitive-input-simple "2011"
type input "2011"
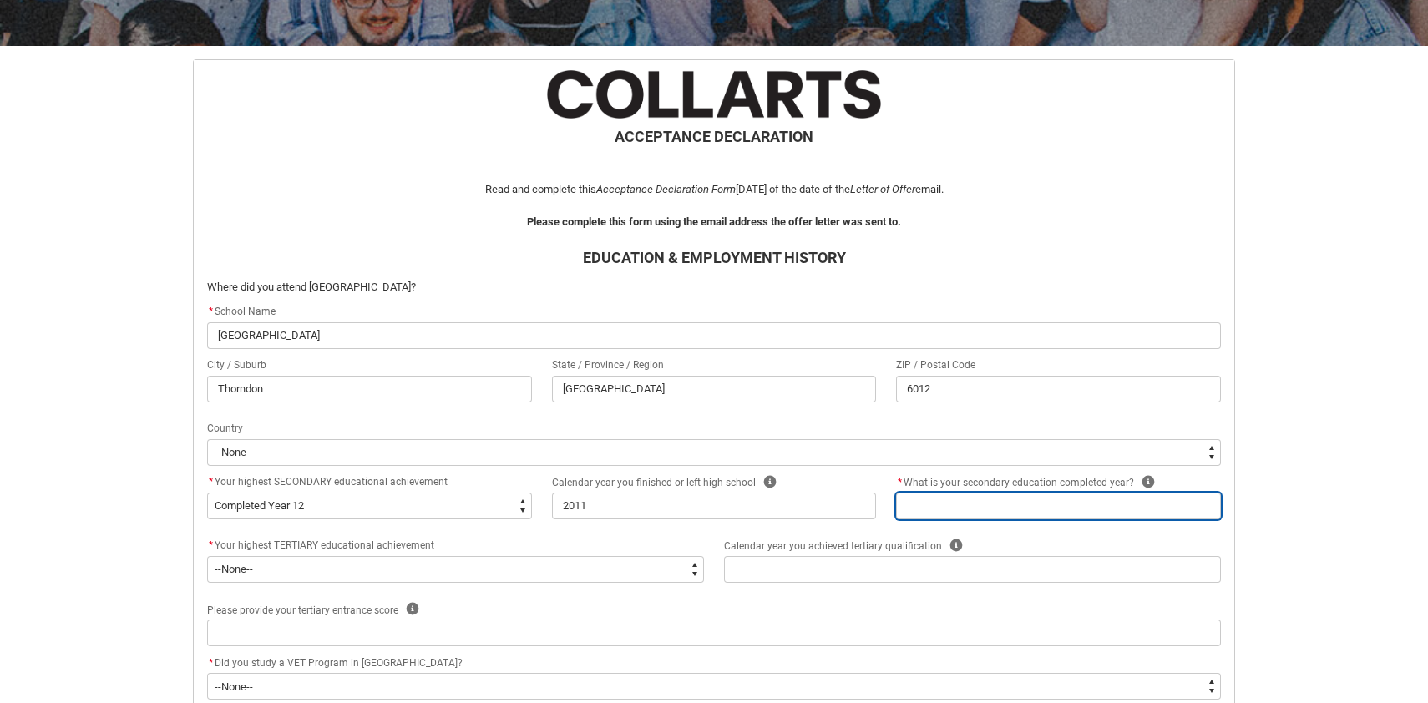
click at [1030, 509] on input "REDU_Acceptance_Declaration flow" at bounding box center [1058, 506] width 325 height 27
type lightning-primitive-input-simple "2"
type input "2"
type lightning-primitive-input-simple "20"
type input "20"
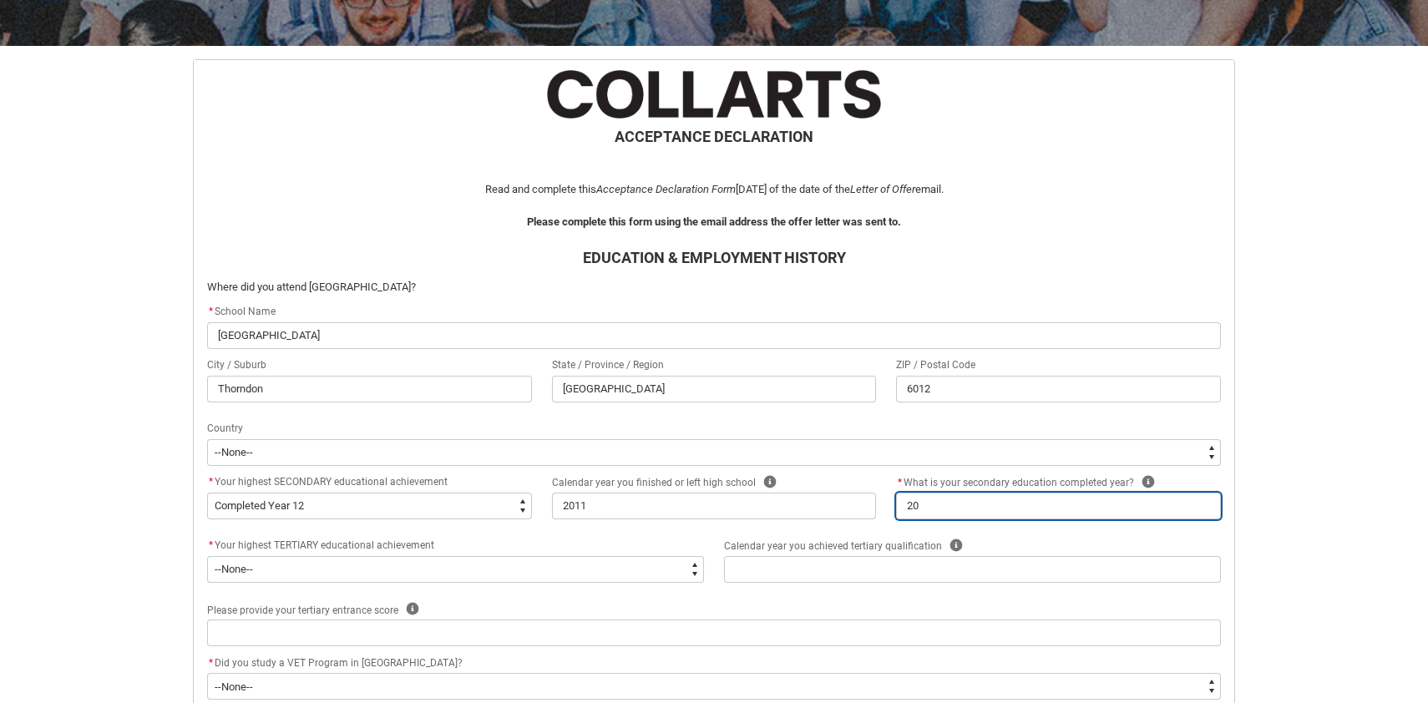
type lightning-primitive-input-simple "201"
type input "201"
type lightning-primitive-input-simple "2011"
type input "2011"
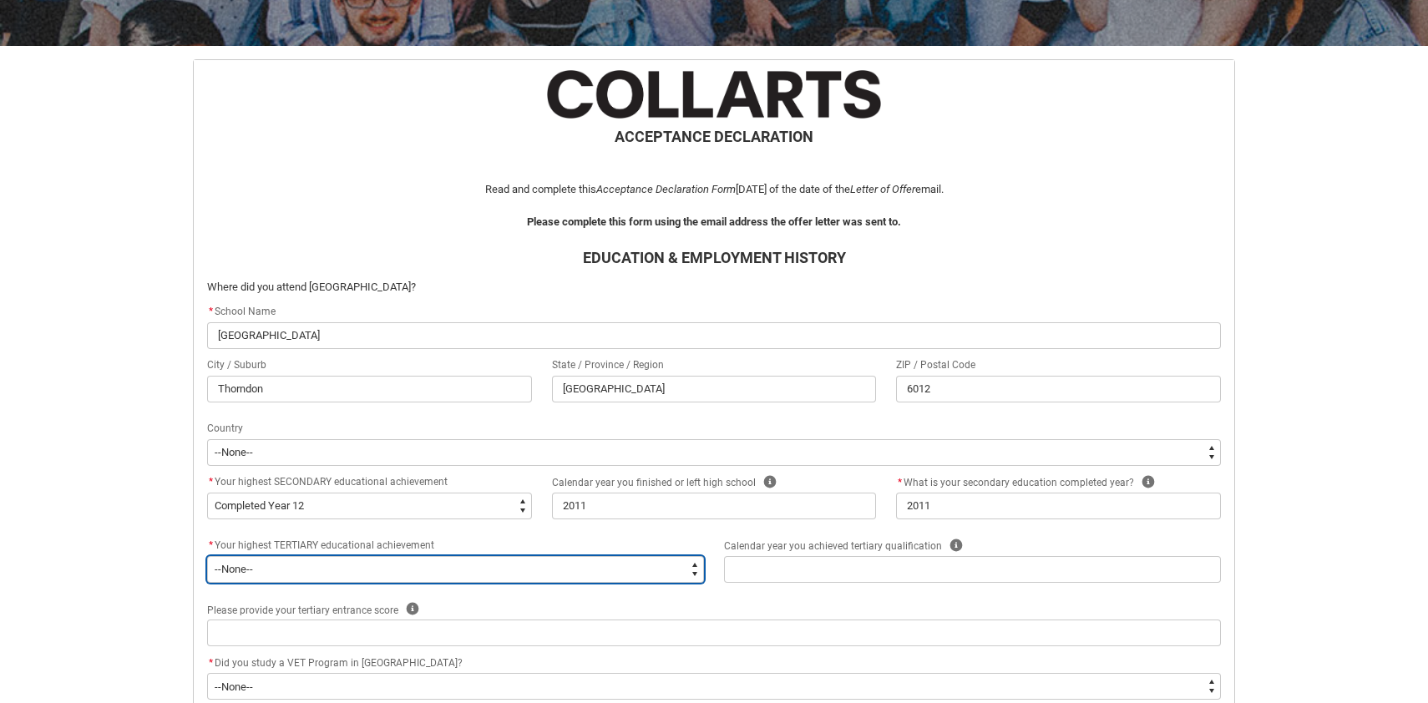
click at [367, 575] on select "--None-- A Complete Final Year of Secondary Education at School A Complete VET …" at bounding box center [455, 569] width 497 height 27
type lightning-select "TertiaryEducation_Options.A Complete Higher Education Bachelor Level Course"
select select "TertiaryEducation_Options.A Complete Higher Education Bachelor Level Course"
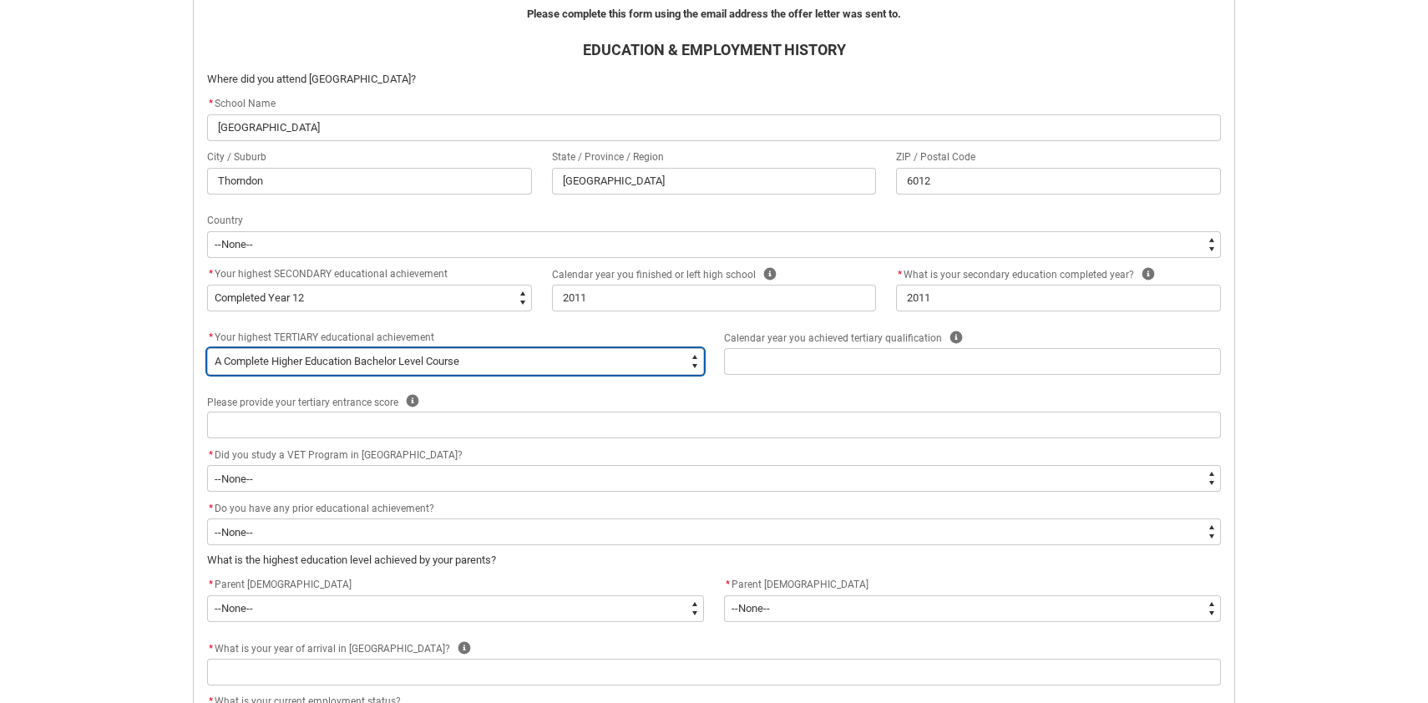
scroll to position [494, 0]
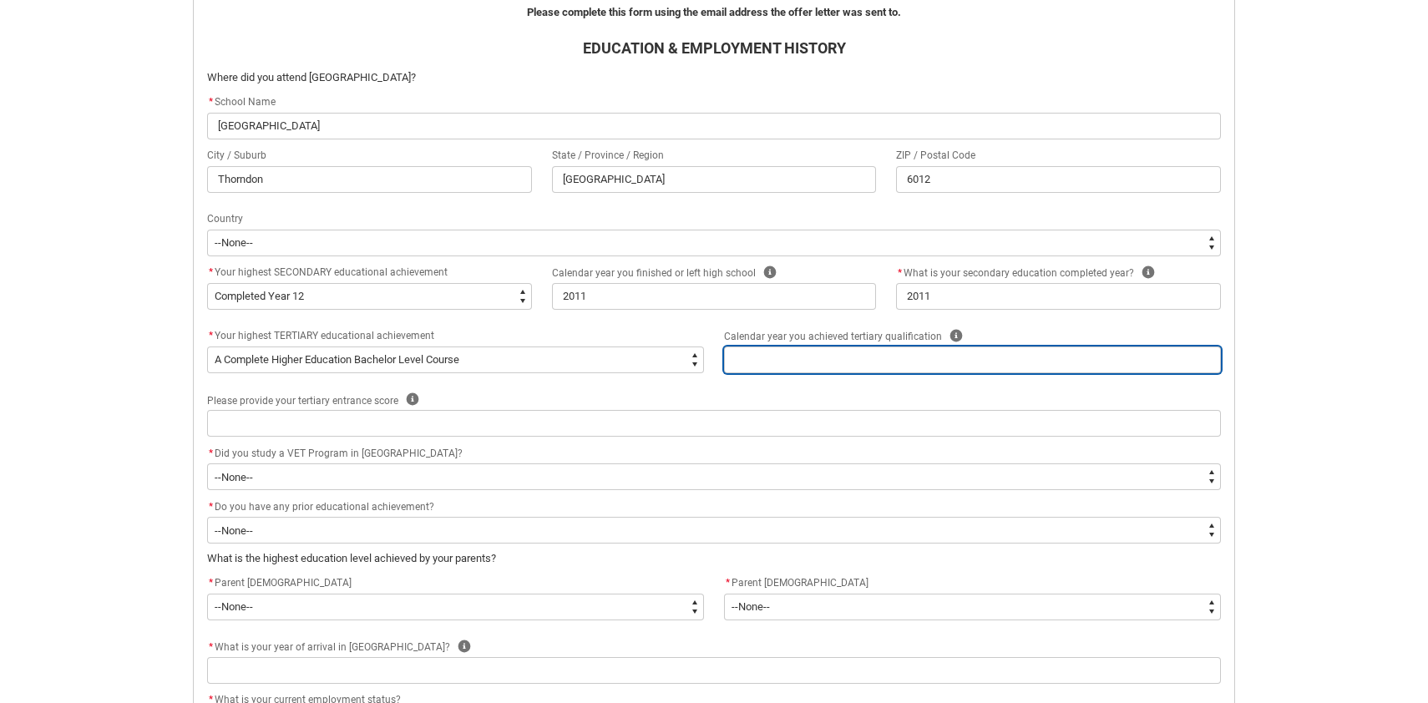
click at [790, 366] on input "REDU_Acceptance_Declaration flow" at bounding box center [972, 360] width 497 height 27
type lightning-primitive-input-simple "2"
type input "2"
type lightning-primitive-input-simple "20"
type input "20"
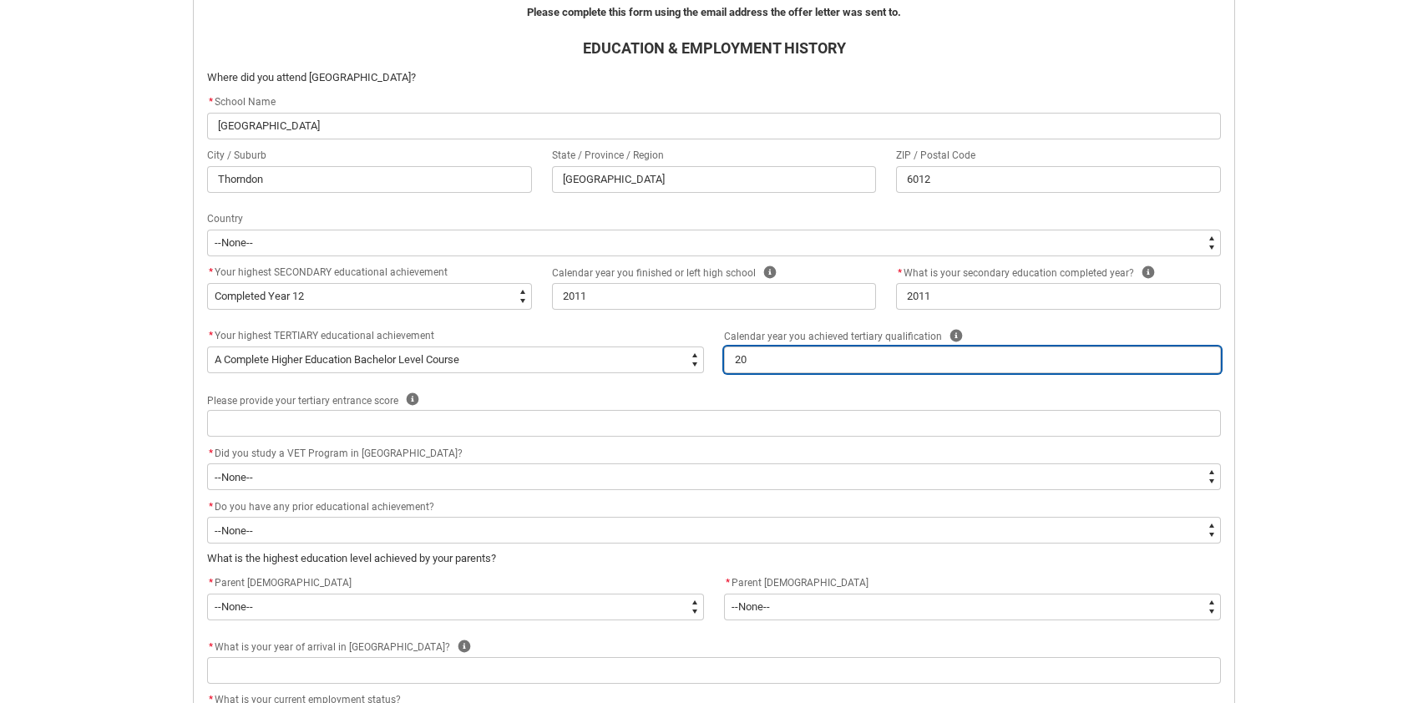
type lightning-primitive-input-simple "201"
type input "201"
type lightning-primitive-input-simple "2015"
type input "2015"
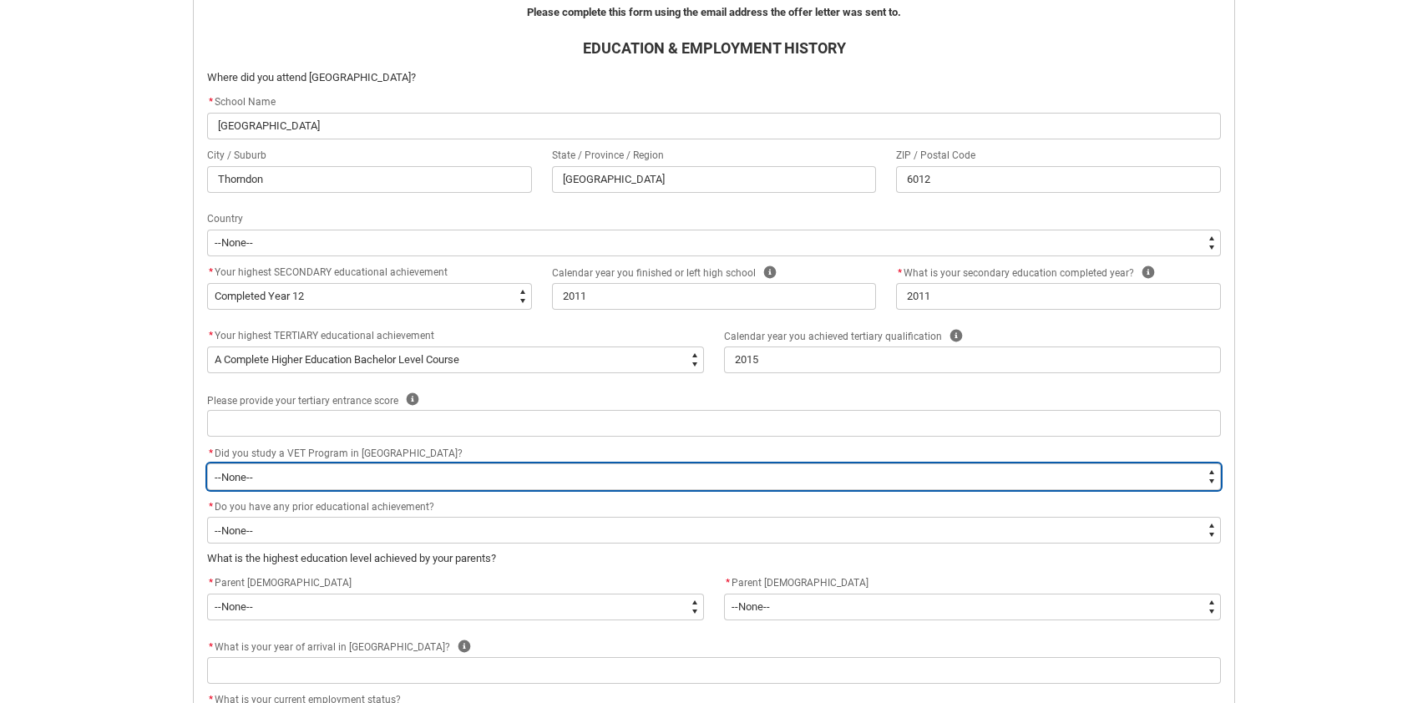
click at [452, 475] on select "--None-- Yes No" at bounding box center [714, 476] width 1014 height 27
type lightning-select "Choice_No"
select select "Choice_No"
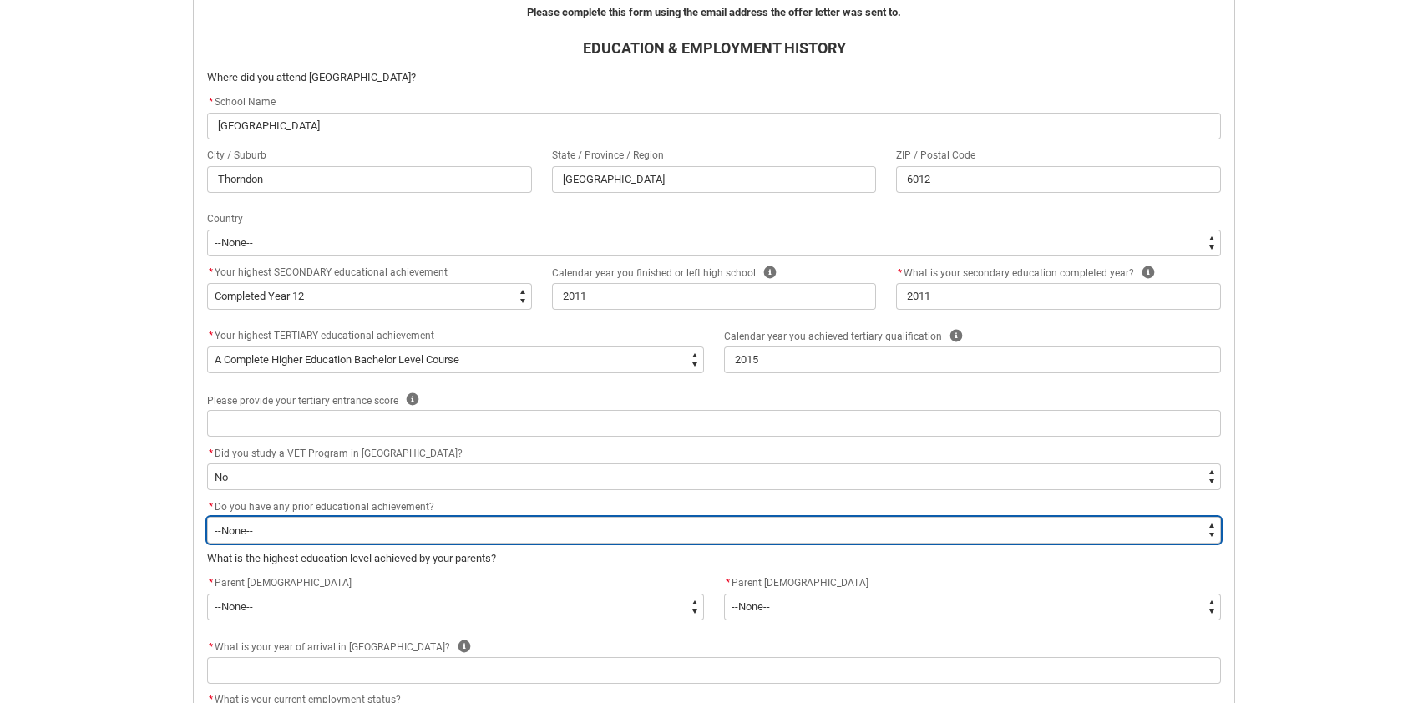
click at [427, 529] on select "--None-- Yes No" at bounding box center [714, 530] width 1014 height 27
type lightning-select "choice_N"
select select "choice_N"
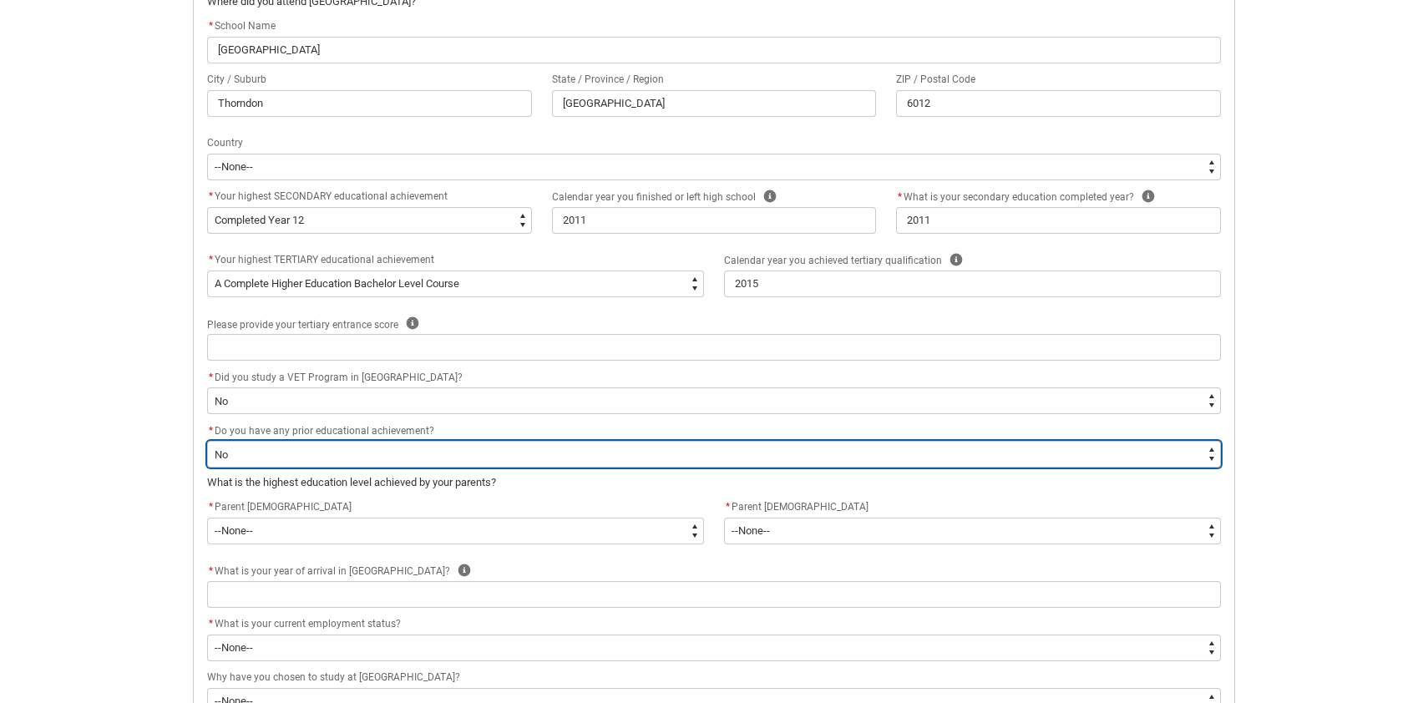
scroll to position [594, 0]
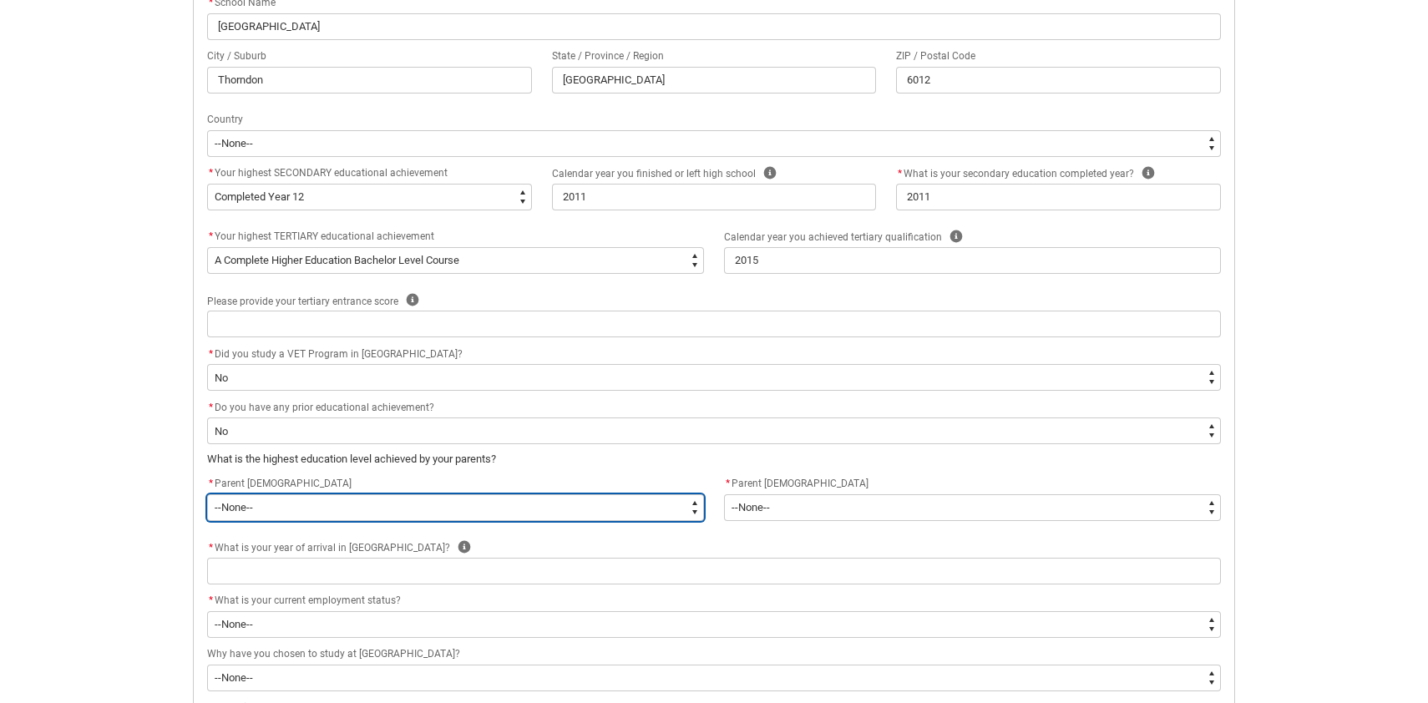
click at [432, 508] on select "--None-- Postgraduate qualification (e.g. Postgraduate Diploma, Master's, PhD) …" at bounding box center [455, 507] width 497 height 27
type lightning-select "ParentEducationLevel_Options.21"
select select "ParentEducationLevel_Options.21"
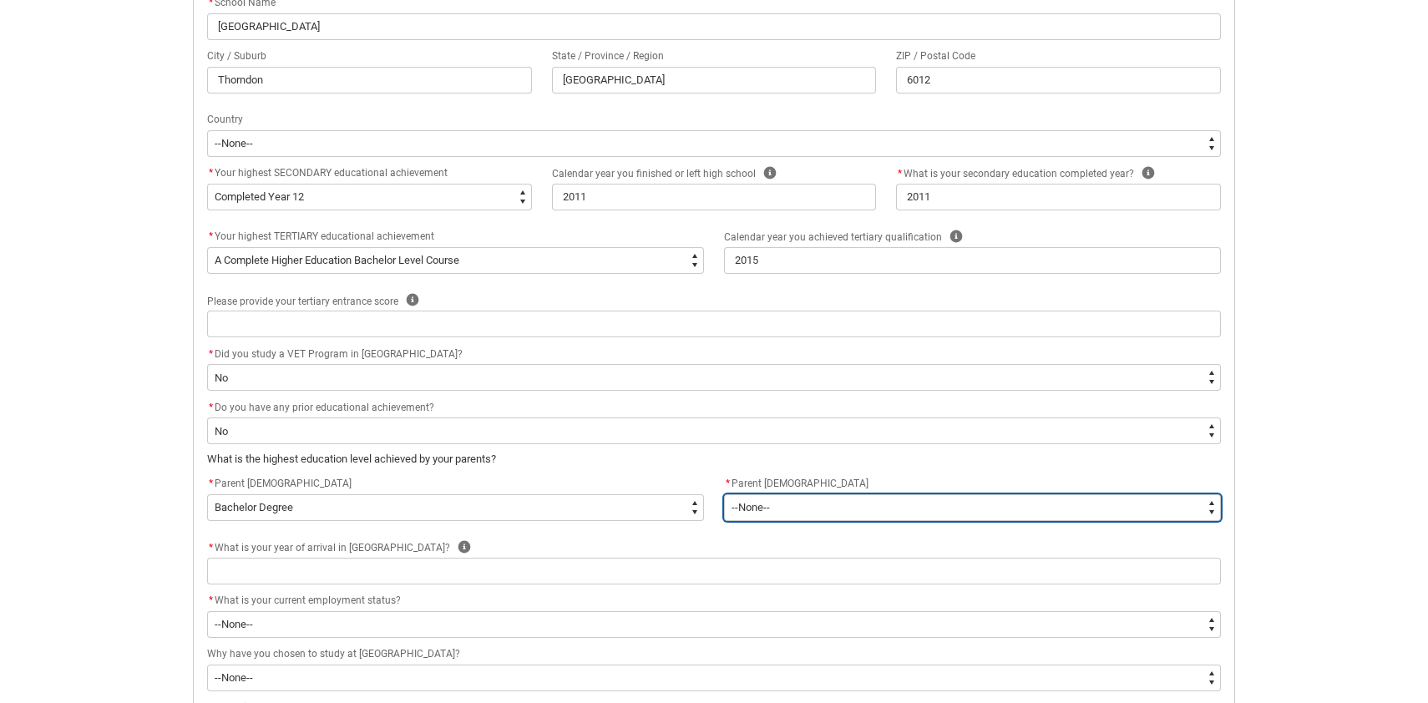
click at [781, 507] on select "--None-- Postgraduate qualification (e.g. Postgraduate Diploma, Master's, PhD) …" at bounding box center [972, 507] width 497 height 27
type lightning-select "ParentEducationLevel2_Options.21"
select select "ParentEducationLevel2_Options.21"
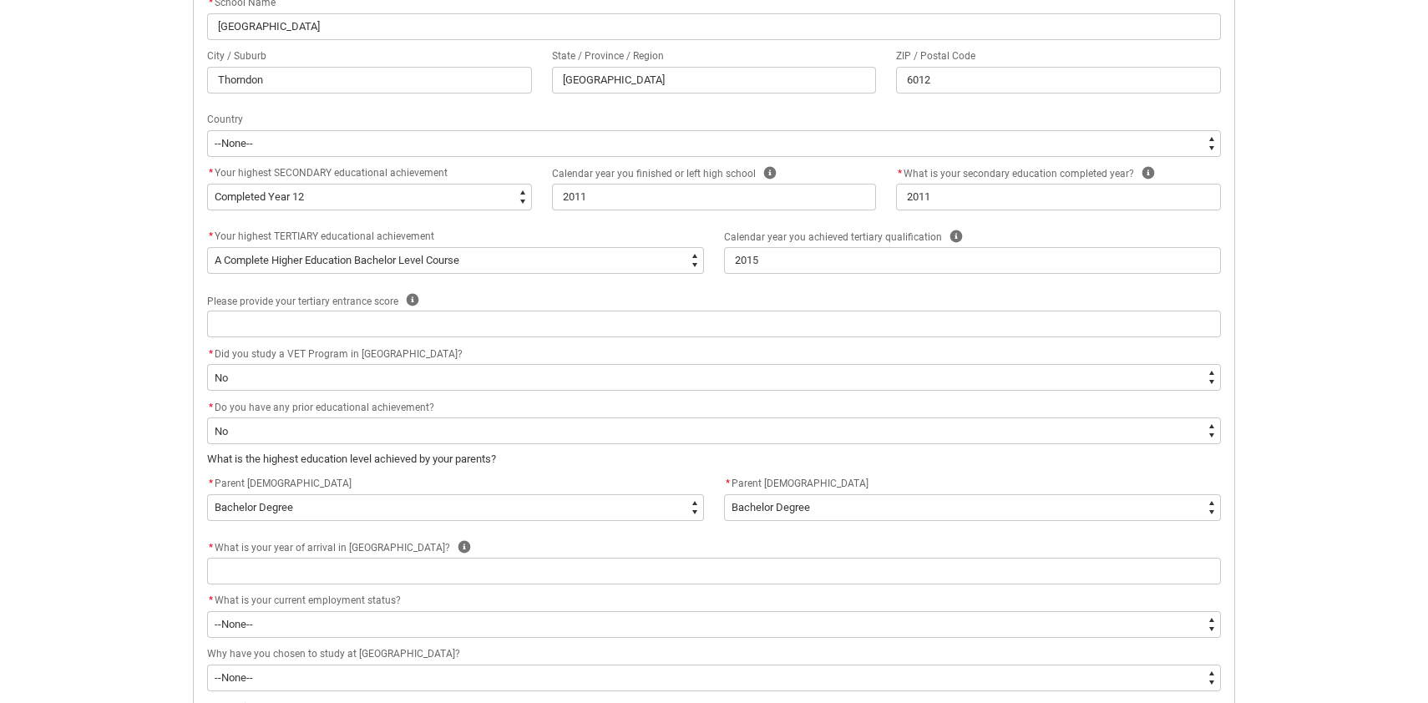
click at [767, 456] on p "What is the highest education level achieved by your parents?" at bounding box center [714, 459] width 1014 height 17
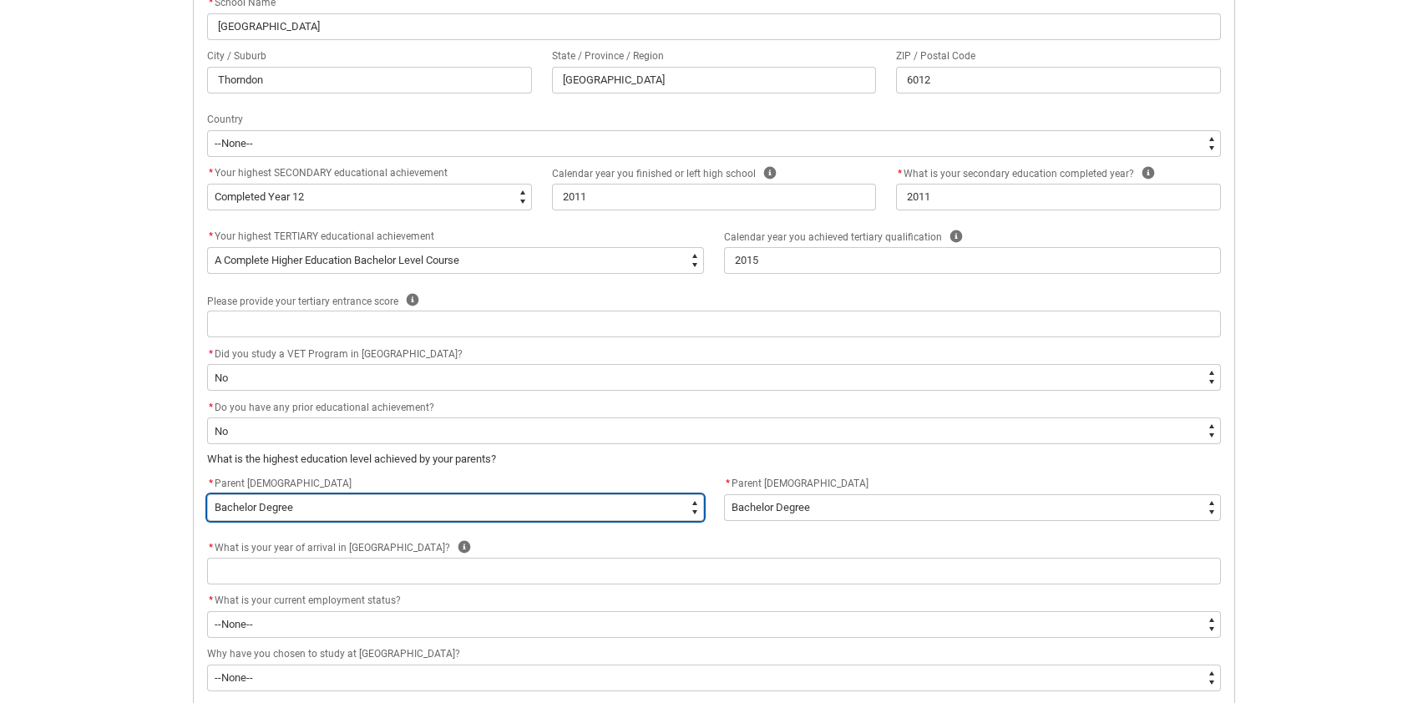
click at [640, 508] on select "--None-- Postgraduate qualification (e.g. Postgraduate Diploma, Master's, PhD) …" at bounding box center [455, 507] width 497 height 27
type lightning-select "ParentEducationLevel_Options.20"
select select "ParentEducationLevel_Options.20"
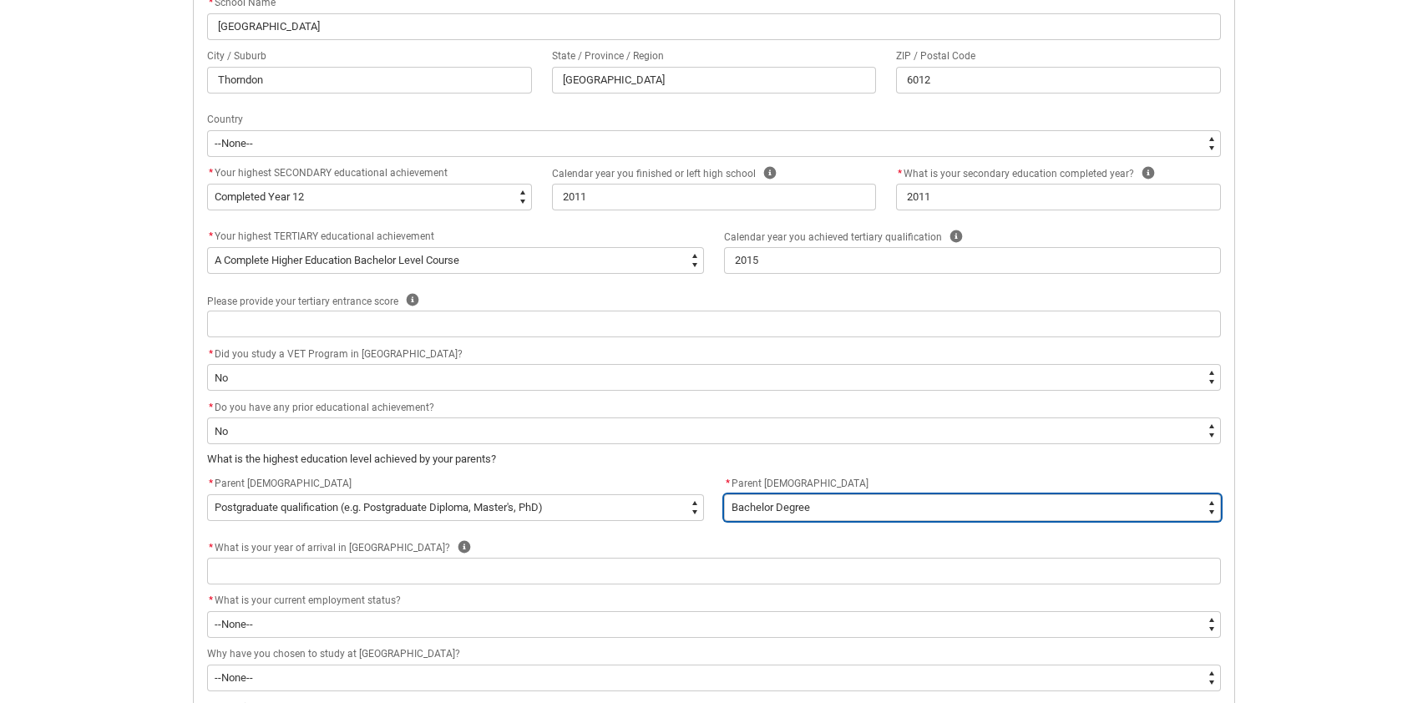
click at [824, 509] on select "--None-- Postgraduate qualification (e.g. Postgraduate Diploma, Master's, PhD) …" at bounding box center [972, 507] width 497 height 27
type lightning-select "ParentEducationLevel2_Options.20"
select select "ParentEducationLevel2_Options.20"
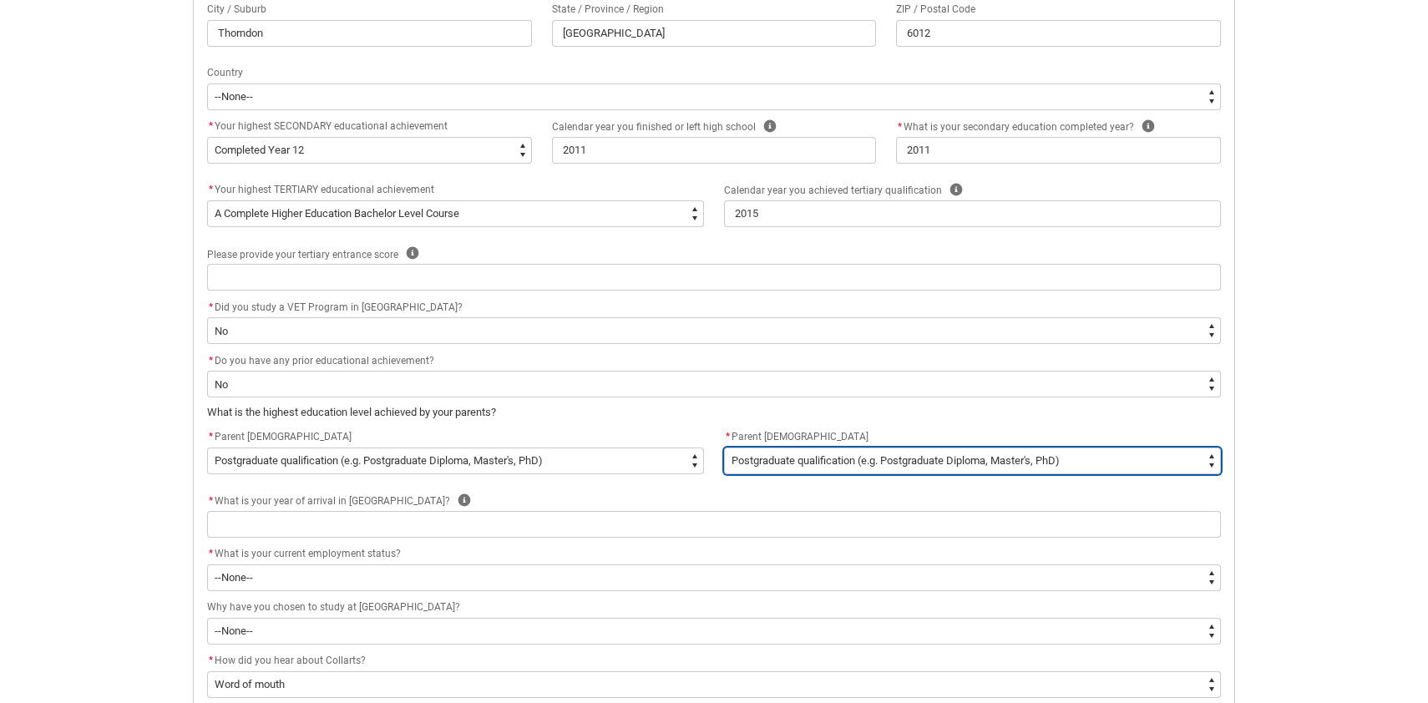
scroll to position [659, 0]
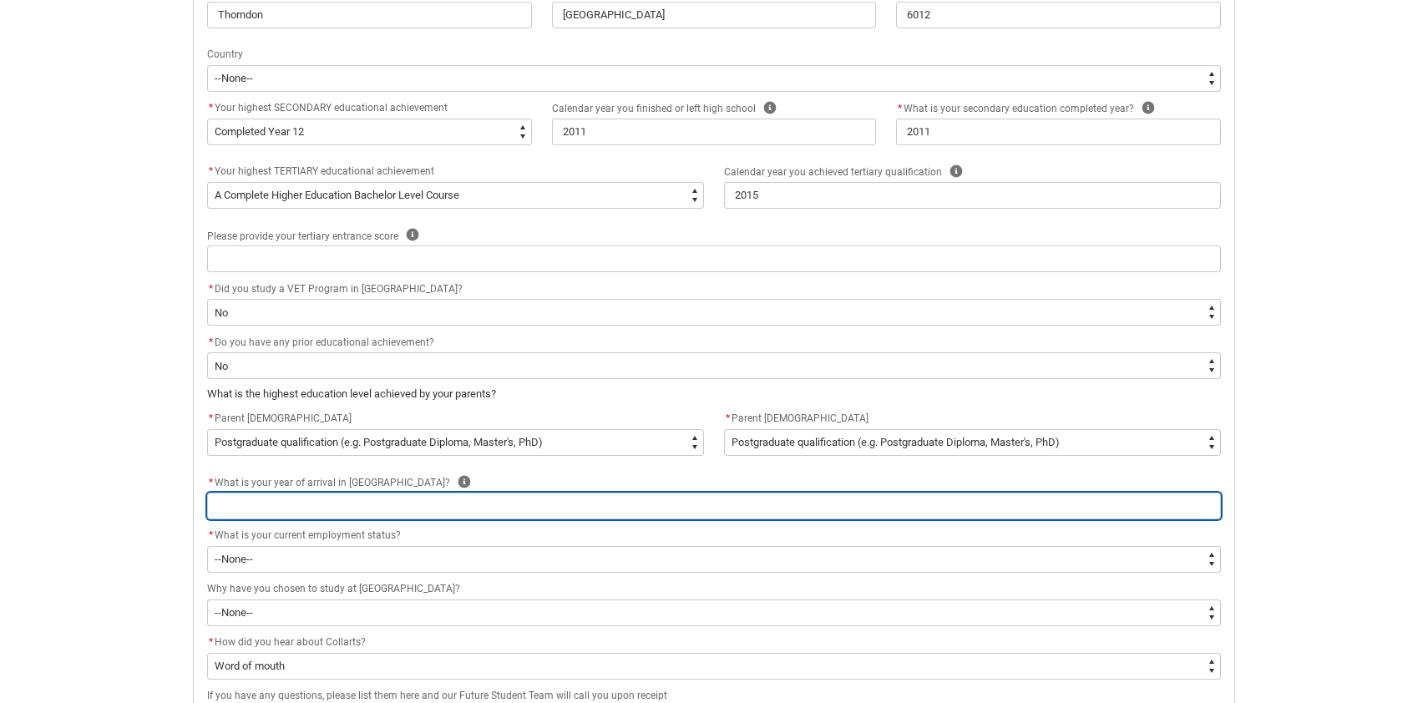
click at [473, 509] on input "REDU_Acceptance_Declaration flow" at bounding box center [714, 506] width 1014 height 27
type lightning-primitive-input-simple "2"
type input "2"
type lightning-primitive-input-simple "20"
type input "20"
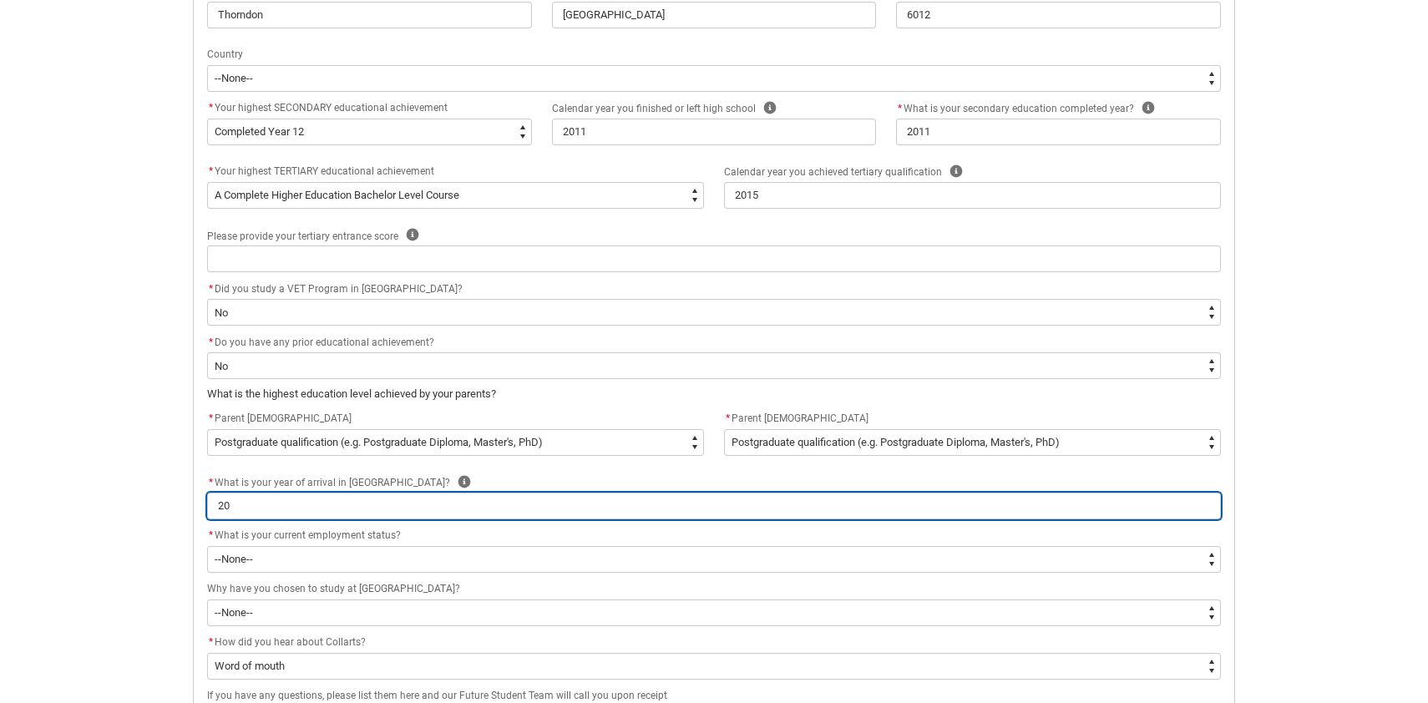
type lightning-primitive-input-simple "201"
type input "201"
type lightning-primitive-input-simple "2018"
type input "2018"
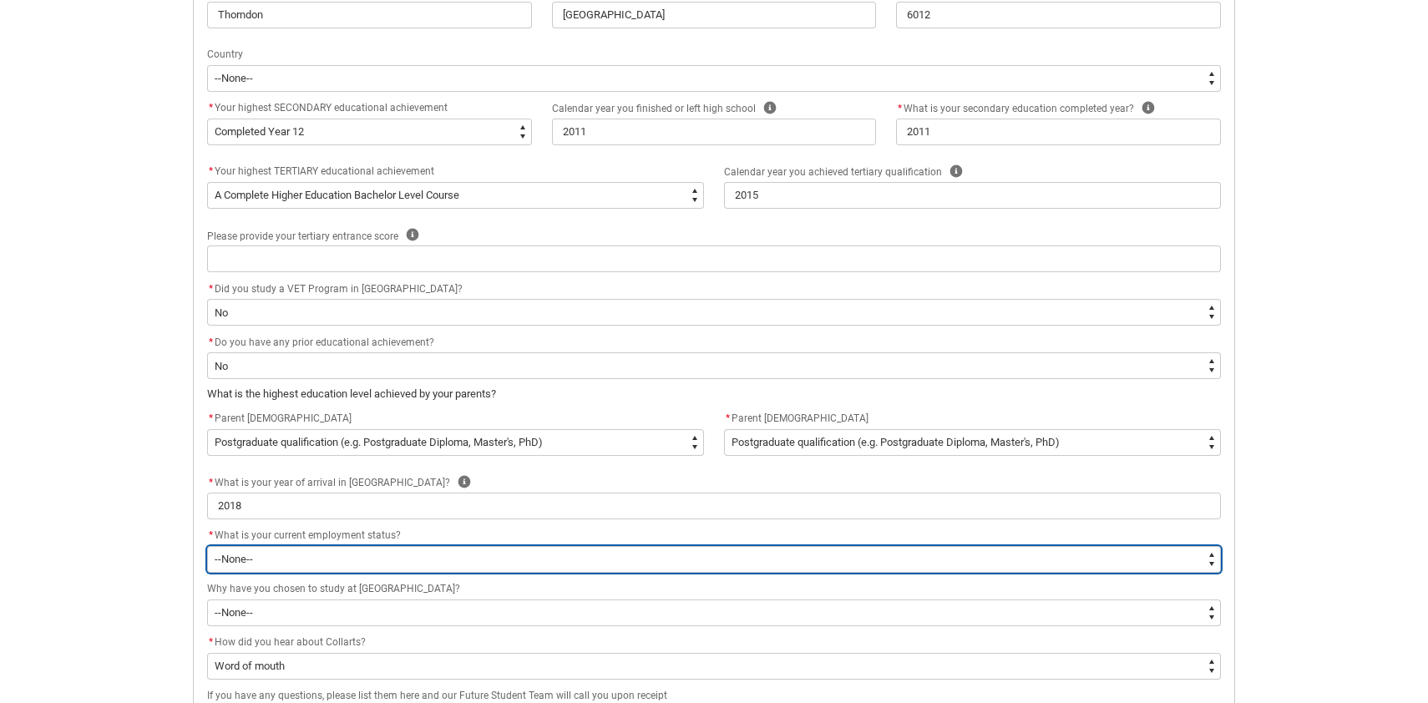
click at [377, 561] on select "--None-- [DEMOGRAPHIC_DATA] [DEMOGRAPHIC_DATA] [DEMOGRAPHIC_DATA] - not employi…" at bounding box center [714, 559] width 1014 height 27
type lightning-select "EmploymentStatus_Options.02"
select select "EmploymentStatus_Options.02"
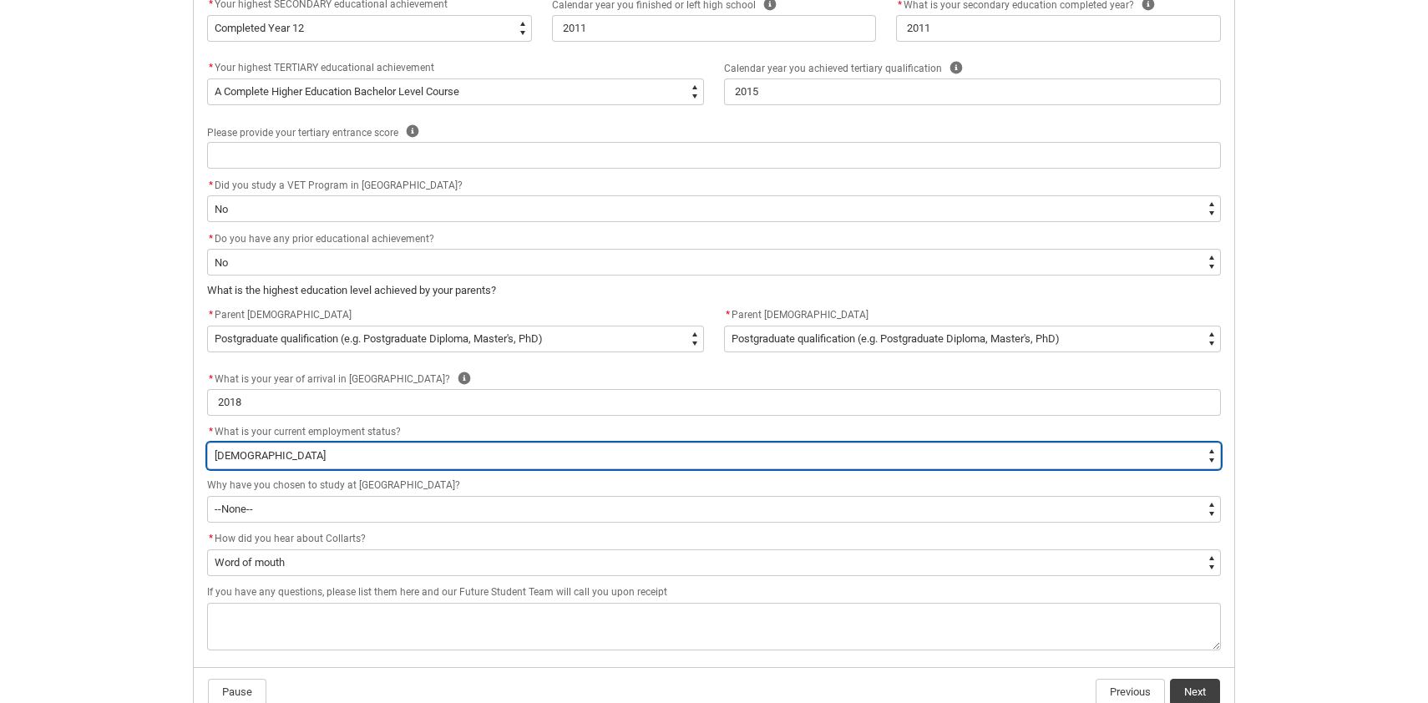
scroll to position [763, 0]
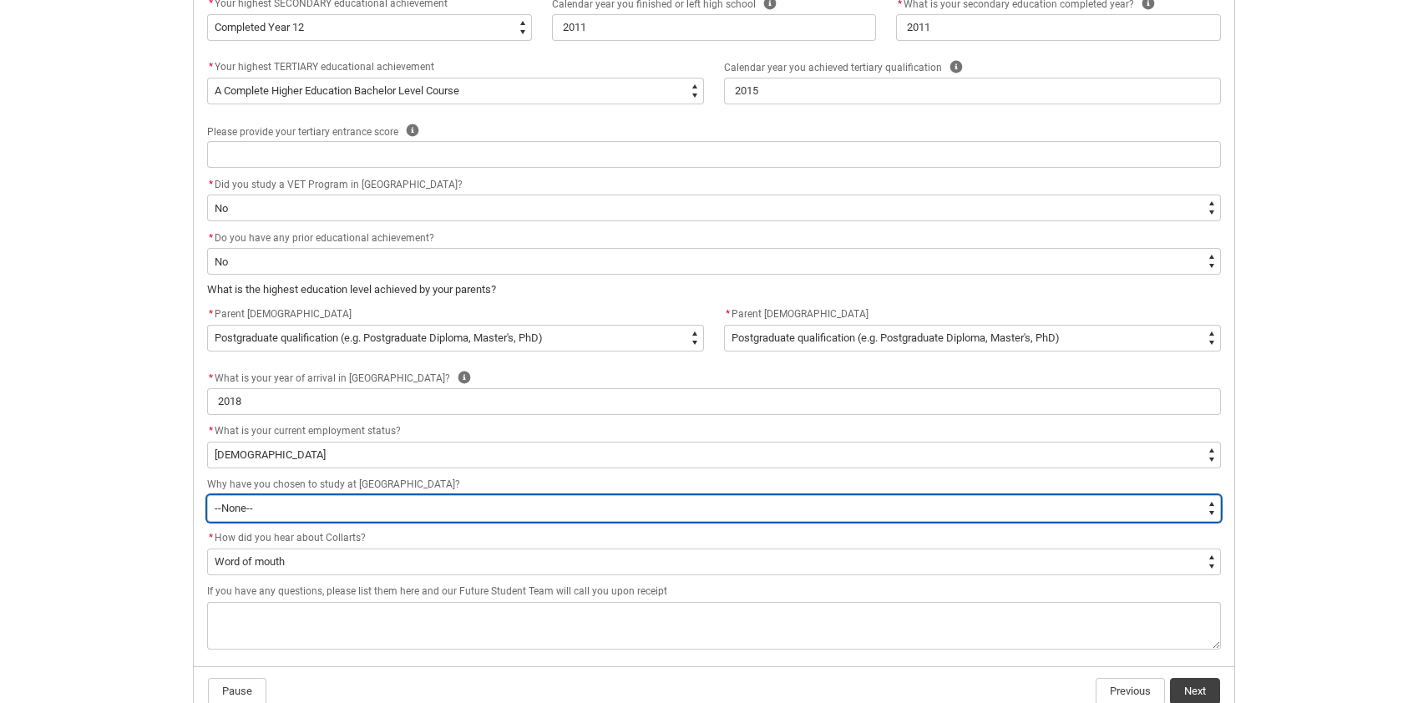
click at [369, 504] on select "--None-- To get a job To develop my existing business To start my own business …" at bounding box center [714, 508] width 1014 height 27
type lightning-select "StudyReason_Options.04"
select select "StudyReason_Options.04"
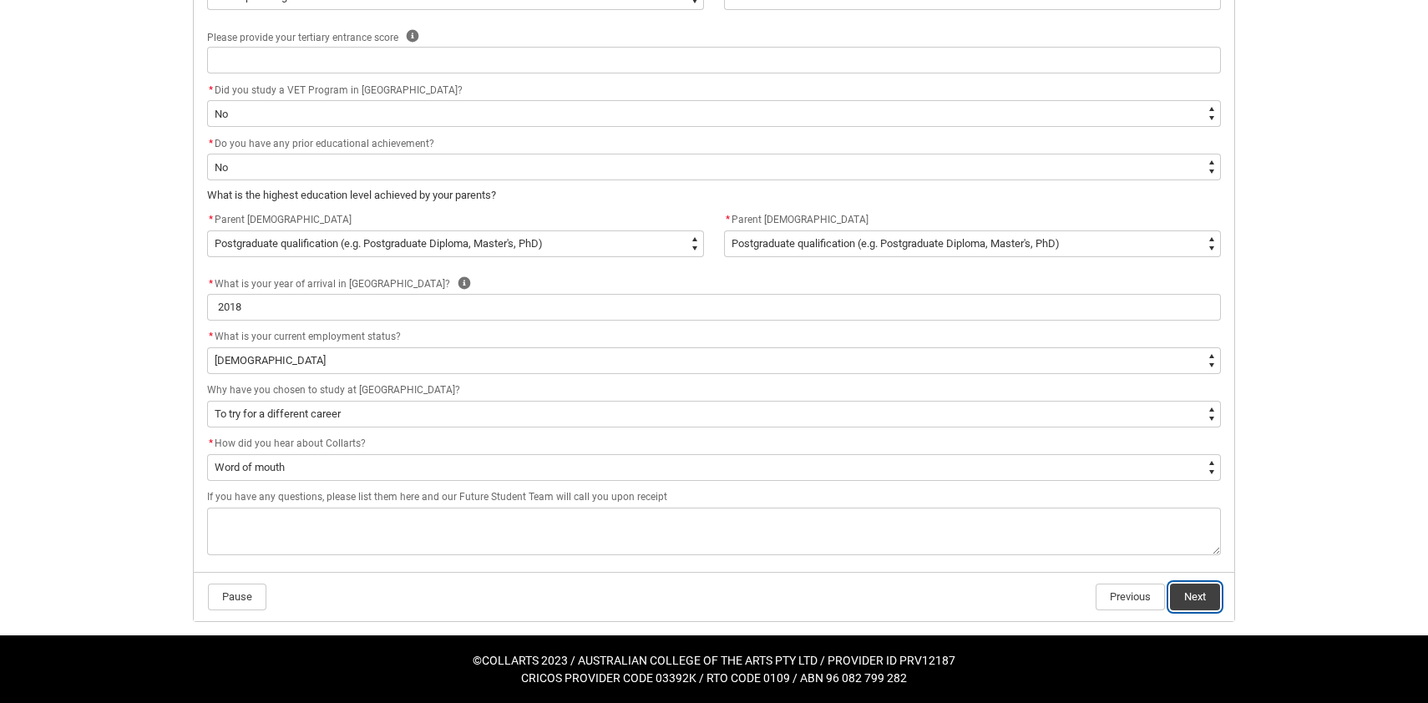
click at [1200, 598] on button "Next" at bounding box center [1195, 597] width 50 height 27
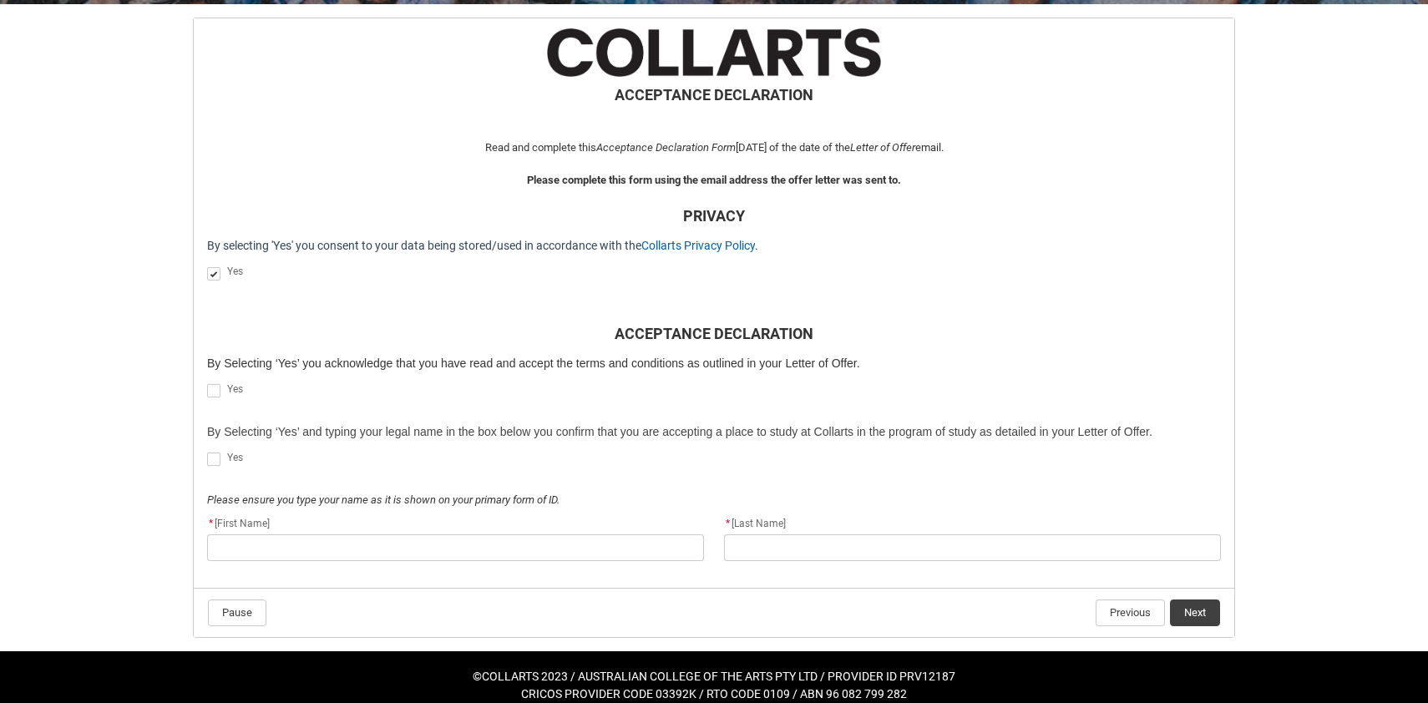
scroll to position [329, 0]
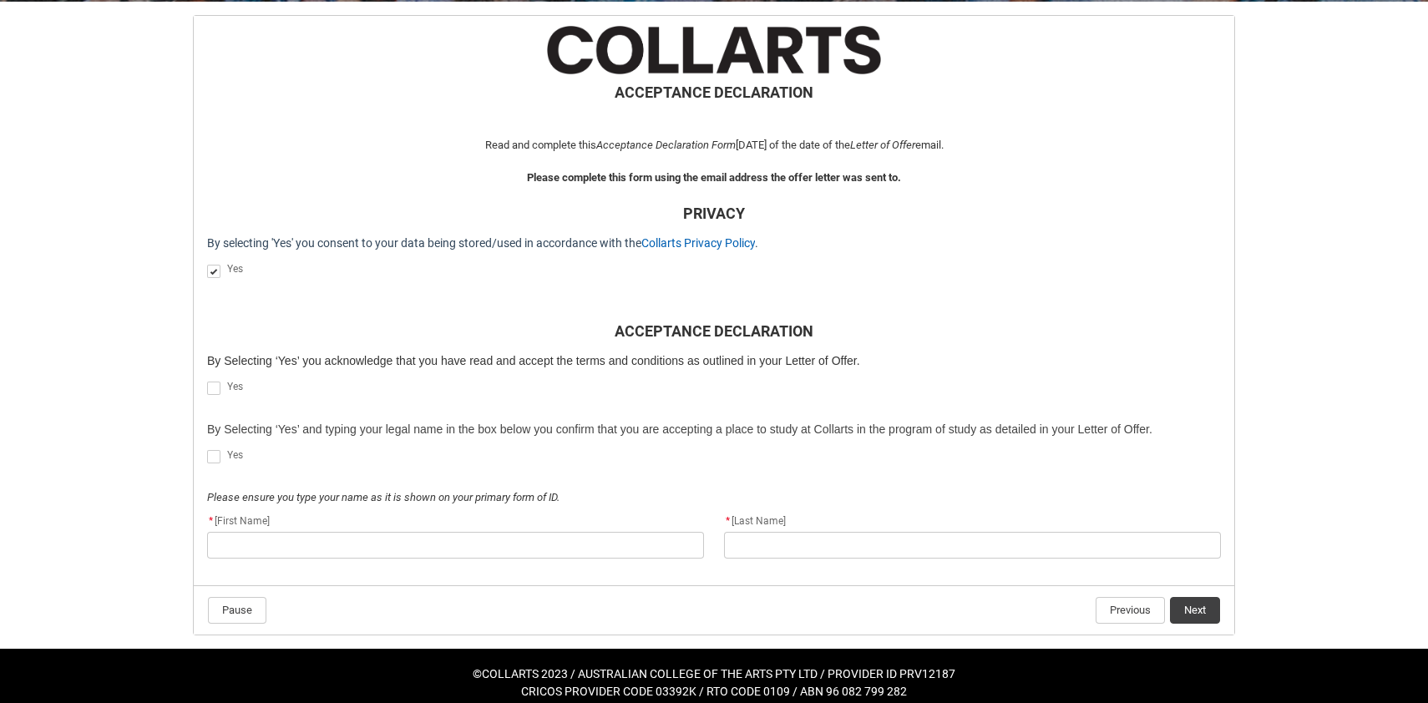
click at [214, 387] on span "REDU_Acceptance_Declaration flow" at bounding box center [213, 388] width 13 height 13
click at [207, 380] on input "REDU_Acceptance_Declaration flow" at bounding box center [206, 379] width 1 height 1
type lightning-input "true"
checkbox input "true"
click at [214, 458] on span "REDU_Acceptance_Declaration flow" at bounding box center [213, 456] width 13 height 13
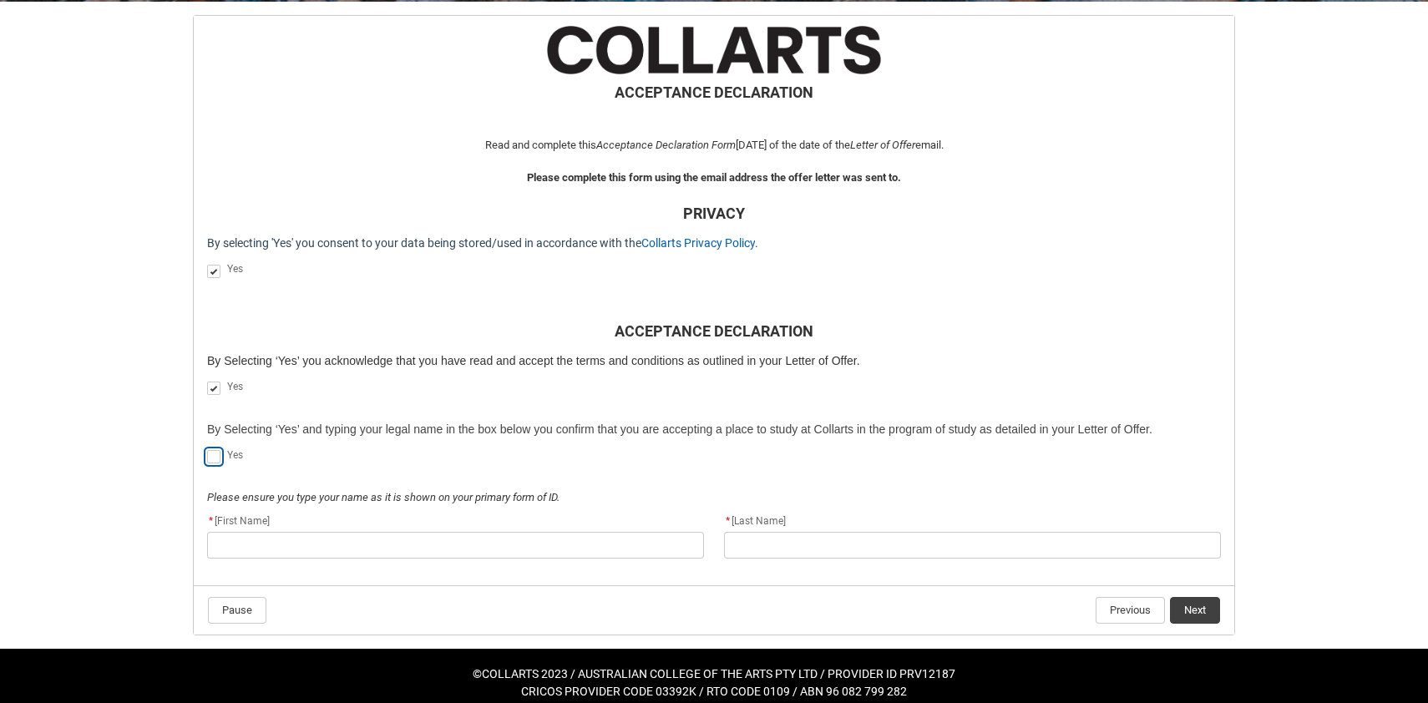
click at [207, 448] on input "REDU_Acceptance_Declaration flow" at bounding box center [206, 448] width 1 height 1
type lightning-input "true"
checkbox input "true"
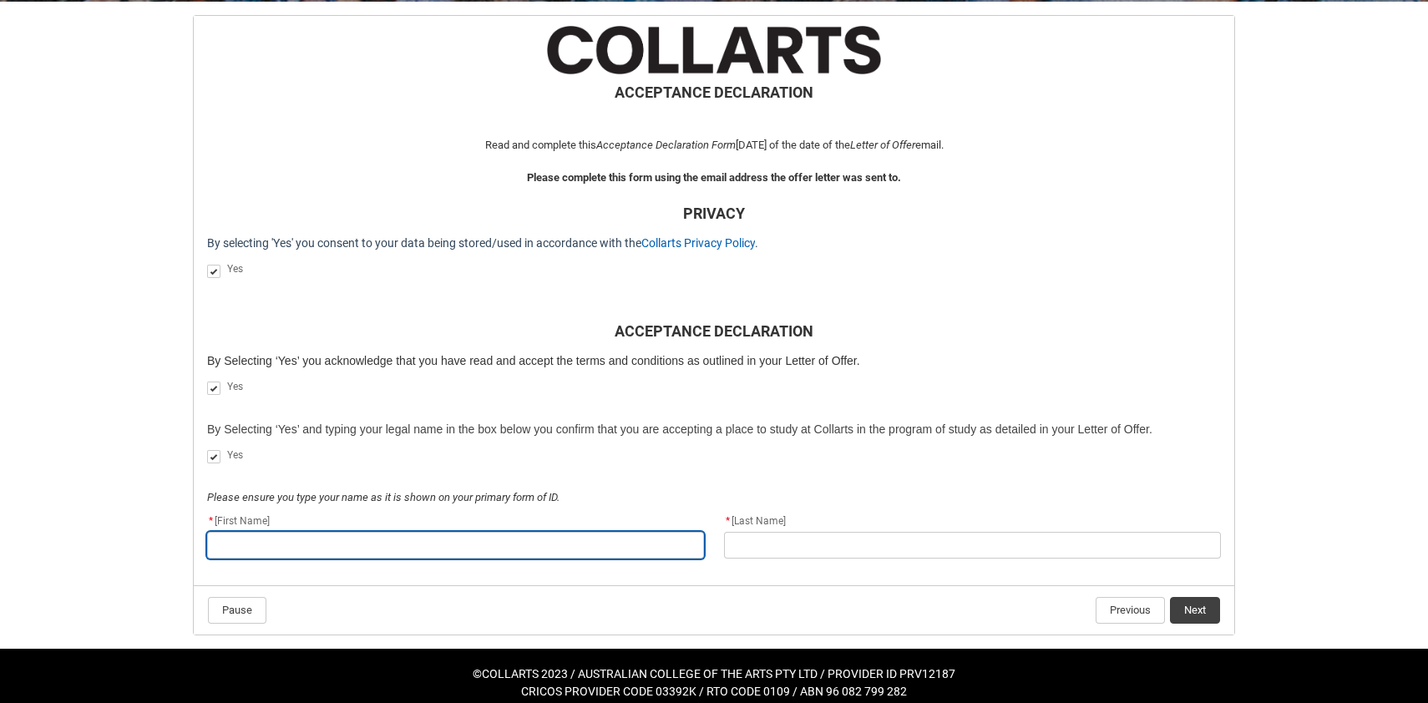
click at [395, 538] on input "REDU_Acceptance_Declaration flow" at bounding box center [455, 545] width 497 height 27
type lightning-primitive-input-simple "M"
type input "M"
type lightning-primitive-input-simple "Ma"
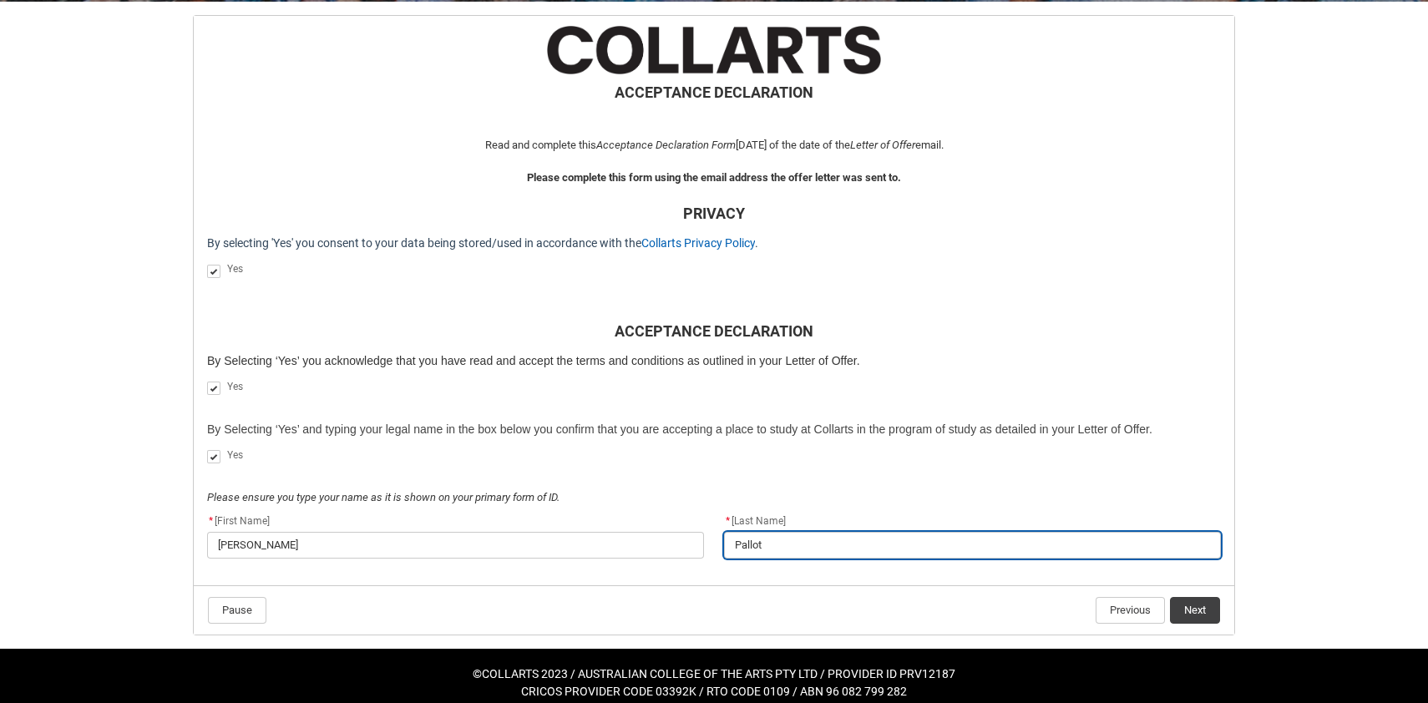
scroll to position [341, 0]
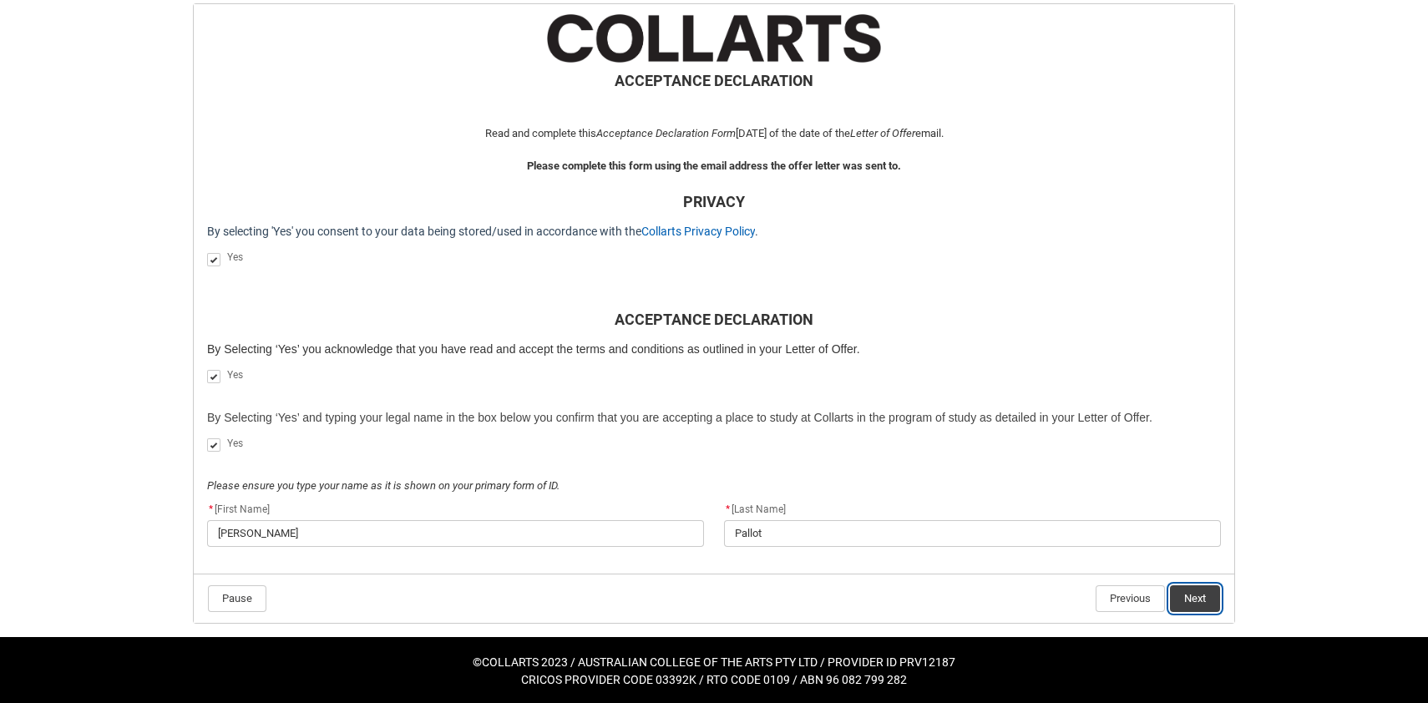
click at [1204, 602] on button "Next" at bounding box center [1195, 598] width 50 height 27
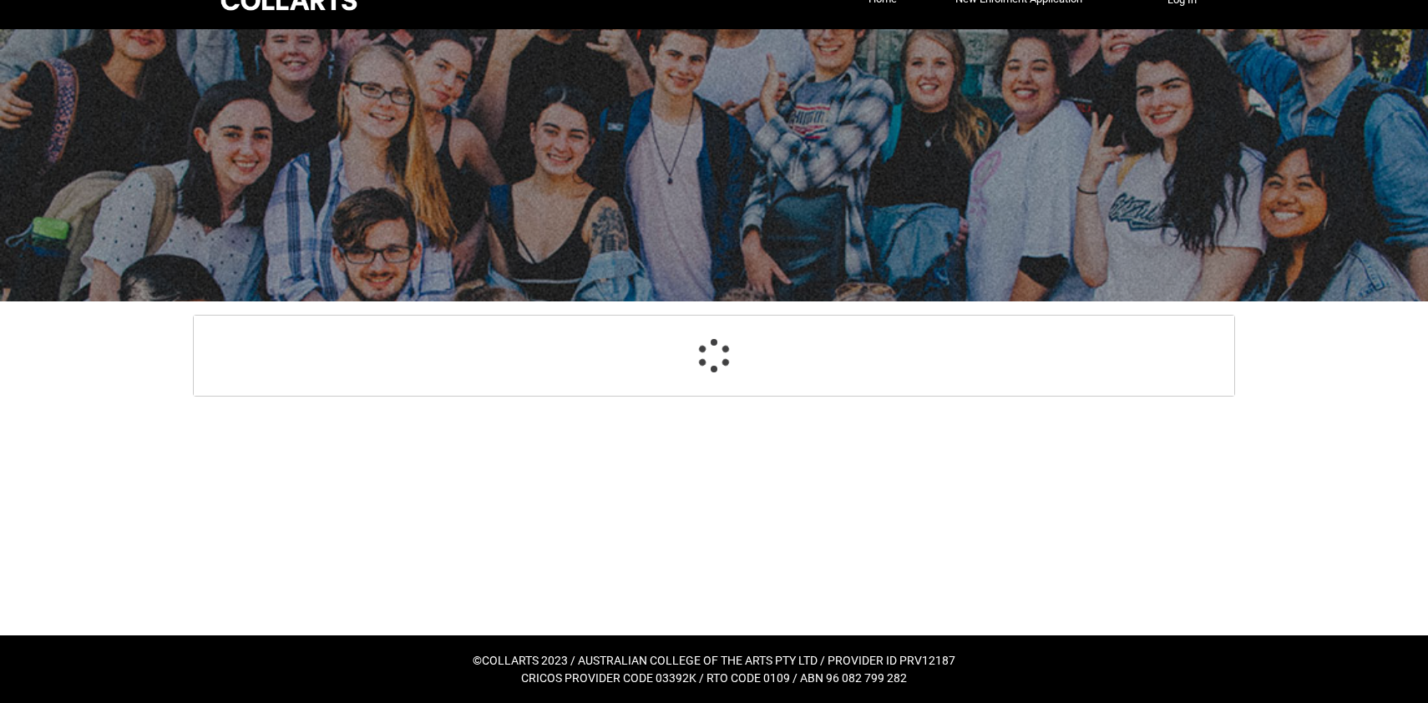
scroll to position [31, 0]
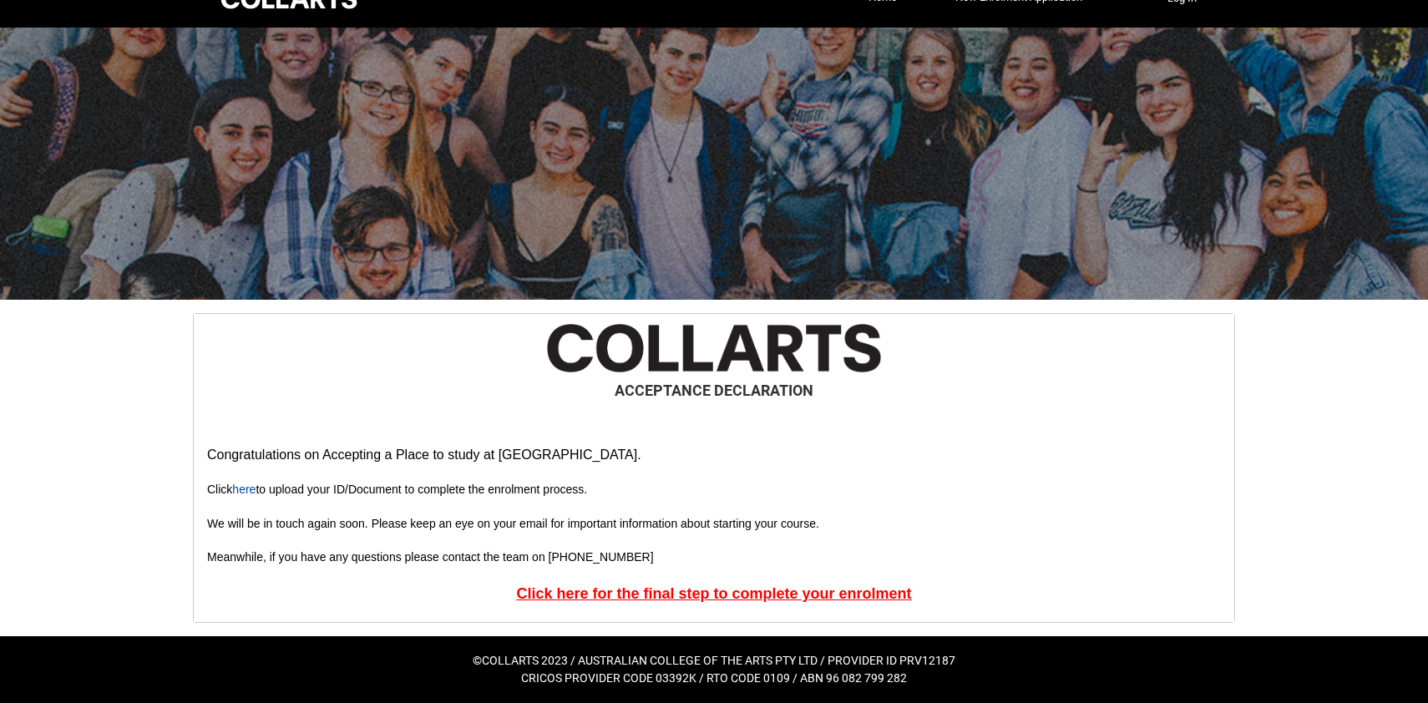
click at [654, 592] on u "Click here for the final step to complete your enrolment" at bounding box center [713, 593] width 395 height 17
